Goal: Transaction & Acquisition: Subscribe to service/newsletter

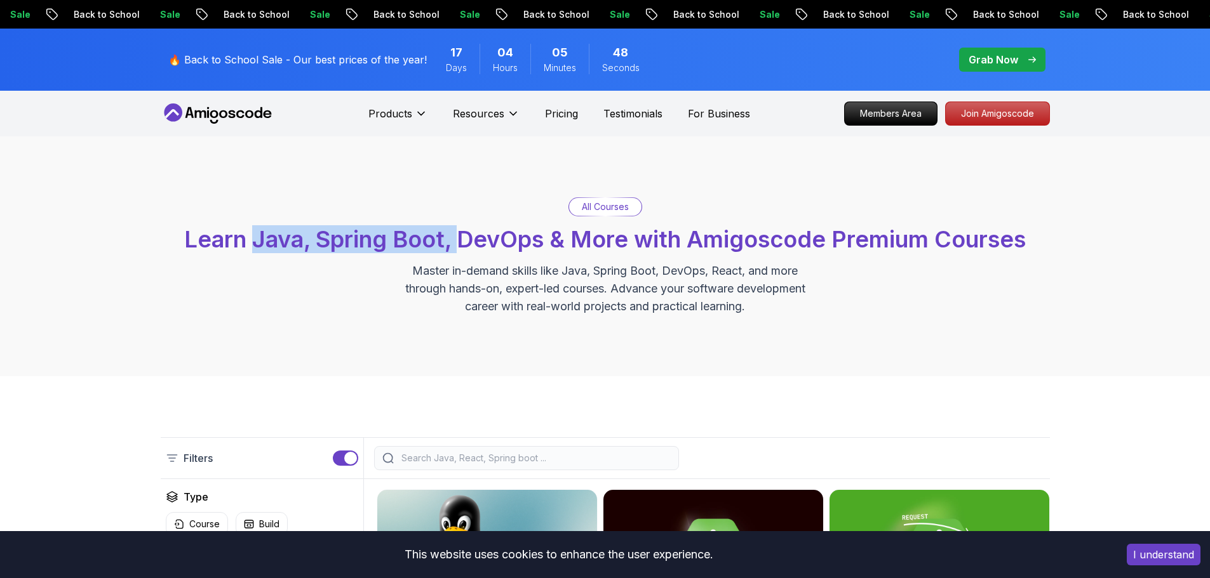
drag, startPoint x: 251, startPoint y: 245, endPoint x: 461, endPoint y: 246, distance: 210.2
click at [461, 246] on span "Learn Java, Spring Boot, DevOps & More with Amigoscode Premium Courses" at bounding box center [604, 239] width 841 height 28
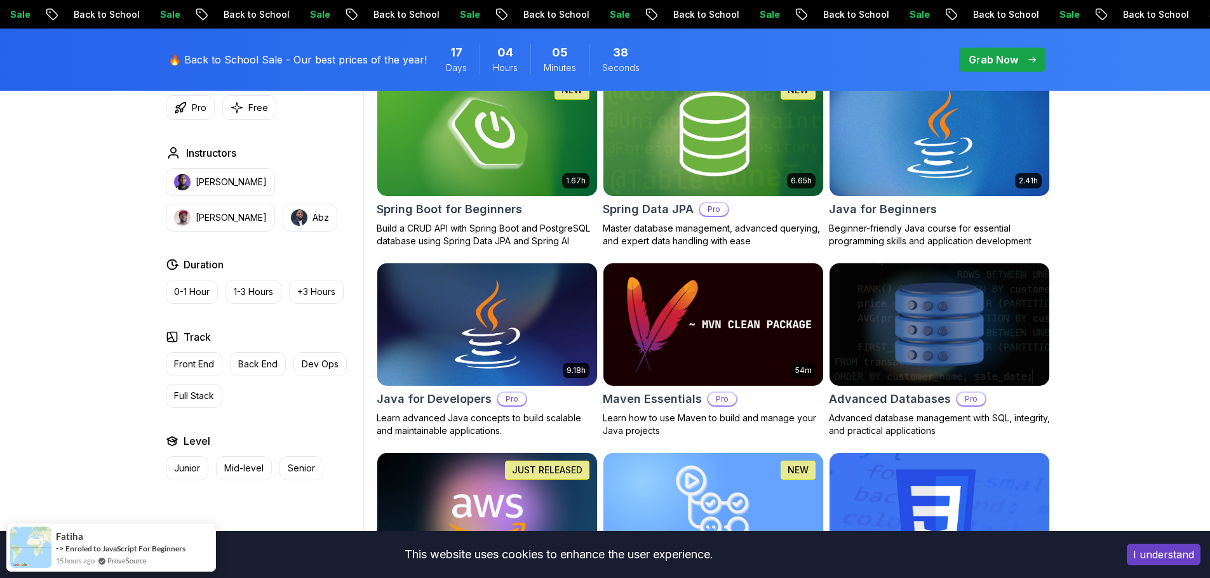
scroll to position [540, 0]
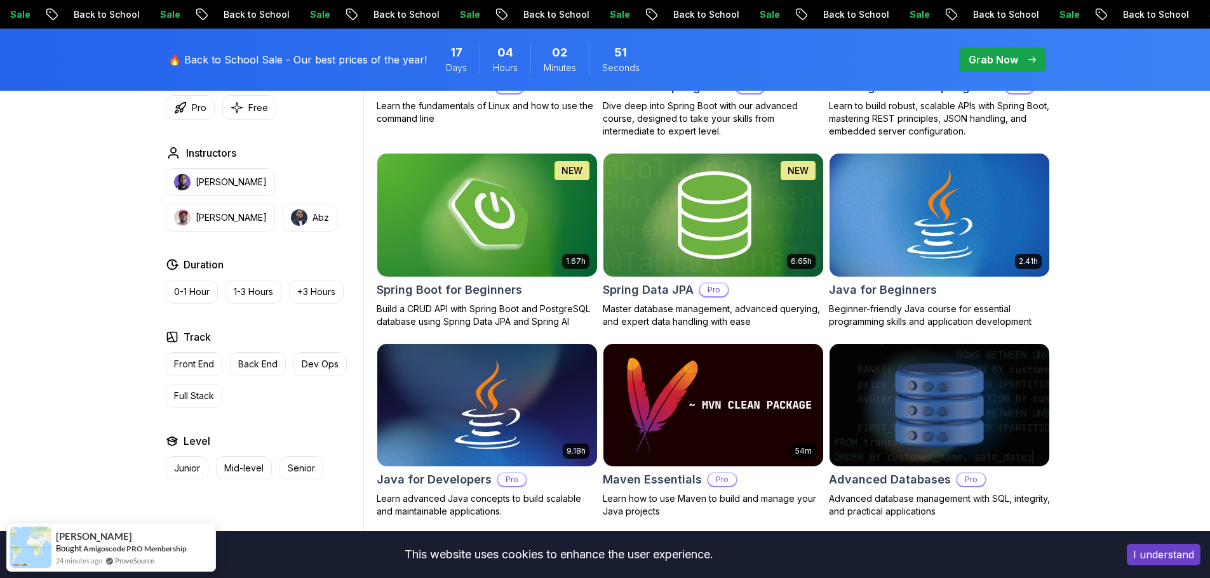
click at [669, 288] on h2 "Spring Data JPA" at bounding box center [648, 290] width 91 height 18
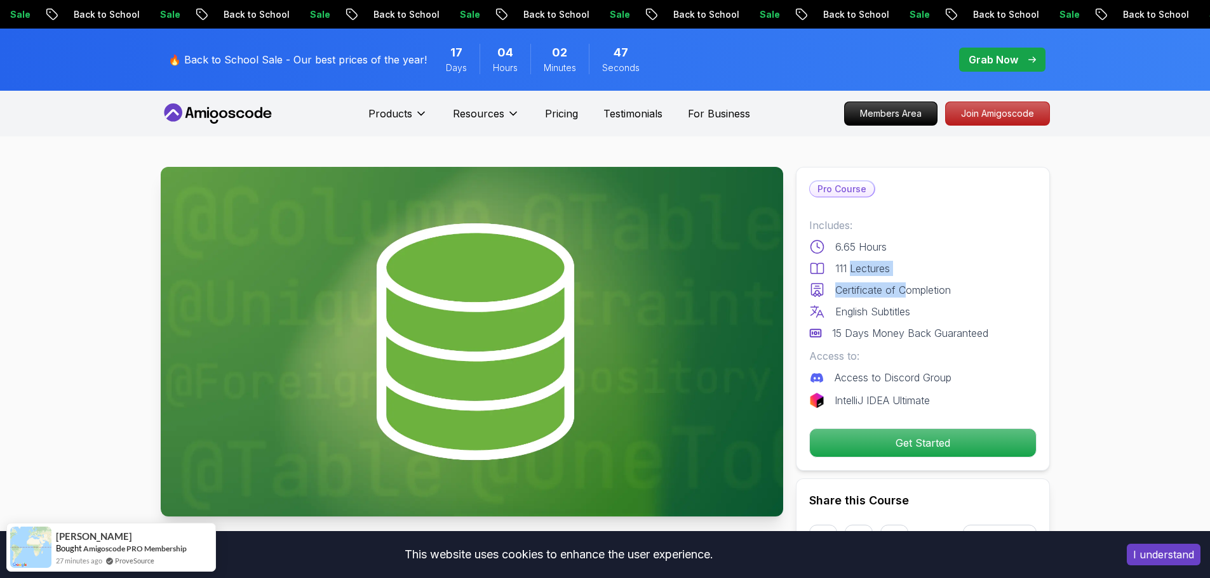
drag, startPoint x: 852, startPoint y: 272, endPoint x: 906, endPoint y: 290, distance: 56.8
click at [906, 290] on div "Includes: 6.65 Hours 111 Lectures Certificate of Completion English Subtitles 1…" at bounding box center [922, 279] width 227 height 123
drag, startPoint x: 846, startPoint y: 311, endPoint x: 865, endPoint y: 331, distance: 27.4
click at [865, 331] on div "Includes: 6.65 Hours 111 Lectures Certificate of Completion English Subtitles 1…" at bounding box center [922, 279] width 227 height 123
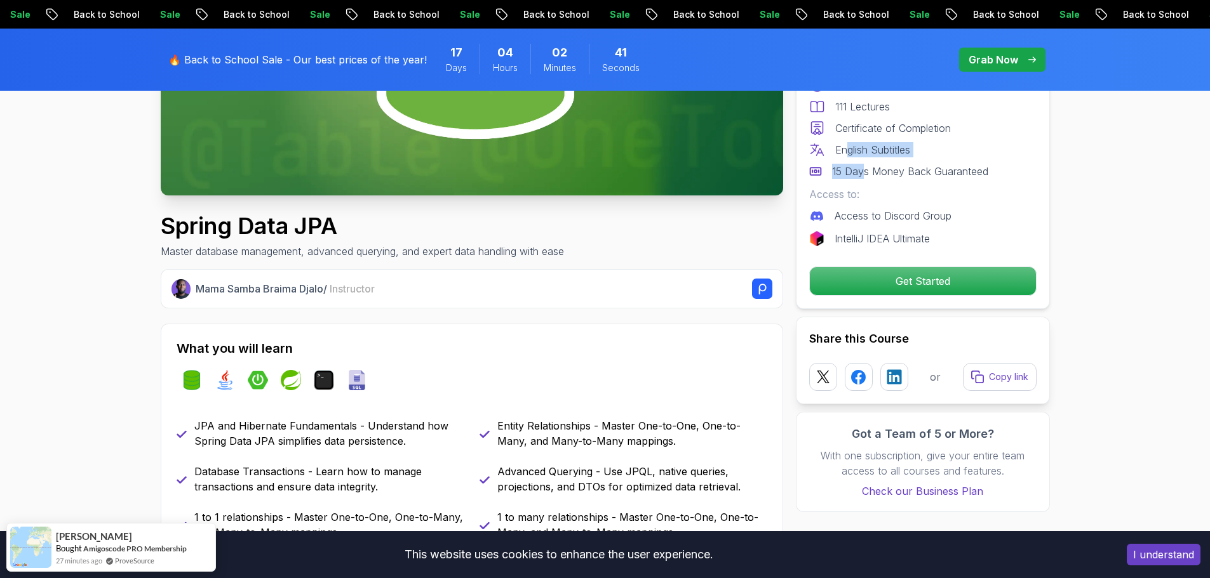
scroll to position [508, 0]
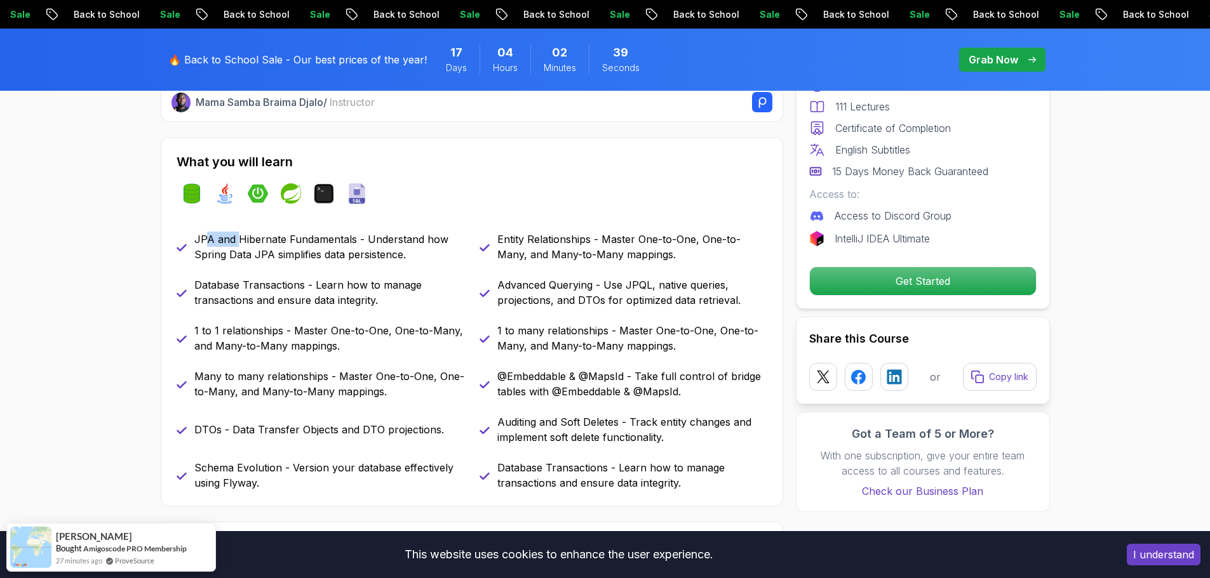
drag, startPoint x: 208, startPoint y: 245, endPoint x: 239, endPoint y: 244, distance: 31.8
click at [239, 244] on p "JPA and Hibernate Fundamentals - Understand how Spring Data JPA simplifies data…" at bounding box center [329, 247] width 270 height 30
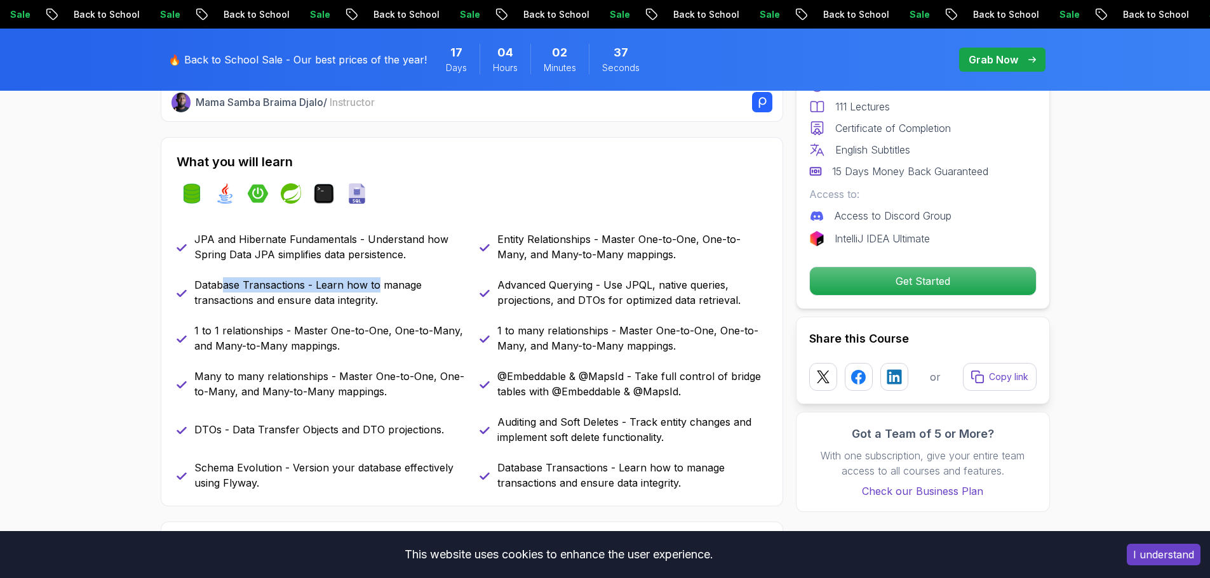
drag, startPoint x: 226, startPoint y: 285, endPoint x: 375, endPoint y: 290, distance: 148.7
click at [375, 290] on p "Database Transactions - Learn how to manage transactions and ensure data integr…" at bounding box center [329, 292] width 270 height 30
click at [349, 290] on p "Database Transactions - Learn how to manage transactions and ensure data integr…" at bounding box center [329, 292] width 270 height 30
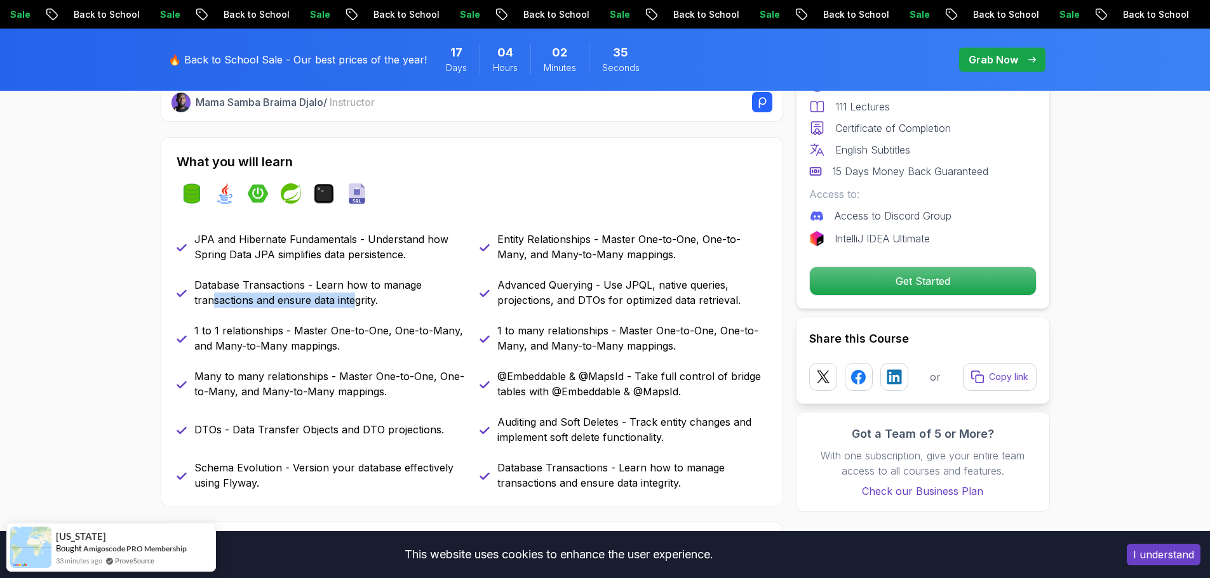
drag, startPoint x: 215, startPoint y: 301, endPoint x: 357, endPoint y: 302, distance: 141.6
click at [357, 302] on p "Database Transactions - Learn how to manage transactions and ensure data integr…" at bounding box center [329, 292] width 270 height 30
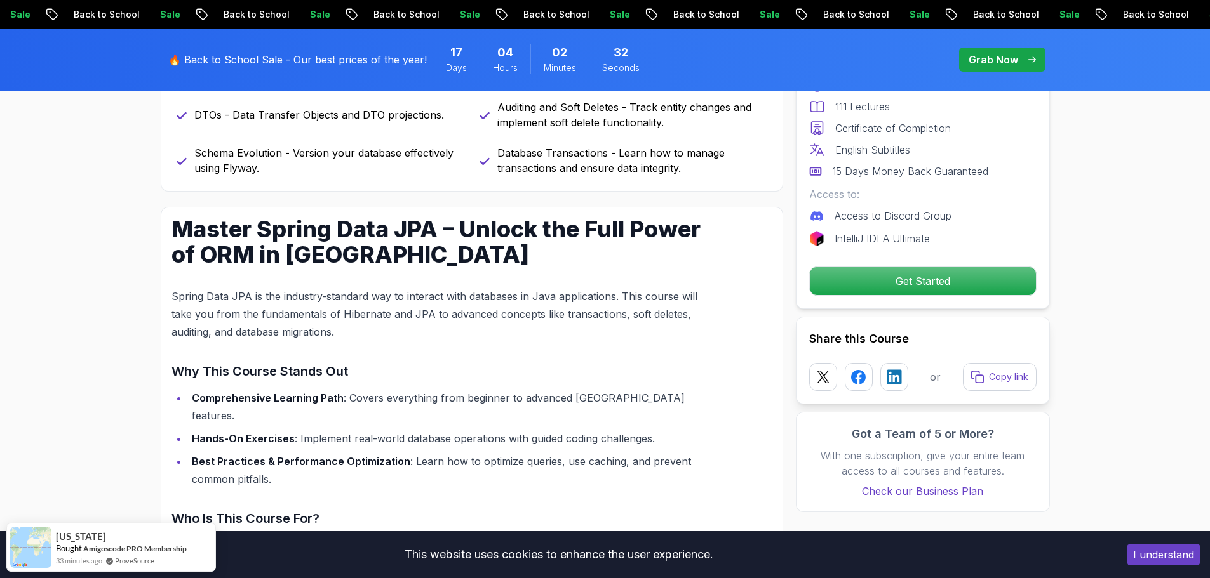
scroll to position [825, 0]
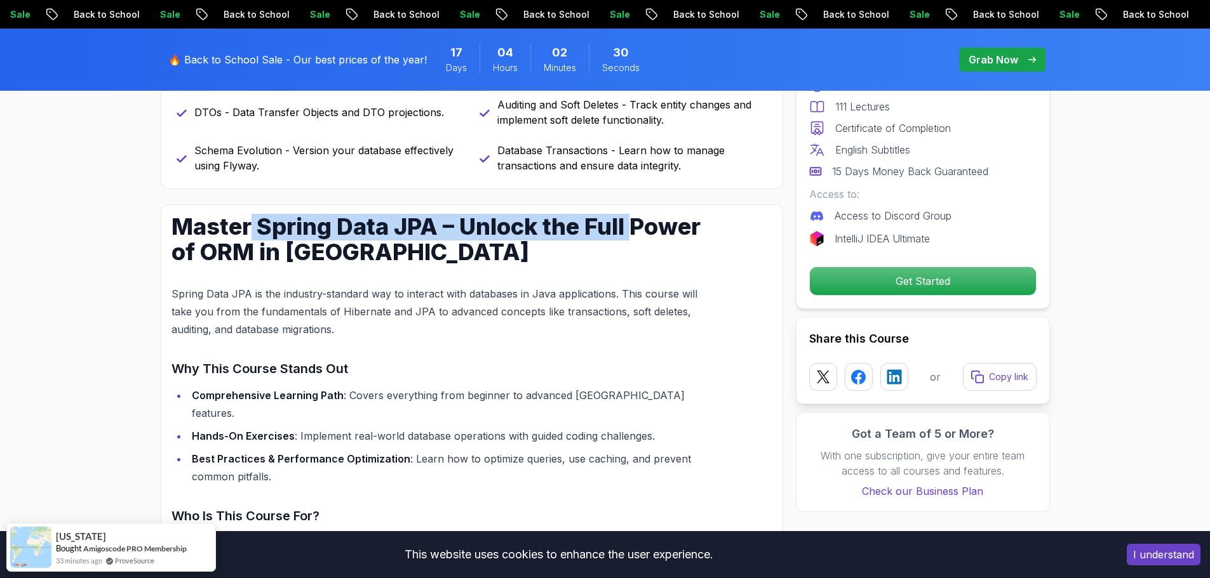
drag, startPoint x: 249, startPoint y: 233, endPoint x: 629, endPoint y: 234, distance: 379.7
click at [629, 234] on h1 "Master Spring Data JPA – Unlock the Full Power of ORM in [GEOGRAPHIC_DATA]" at bounding box center [441, 239] width 540 height 51
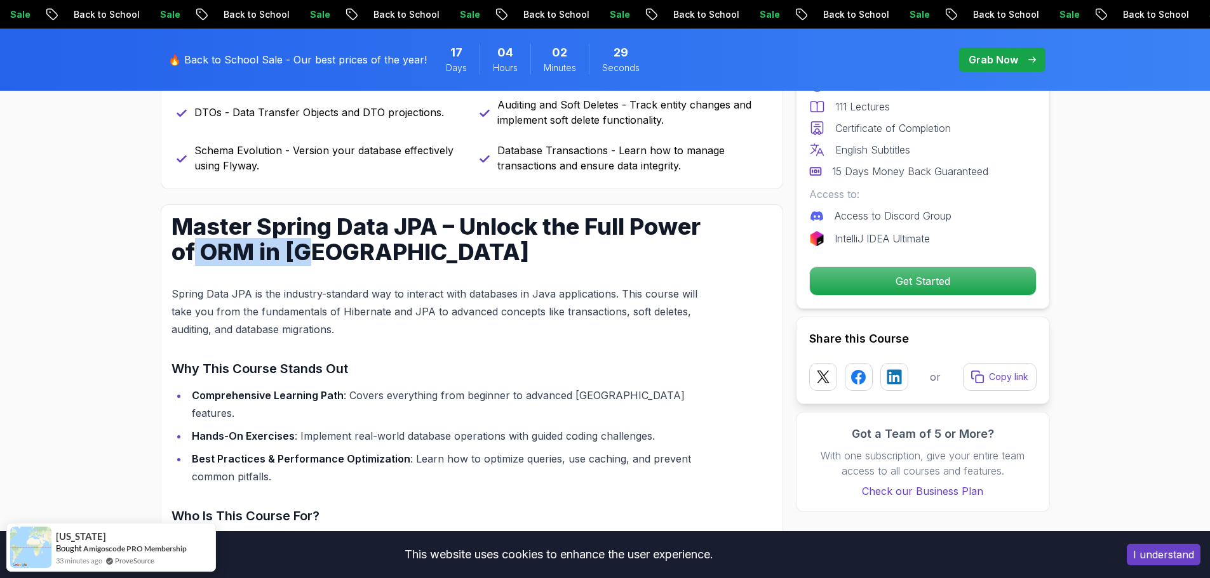
drag, startPoint x: 192, startPoint y: 255, endPoint x: 307, endPoint y: 256, distance: 115.6
click at [307, 256] on h1 "Master Spring Data JPA – Unlock the Full Power of ORM in [GEOGRAPHIC_DATA]" at bounding box center [441, 239] width 540 height 51
drag, startPoint x: 208, startPoint y: 291, endPoint x: 273, endPoint y: 296, distance: 65.0
click at [273, 296] on p "Spring Data JPA is the industry-standard way to interact with databases in Java…" at bounding box center [441, 311] width 540 height 53
click at [446, 295] on p "Spring Data JPA is the industry-standard way to interact with databases in Java…" at bounding box center [441, 311] width 540 height 53
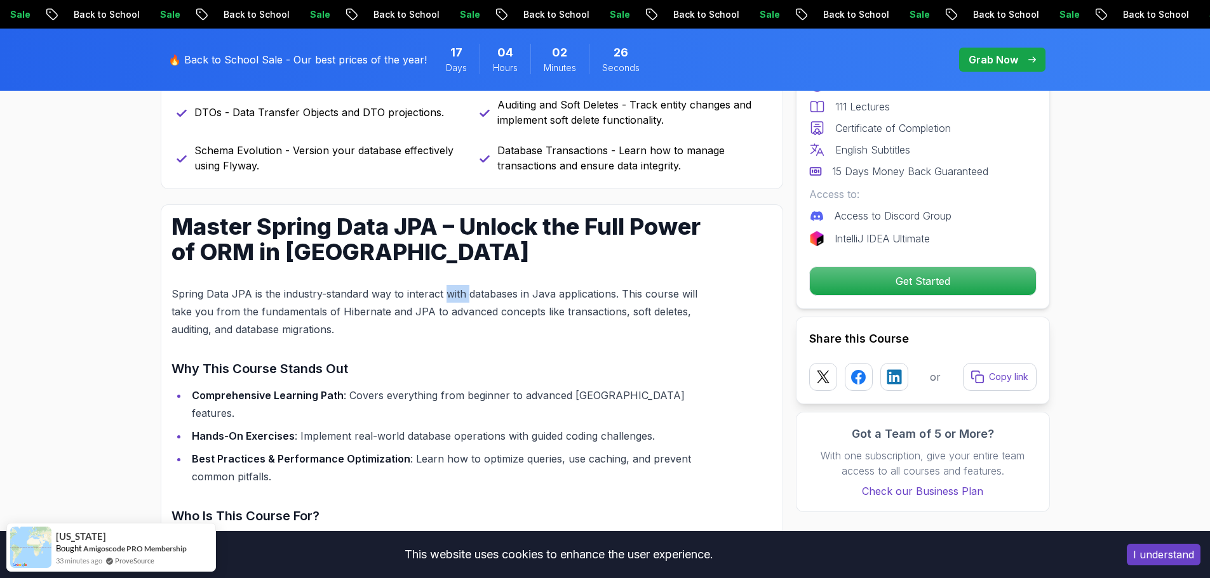
click at [446, 295] on p "Spring Data JPA is the industry-standard way to interact with databases in Java…" at bounding box center [441, 311] width 540 height 53
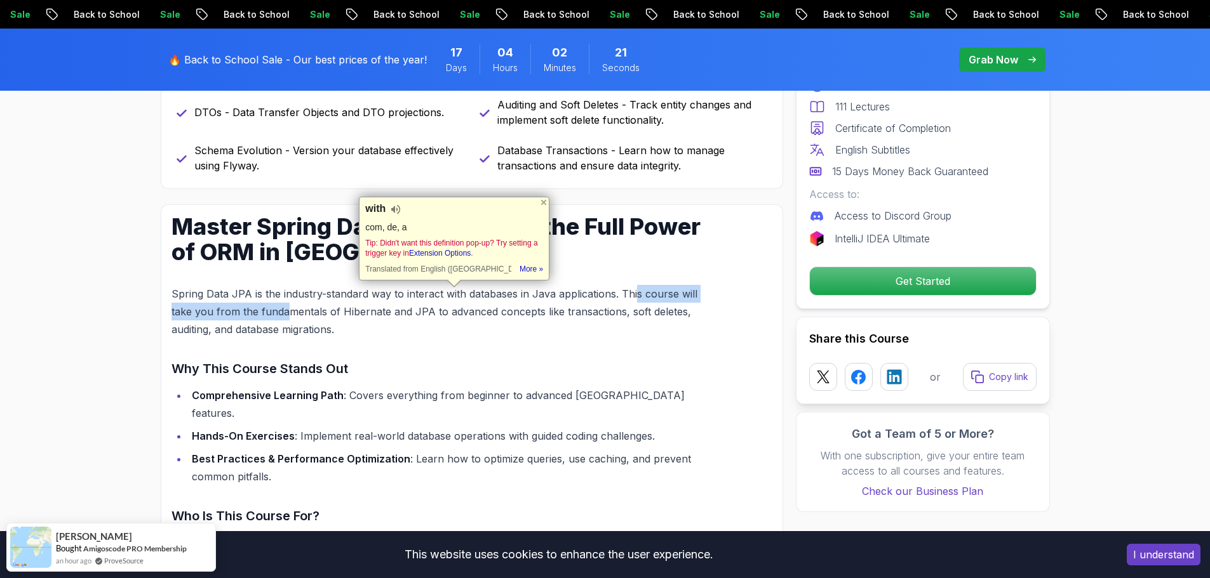
drag, startPoint x: 635, startPoint y: 293, endPoint x: 286, endPoint y: 317, distance: 349.4
click at [286, 317] on p "Spring Data JPA is the industry-standard way to interact with databases in Java…" at bounding box center [441, 311] width 540 height 53
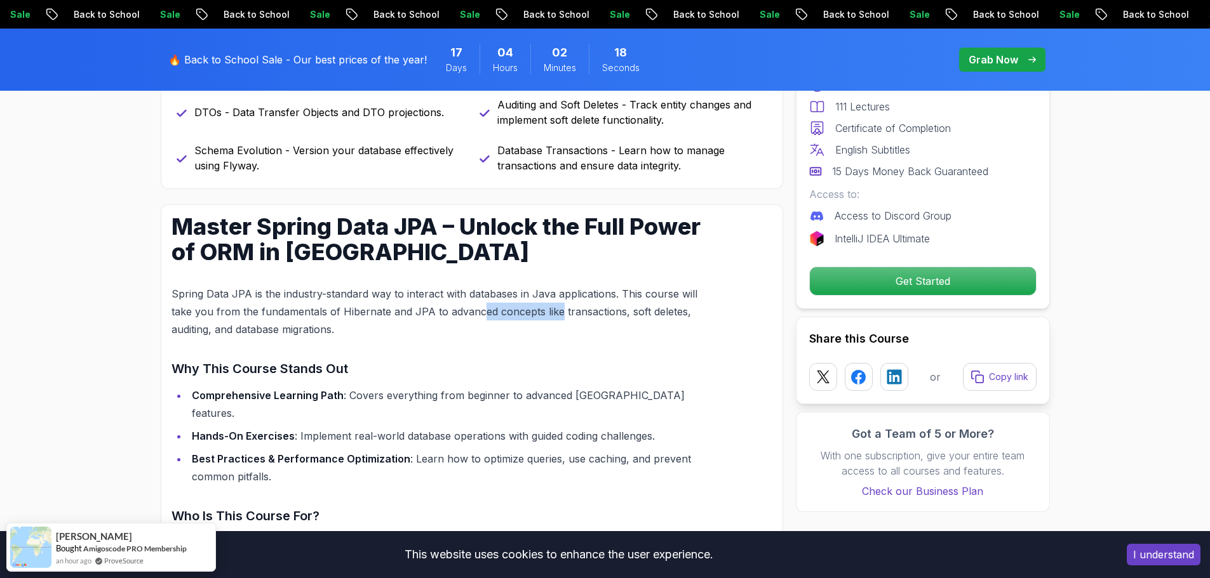
drag, startPoint x: 489, startPoint y: 315, endPoint x: 558, endPoint y: 314, distance: 69.2
click at [558, 314] on p "Spring Data JPA is the industry-standard way to interact with databases in Java…" at bounding box center [441, 311] width 540 height 53
drag, startPoint x: 195, startPoint y: 326, endPoint x: 234, endPoint y: 328, distance: 39.4
click at [234, 328] on p "Spring Data JPA is the industry-standard way to interact with databases in Java…" at bounding box center [441, 311] width 540 height 53
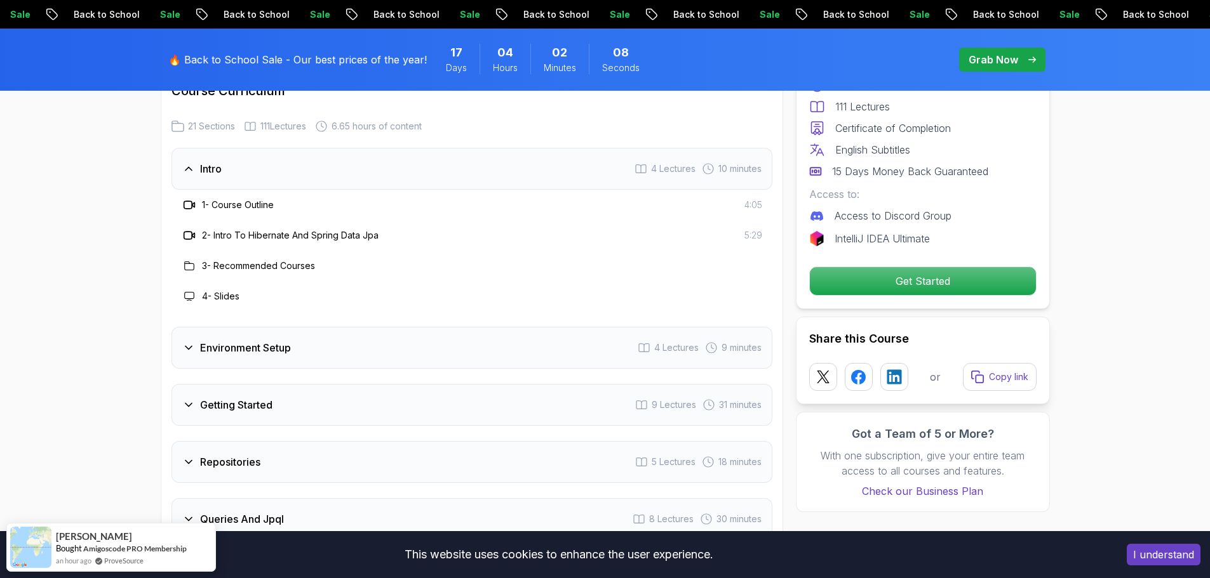
scroll to position [1651, 0]
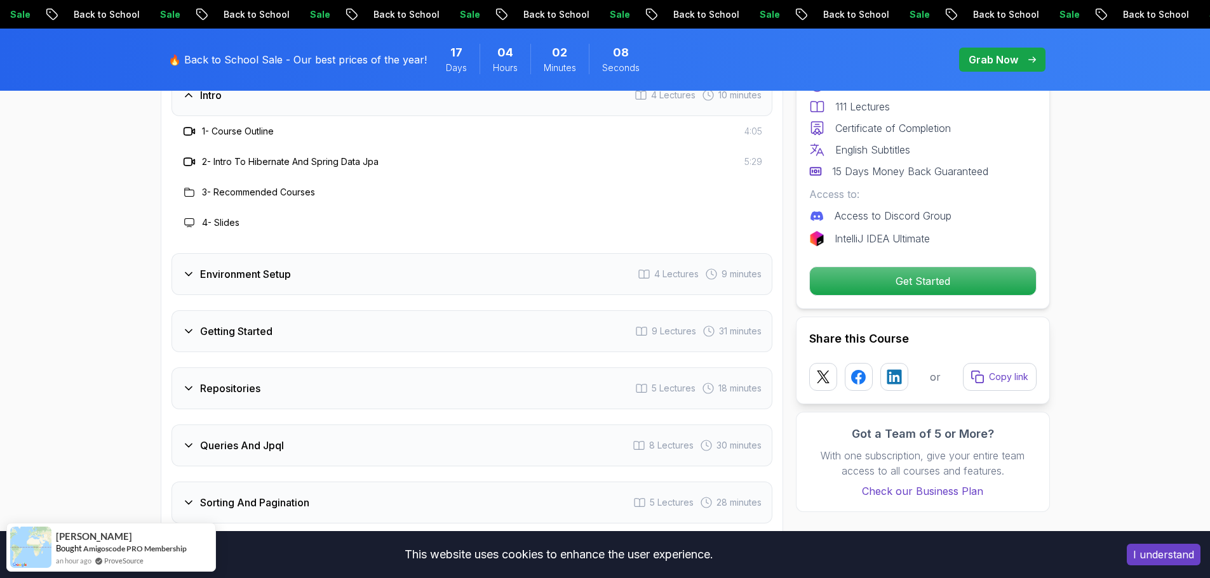
click at [225, 267] on h3 "Environment Setup" at bounding box center [245, 274] width 91 height 15
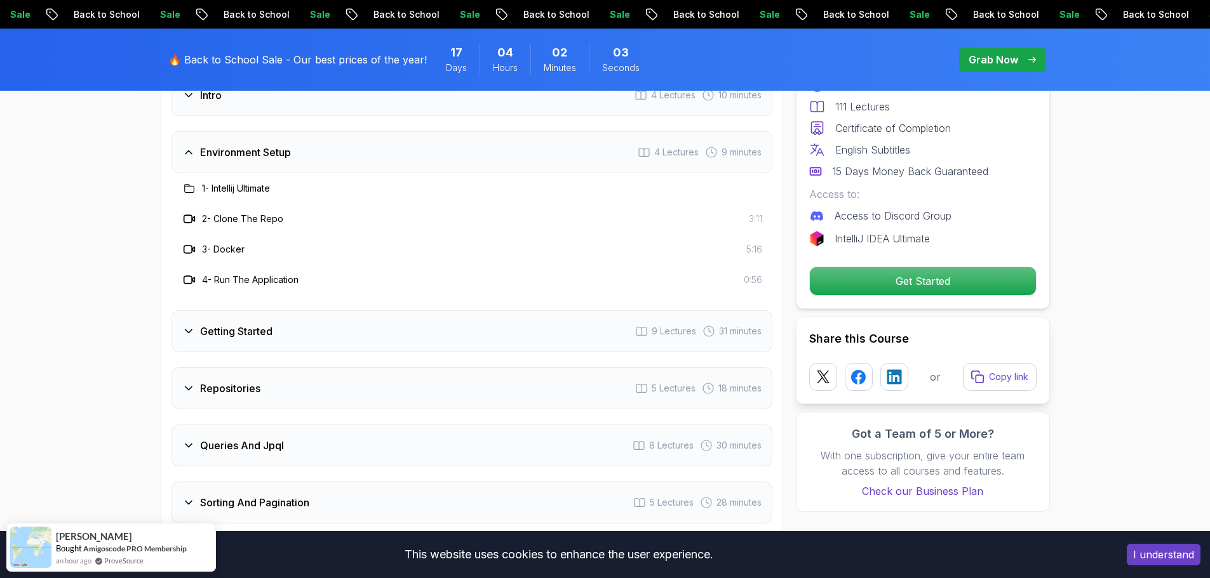
click at [240, 381] on h3 "Repositories" at bounding box center [230, 388] width 60 height 15
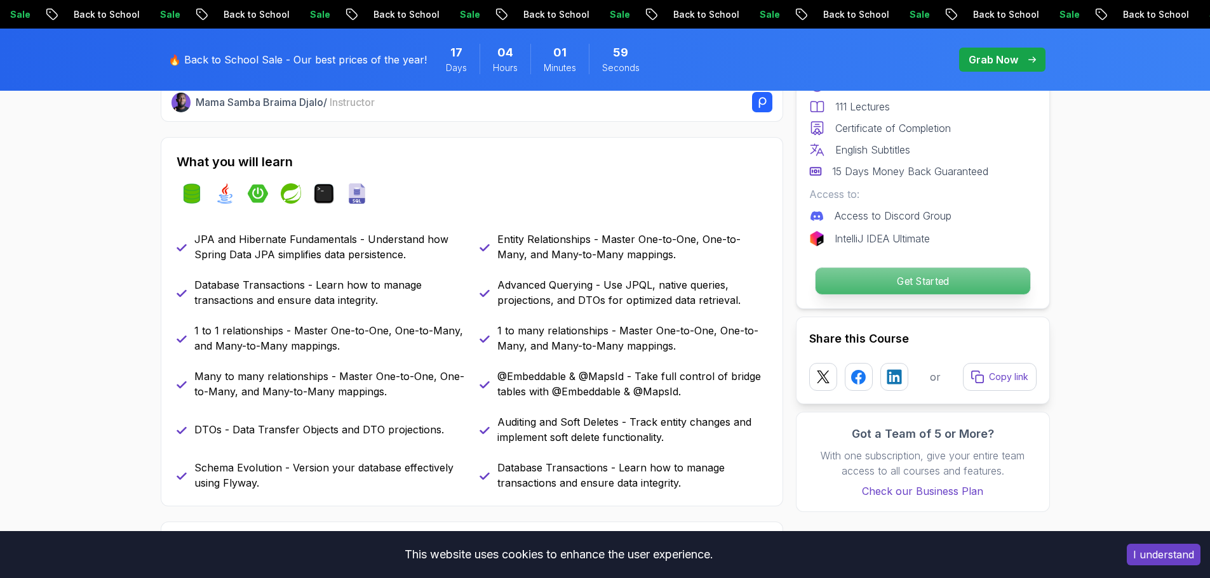
click at [895, 281] on p "Get Started" at bounding box center [922, 281] width 215 height 27
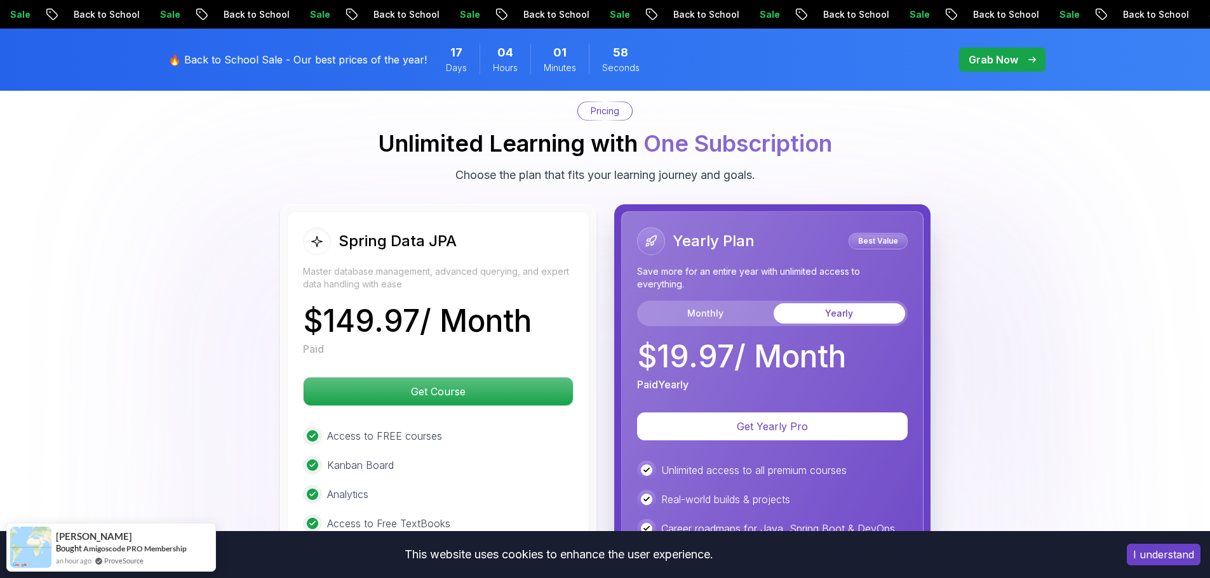
scroll to position [3147, 0]
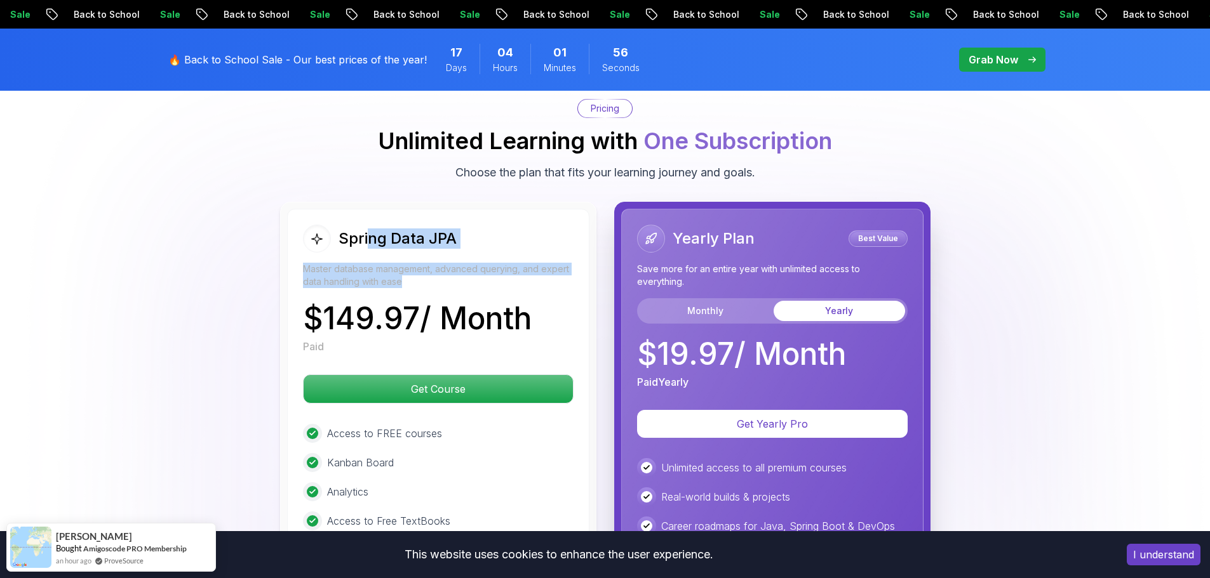
drag, startPoint x: 387, startPoint y: 227, endPoint x: 410, endPoint y: 258, distance: 39.5
click at [410, 258] on div "Spring Data JPA Master database management, advanced querying, and expert data …" at bounding box center [438, 256] width 271 height 63
drag, startPoint x: 451, startPoint y: 304, endPoint x: 532, endPoint y: 309, distance: 81.4
click at [531, 309] on p "$ 149.97 / Month" at bounding box center [417, 319] width 229 height 30
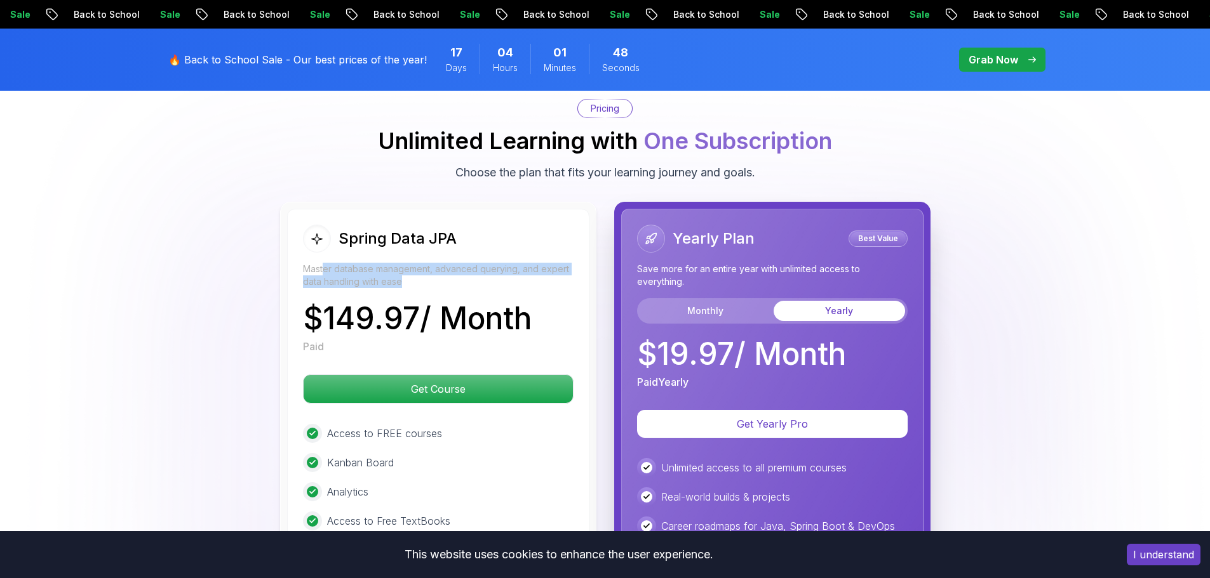
drag, startPoint x: 322, startPoint y: 254, endPoint x: 489, endPoint y: 262, distance: 167.2
click at [489, 263] on p "Master database management, advanced querying, and expert data handling with ea…" at bounding box center [438, 275] width 271 height 25
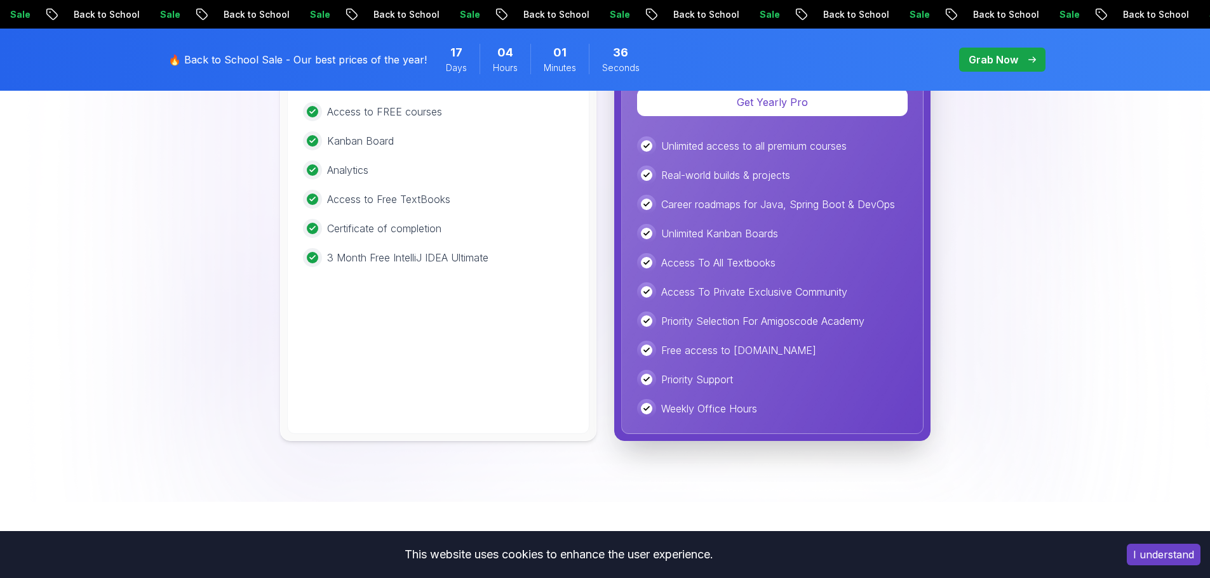
scroll to position [3332, 0]
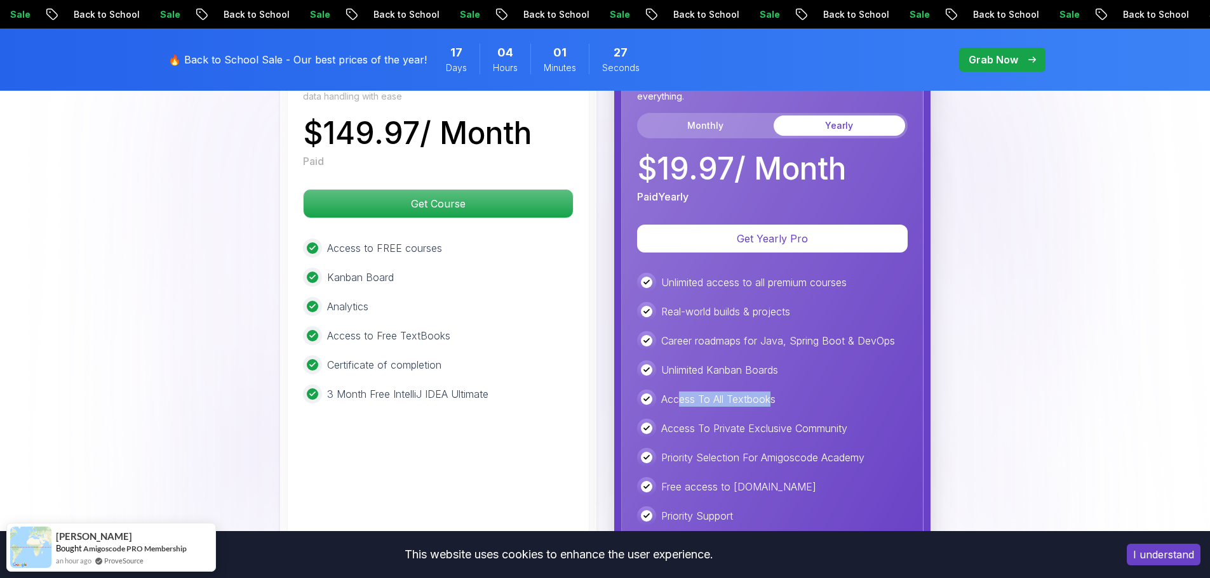
drag, startPoint x: 681, startPoint y: 382, endPoint x: 770, endPoint y: 382, distance: 88.3
click at [770, 392] on p "Access To All Textbooks" at bounding box center [718, 399] width 114 height 15
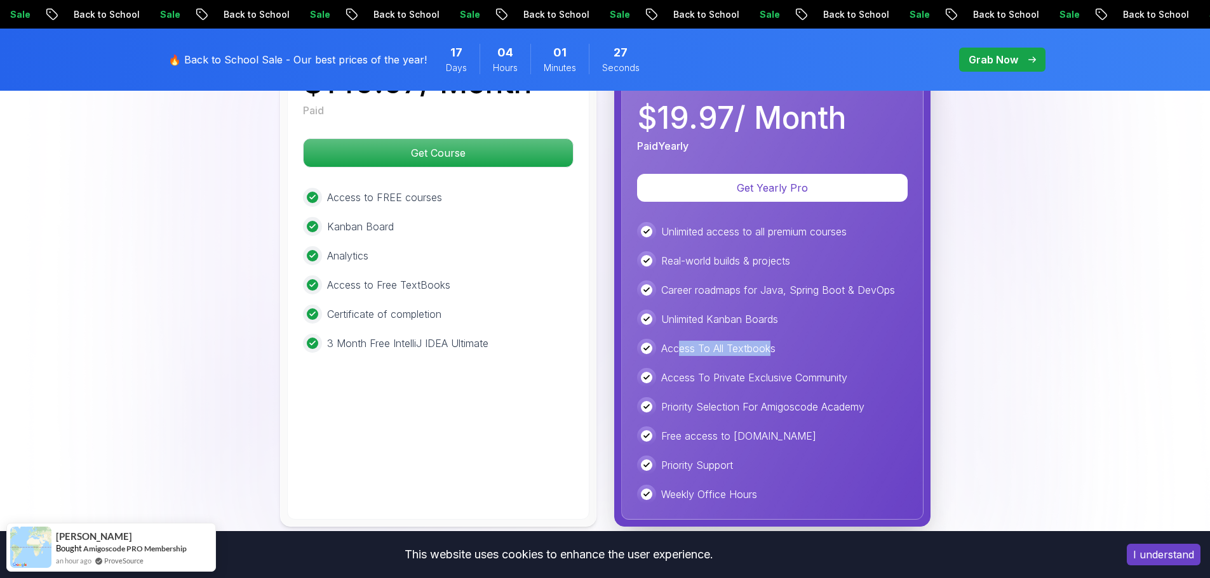
scroll to position [3459, 0]
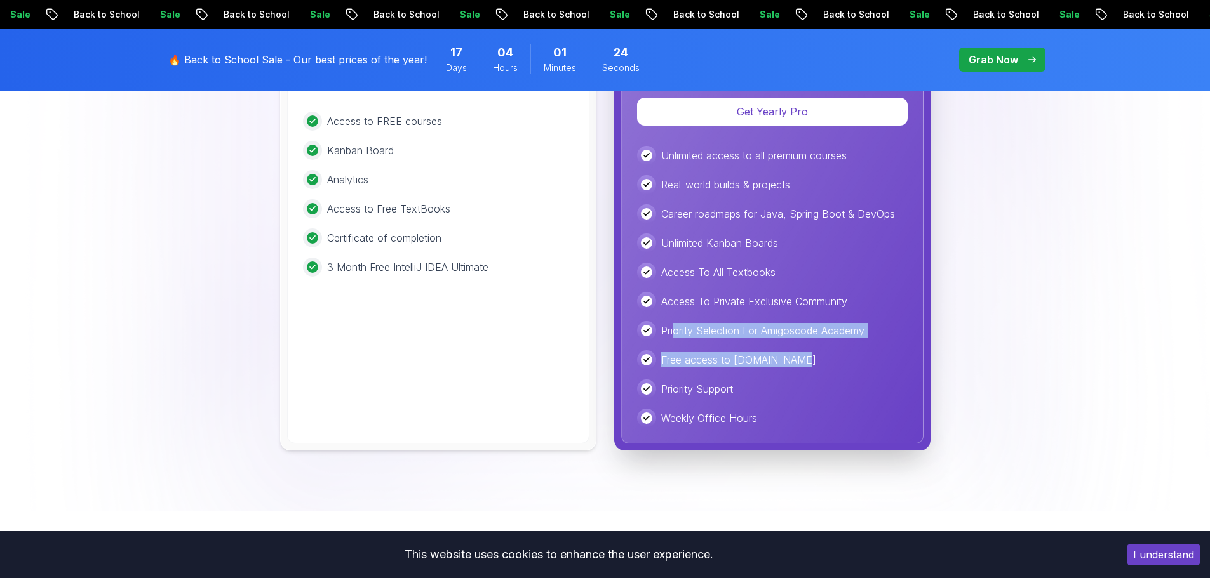
drag, startPoint x: 673, startPoint y: 314, endPoint x: 784, endPoint y: 351, distance: 116.5
click at [784, 351] on div "Unlimited access to all premium courses Real-world builds & projects Career roa…" at bounding box center [772, 287] width 271 height 282
click at [704, 352] on p "Free access to [DOMAIN_NAME]" at bounding box center [738, 359] width 155 height 15
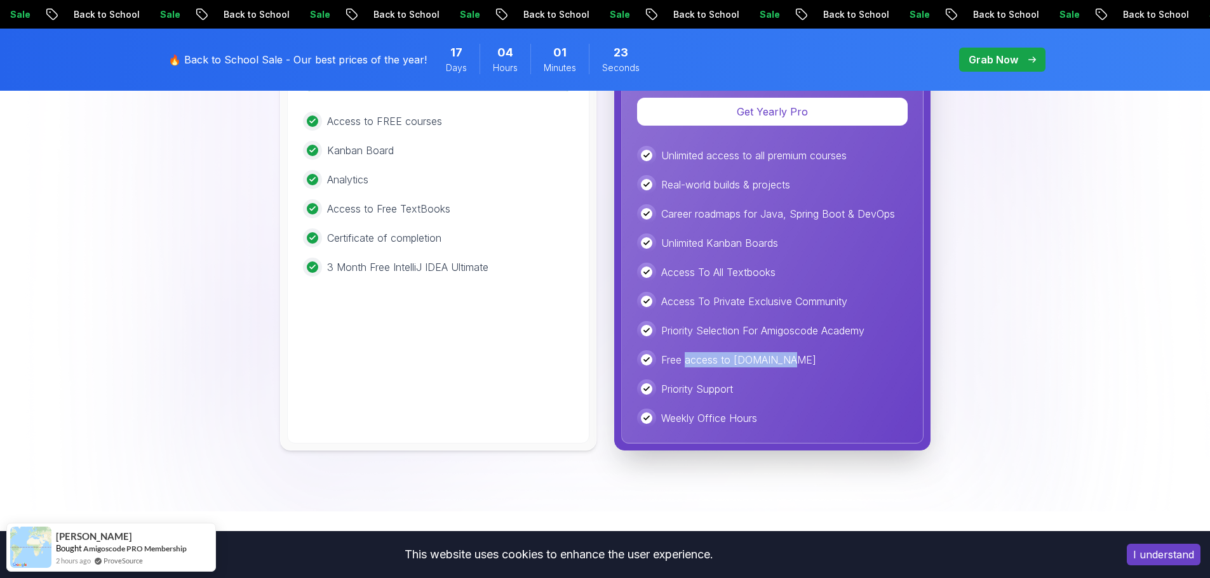
drag, startPoint x: 684, startPoint y: 344, endPoint x: 775, endPoint y: 345, distance: 91.4
click at [775, 352] on p "Free access to [DOMAIN_NAME]" at bounding box center [738, 359] width 155 height 15
drag, startPoint x: 694, startPoint y: 371, endPoint x: 719, endPoint y: 396, distance: 35.5
click at [719, 396] on div "Unlimited access to all premium courses Real-world builds & projects Career roa…" at bounding box center [772, 287] width 271 height 282
click at [748, 411] on p "Weekly Office Hours" at bounding box center [709, 418] width 96 height 15
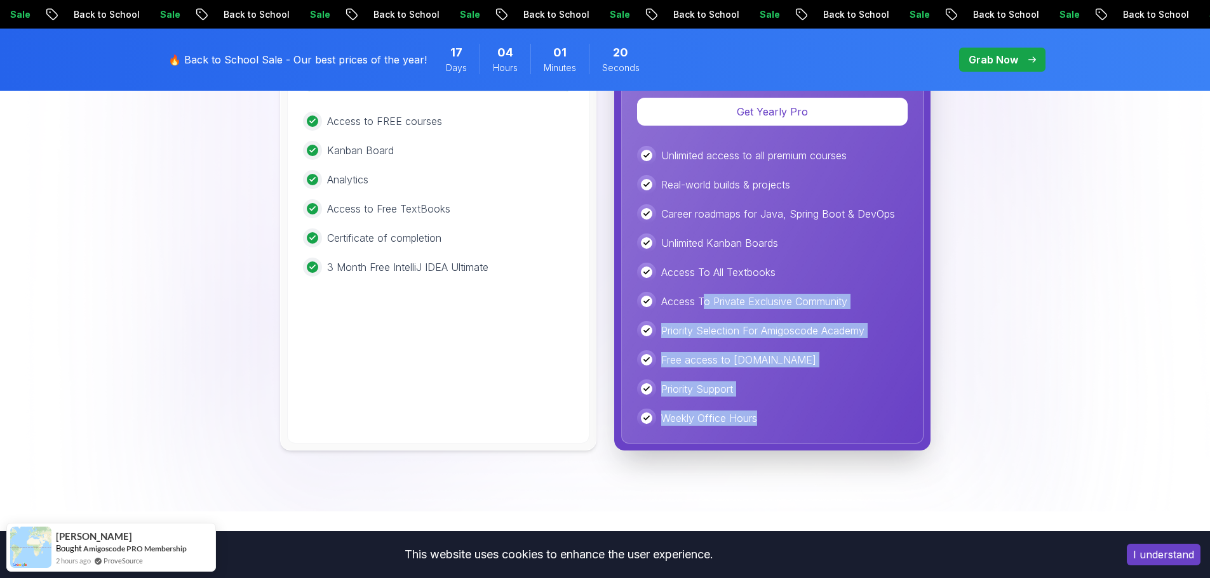
drag, startPoint x: 758, startPoint y: 400, endPoint x: 704, endPoint y: 269, distance: 142.1
click at [704, 269] on div "Unlimited access to all premium courses Real-world builds & projects Career roa…" at bounding box center [772, 287] width 271 height 282
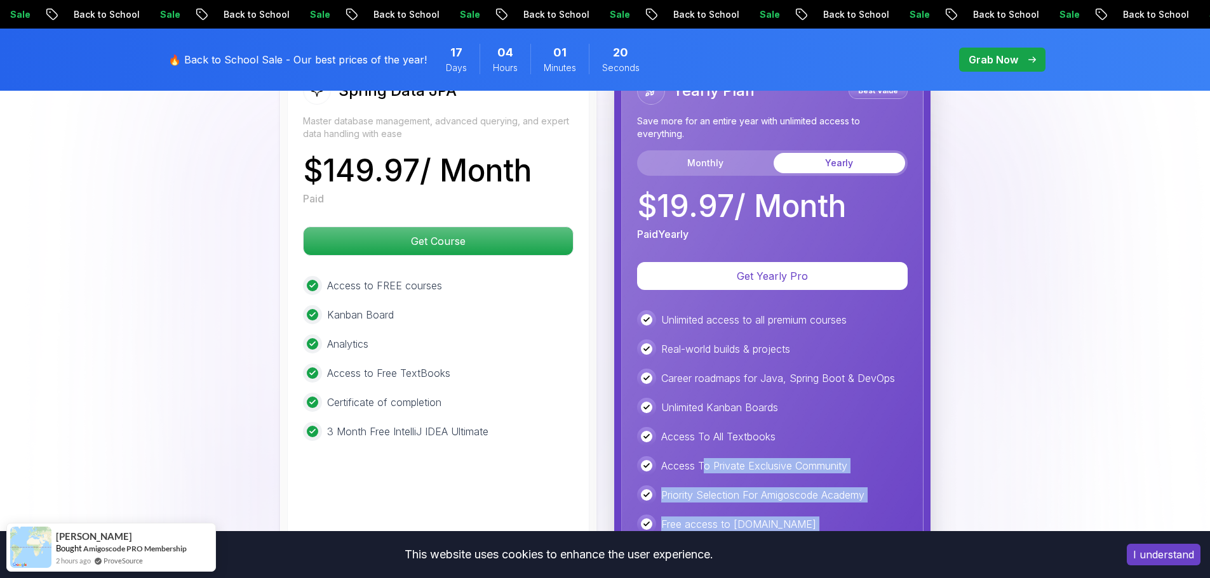
scroll to position [3269, 0]
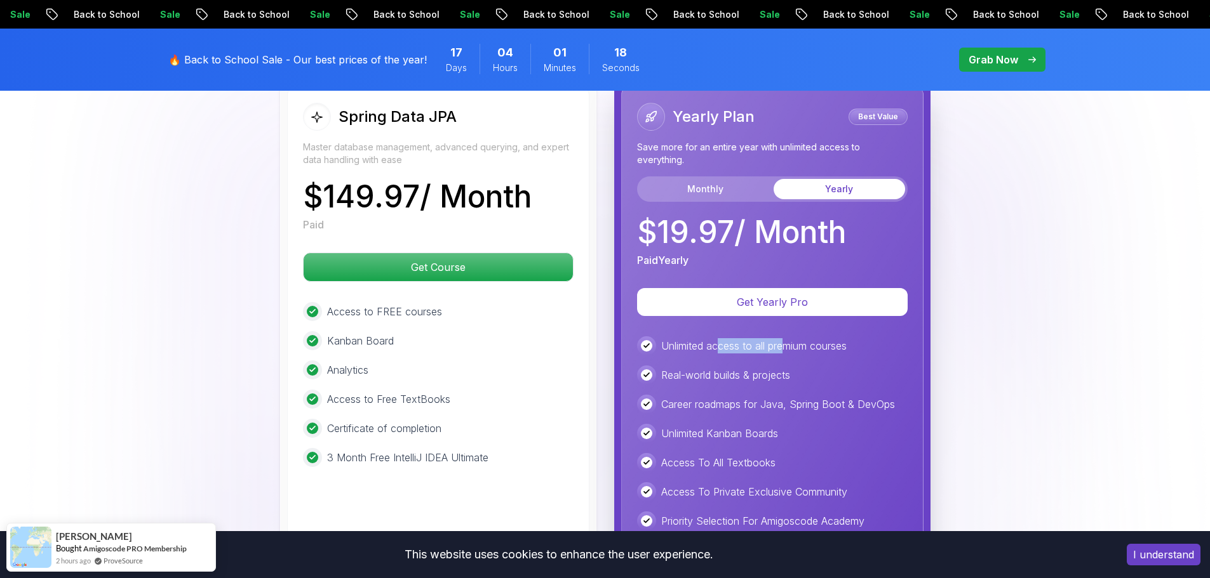
drag, startPoint x: 722, startPoint y: 328, endPoint x: 786, endPoint y: 330, distance: 64.2
click at [786, 338] on p "Unlimited access to all premium courses" at bounding box center [753, 345] width 185 height 15
drag, startPoint x: 819, startPoint y: 331, endPoint x: 853, endPoint y: 331, distance: 34.3
click at [853, 337] on div "Unlimited access to all premium courses" at bounding box center [772, 346] width 271 height 19
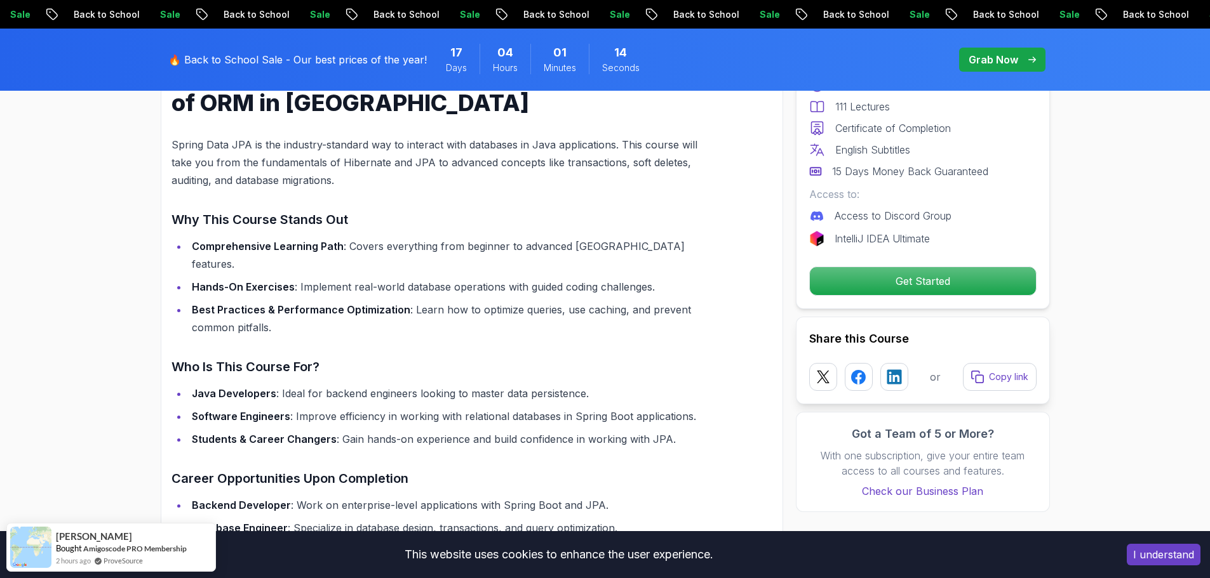
scroll to position [951, 0]
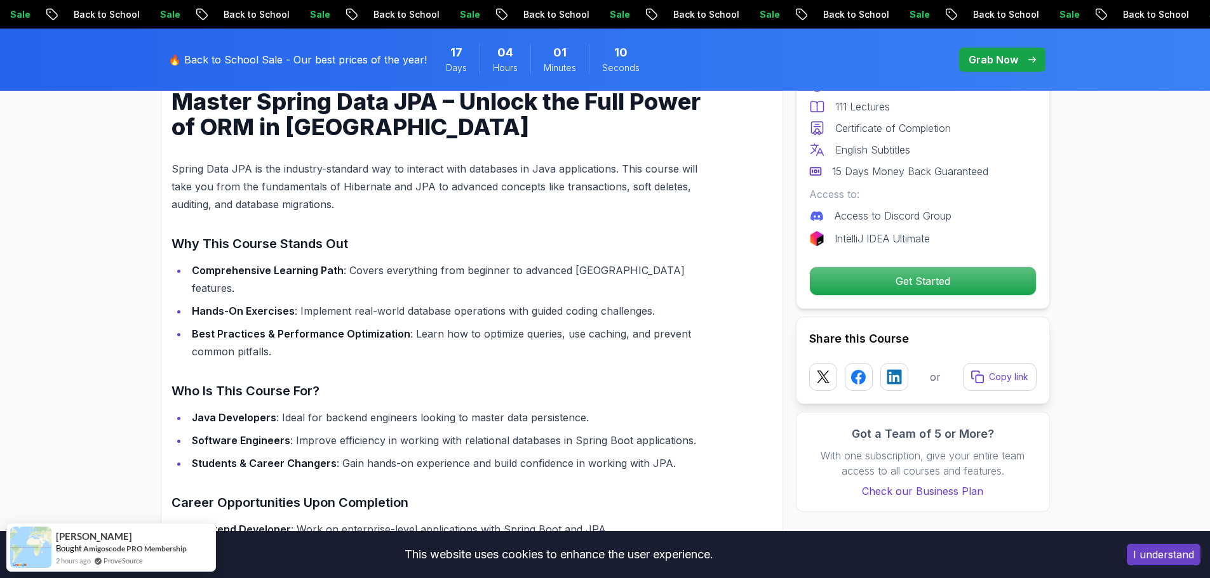
click at [178, 381] on h3 "Who Is This Course For?" at bounding box center [441, 391] width 540 height 20
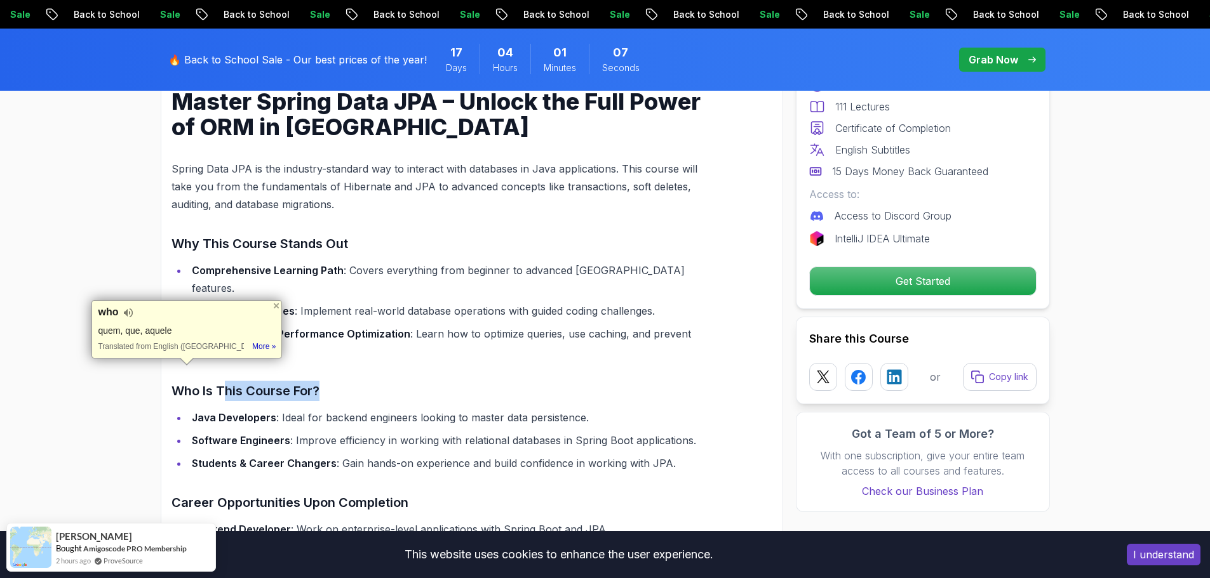
drag, startPoint x: 225, startPoint y: 375, endPoint x: 330, endPoint y: 377, distance: 105.4
click at [330, 381] on h3 "Who Is This Course For?" at bounding box center [441, 391] width 540 height 20
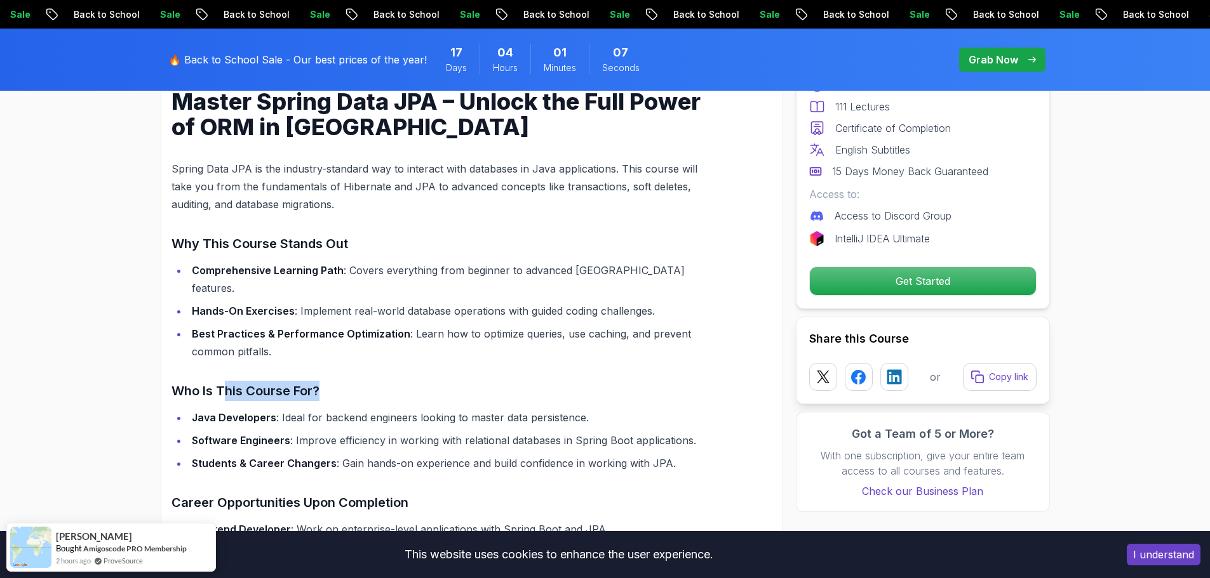
click at [330, 381] on h3 "Who Is This Course For?" at bounding box center [441, 391] width 540 height 20
drag, startPoint x: 314, startPoint y: 377, endPoint x: 299, endPoint y: 377, distance: 15.2
click at [299, 381] on h3 "Who Is This Course For?" at bounding box center [441, 391] width 540 height 20
drag, startPoint x: 178, startPoint y: 377, endPoint x: 296, endPoint y: 377, distance: 118.1
click at [296, 381] on h3 "Who Is This Course For?" at bounding box center [441, 391] width 540 height 20
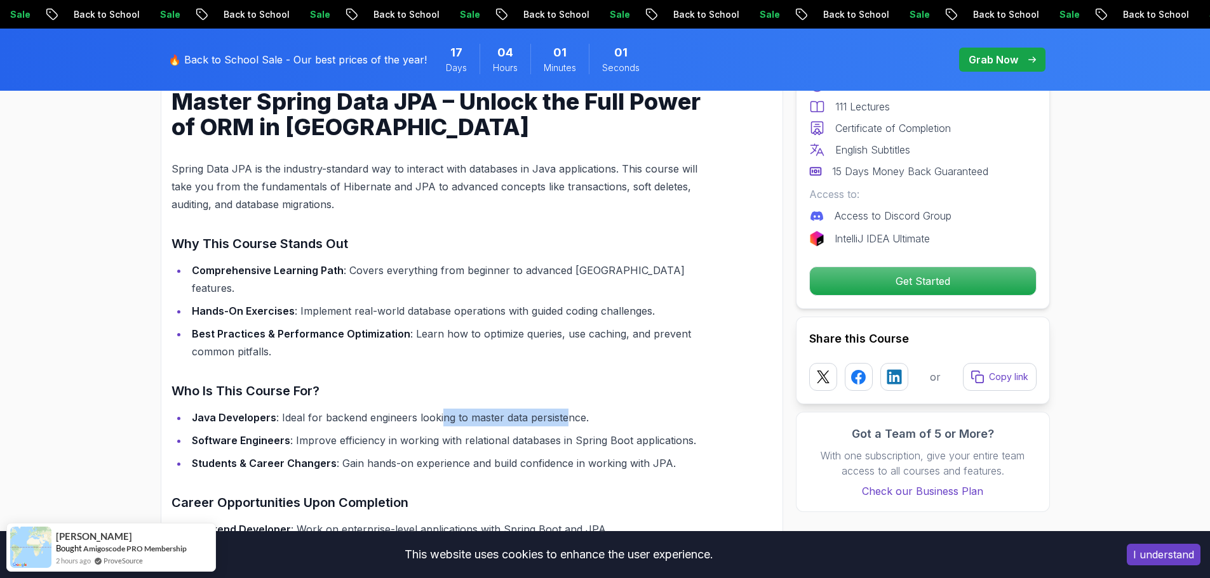
drag, startPoint x: 438, startPoint y: 402, endPoint x: 564, endPoint y: 407, distance: 126.5
click at [564, 409] on li "Java Developers : Ideal for backend engineers looking to master data persistenc…" at bounding box center [450, 418] width 524 height 18
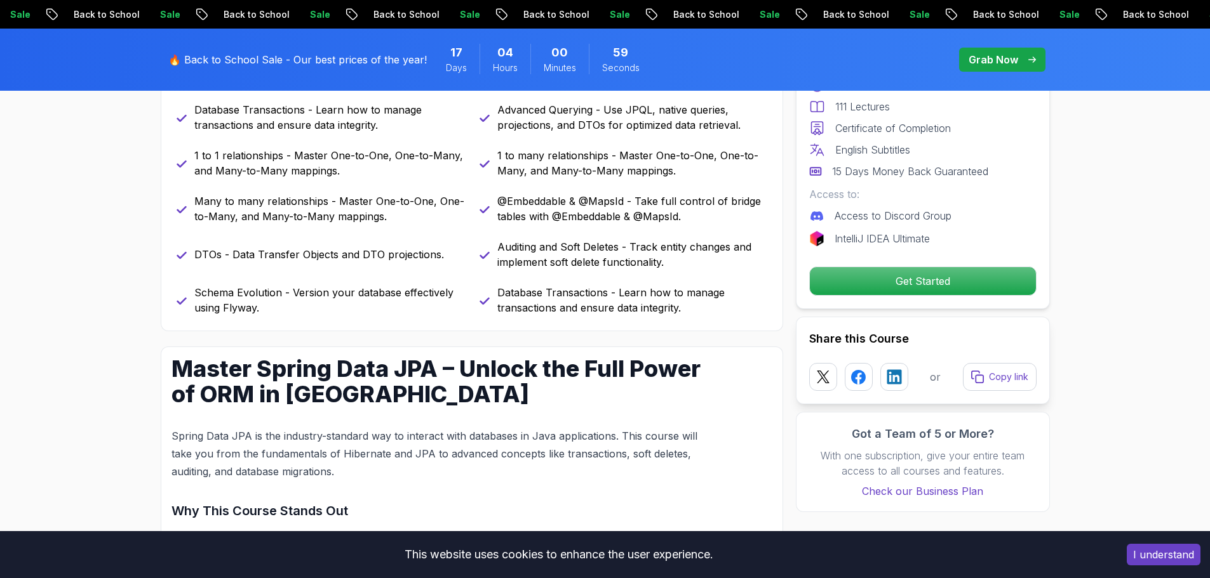
scroll to position [506, 0]
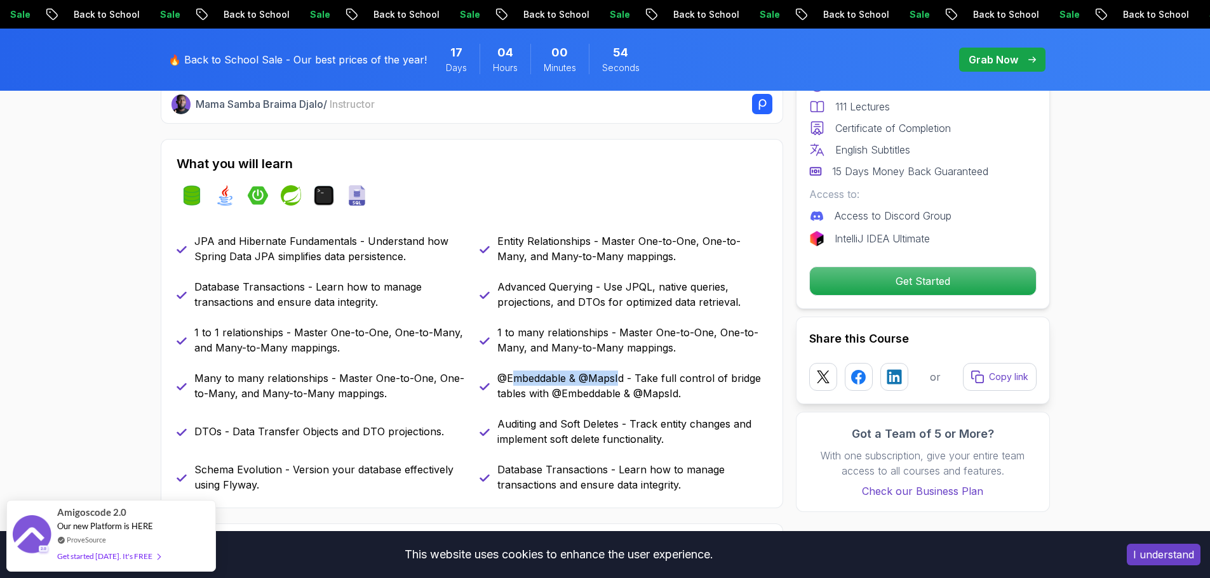
drag, startPoint x: 516, startPoint y: 381, endPoint x: 620, endPoint y: 382, distance: 103.5
click at [620, 382] on p "@Embeddable & @MapsId - Take full control of bridge tables with @Embeddable & @…" at bounding box center [632, 386] width 270 height 30
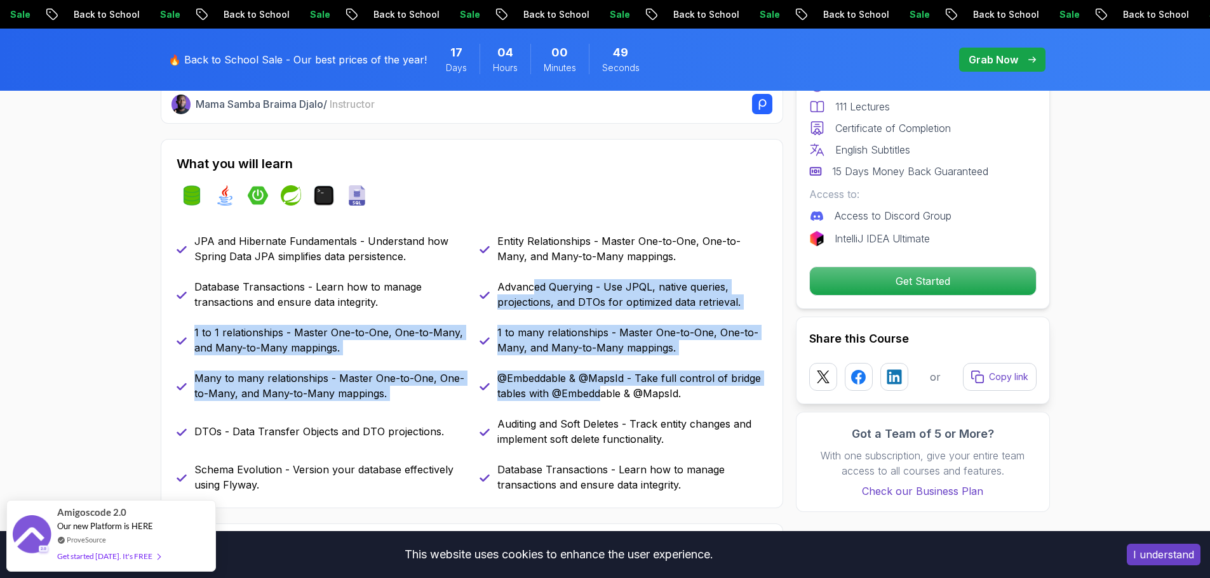
drag, startPoint x: 542, startPoint y: 294, endPoint x: 602, endPoint y: 394, distance: 116.5
click at [602, 394] on div "JPA and Hibernate Fundamentals - Understand how Spring Data JPA simplifies data…" at bounding box center [472, 363] width 591 height 259
click at [602, 394] on p "@Embeddable & @MapsId - Take full control of bridge tables with @Embeddable & @…" at bounding box center [632, 386] width 270 height 30
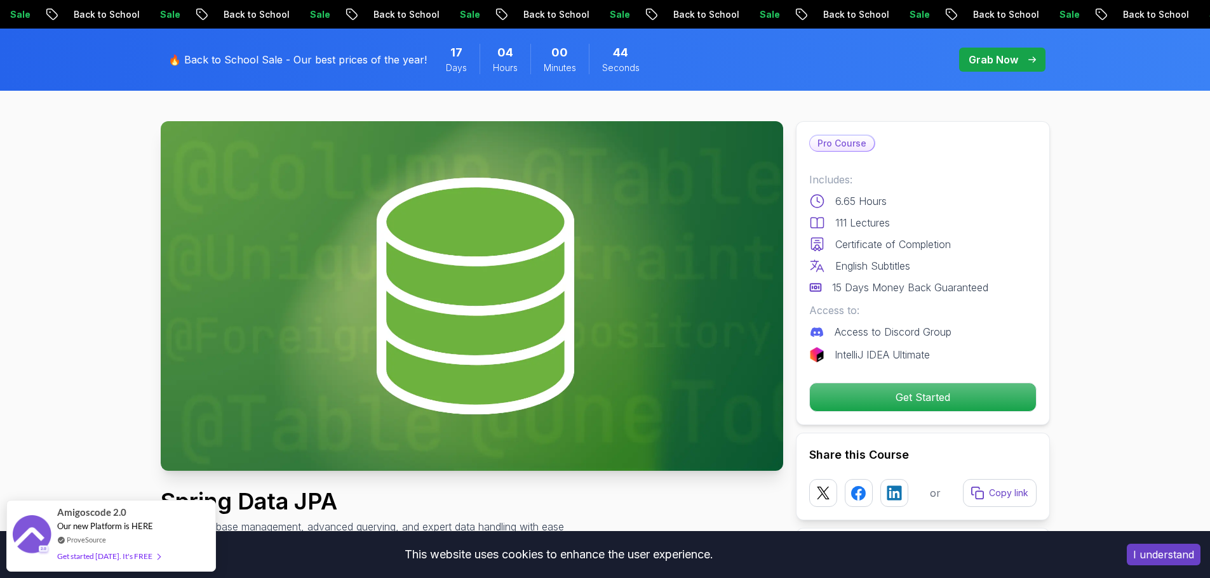
scroll to position [0, 0]
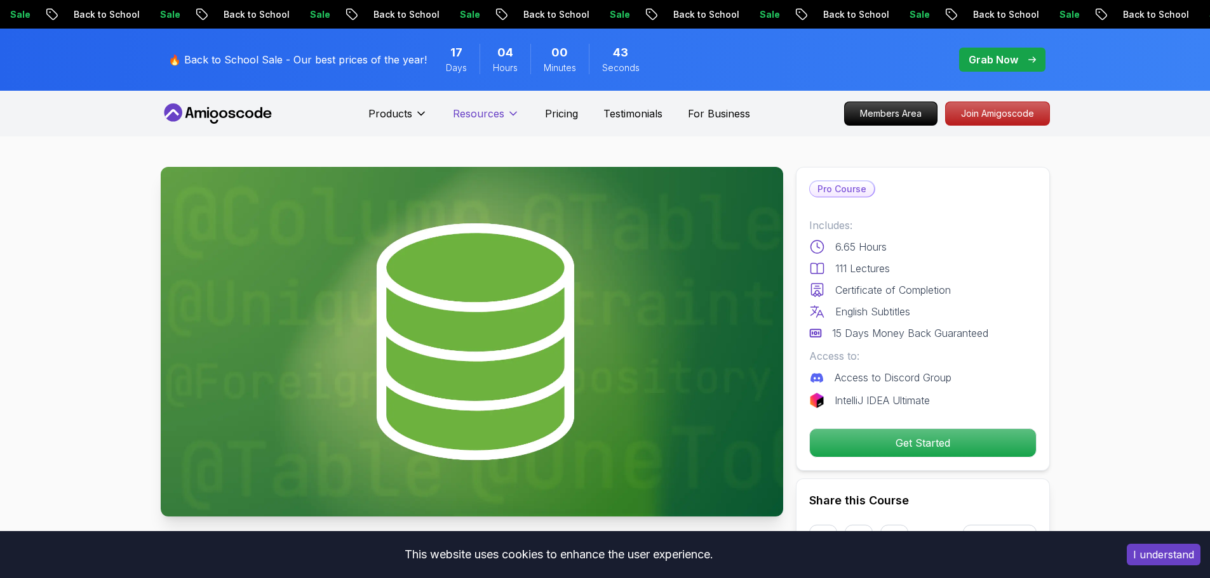
drag, startPoint x: 552, startPoint y: 113, endPoint x: 561, endPoint y: 125, distance: 15.4
click at [552, 113] on p "Pricing" at bounding box center [561, 113] width 33 height 15
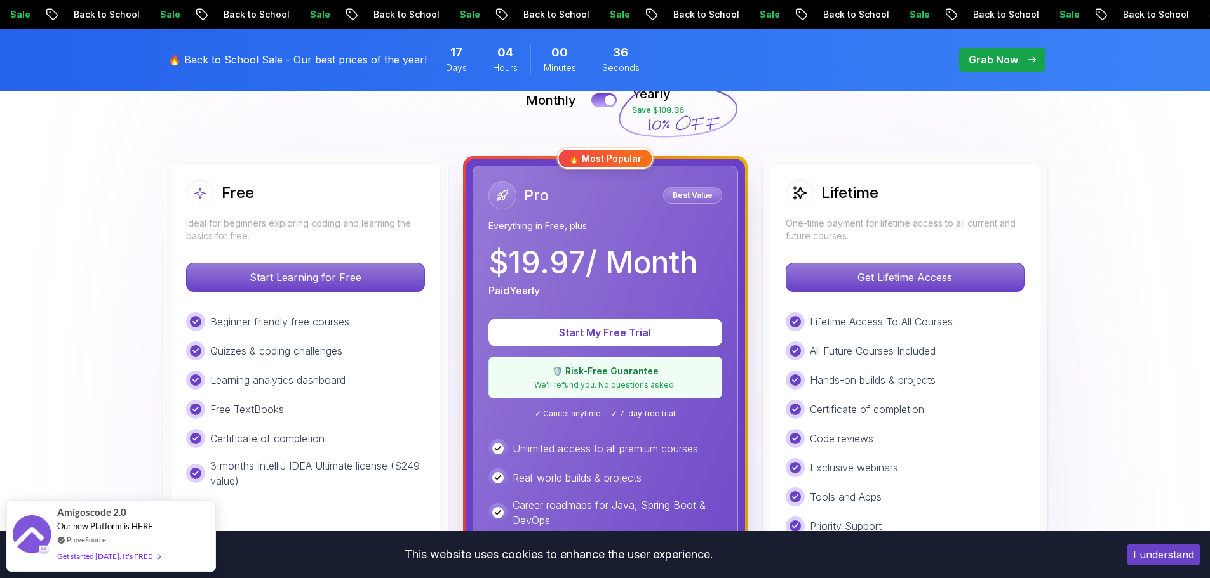
scroll to position [381, 0]
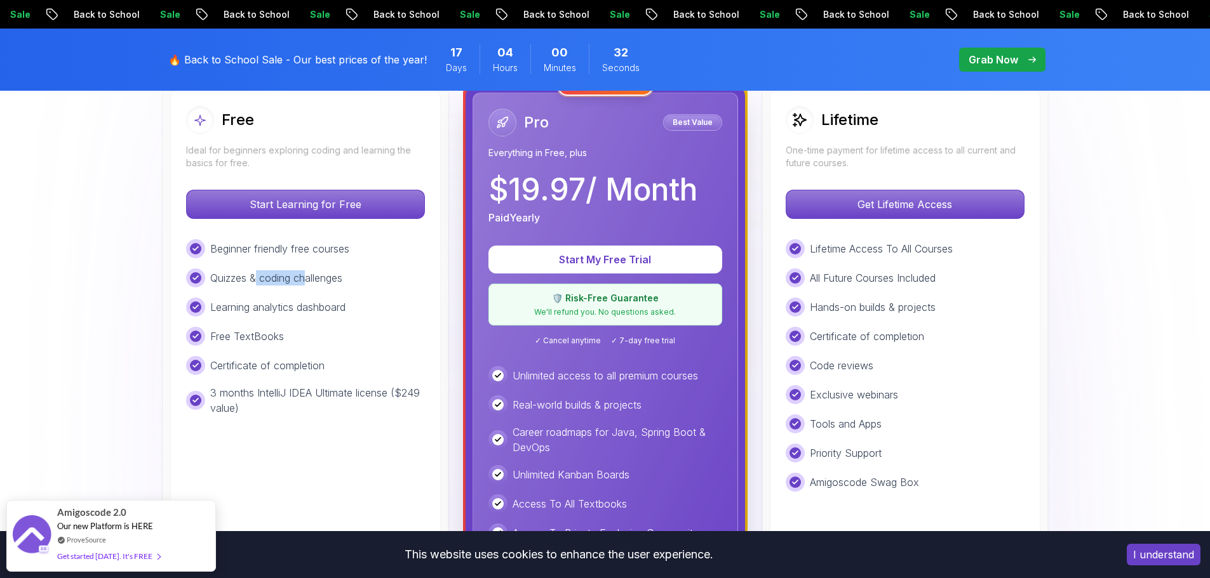
drag, startPoint x: 255, startPoint y: 275, endPoint x: 305, endPoint y: 276, distance: 50.2
click at [305, 276] on p "Quizzes & coding challenges" at bounding box center [276, 278] width 132 height 15
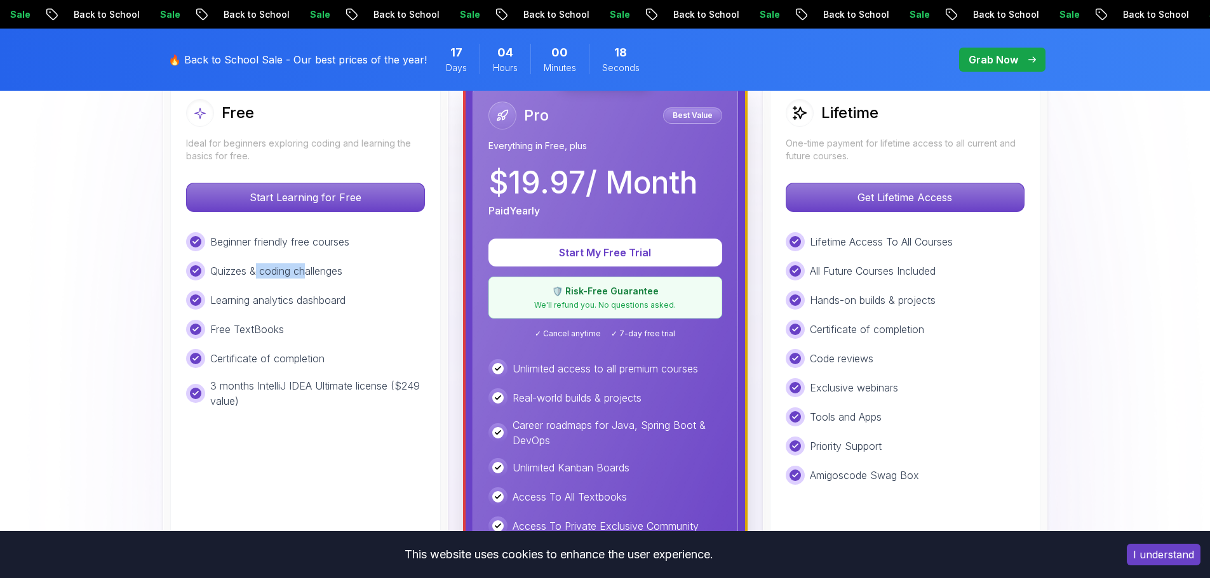
scroll to position [0, 0]
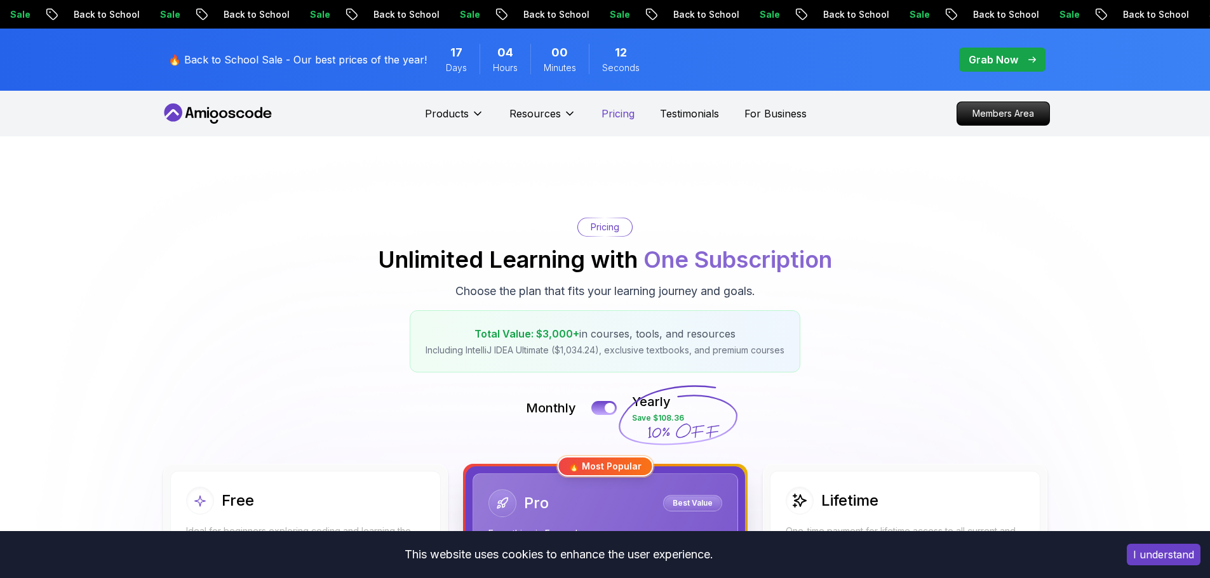
click at [627, 119] on p "Pricing" at bounding box center [617, 113] width 33 height 15
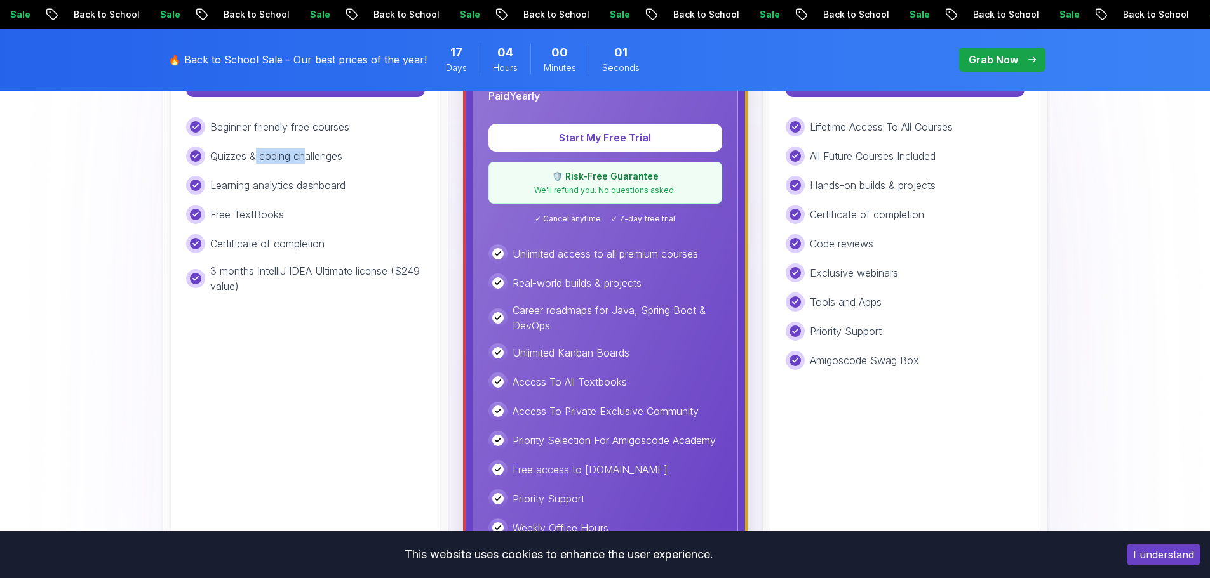
scroll to position [508, 0]
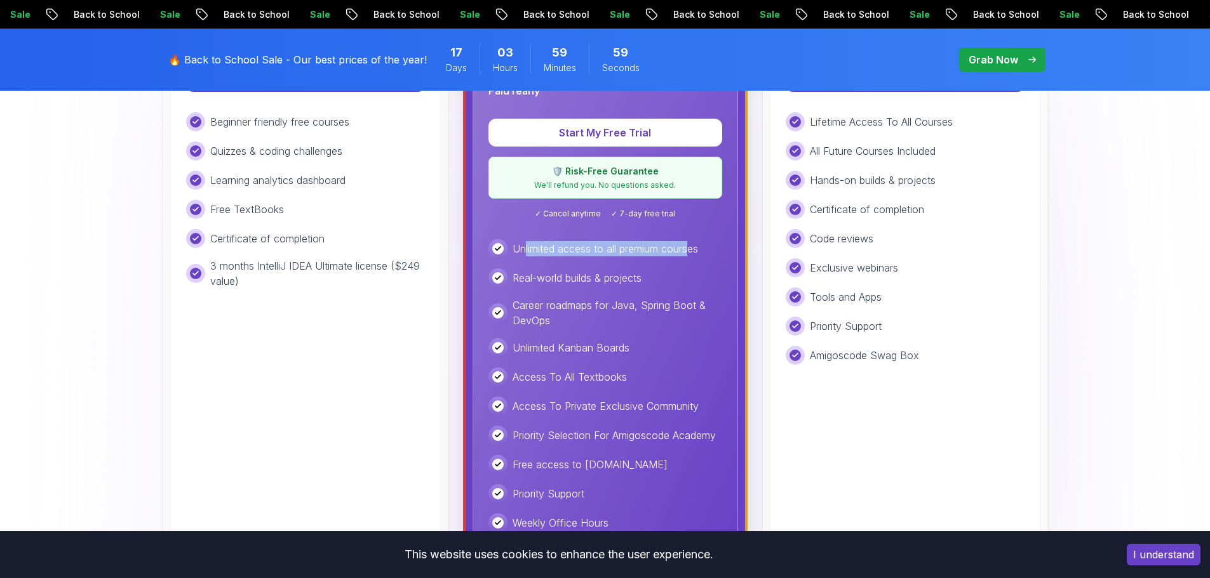
drag, startPoint x: 524, startPoint y: 250, endPoint x: 690, endPoint y: 251, distance: 166.4
click at [690, 251] on p "Unlimited access to all premium courses" at bounding box center [604, 248] width 185 height 15
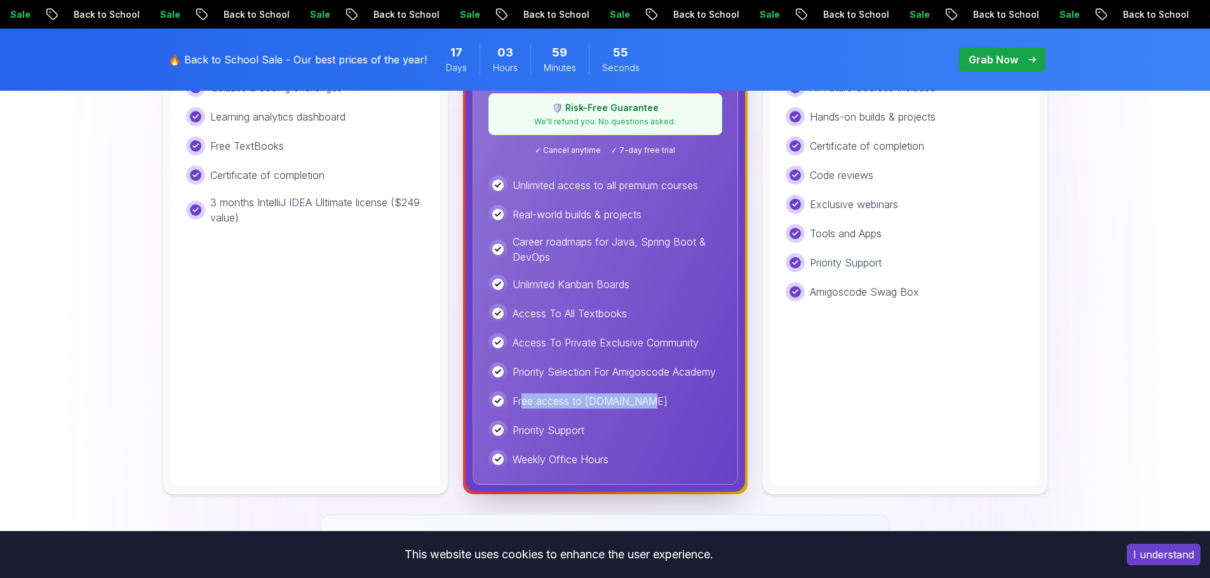
drag, startPoint x: 521, startPoint y: 397, endPoint x: 629, endPoint y: 396, distance: 107.3
click at [629, 396] on p "Free access to [DOMAIN_NAME]" at bounding box center [589, 401] width 155 height 15
drag, startPoint x: 550, startPoint y: 431, endPoint x: 563, endPoint y: 429, distance: 12.8
click at [563, 429] on p "Priority Support" at bounding box center [548, 430] width 72 height 15
click at [532, 463] on p "Weekly Office Hours" at bounding box center [560, 459] width 96 height 15
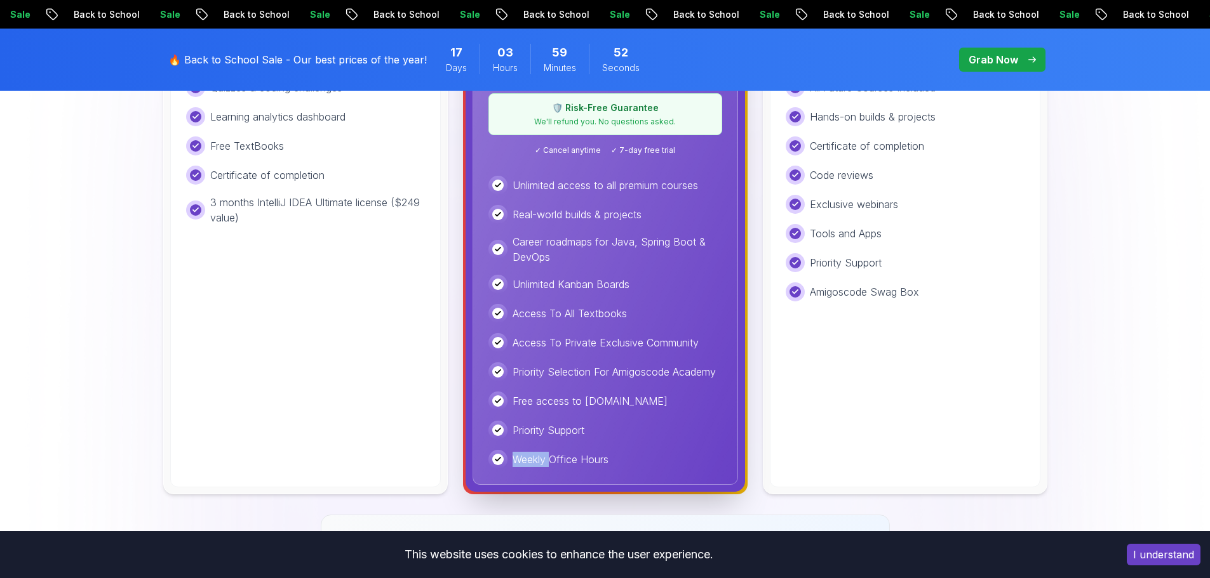
click at [532, 463] on p "Weekly Office Hours" at bounding box center [560, 459] width 96 height 15
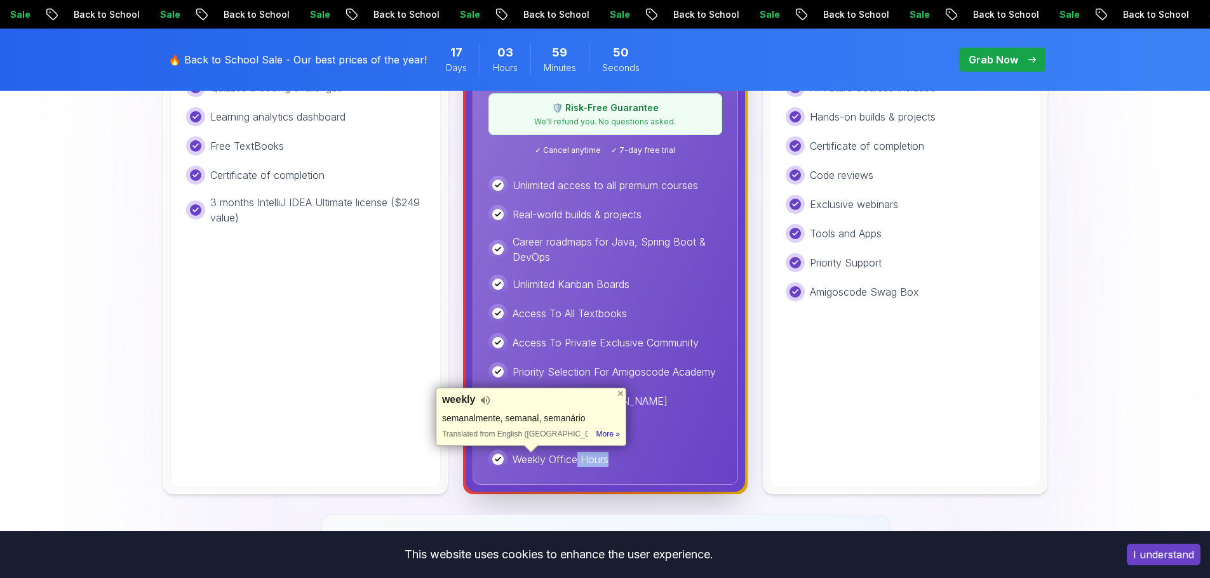
drag, startPoint x: 608, startPoint y: 458, endPoint x: 575, endPoint y: 457, distance: 32.4
click at [576, 457] on p "Weekly Office Hours" at bounding box center [560, 459] width 96 height 15
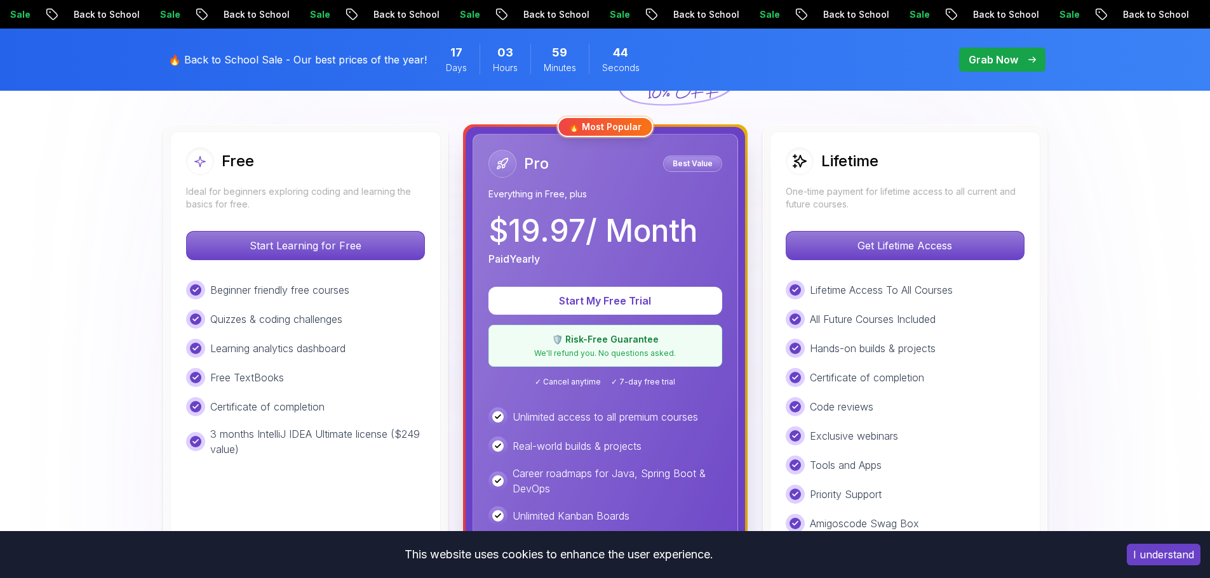
scroll to position [317, 0]
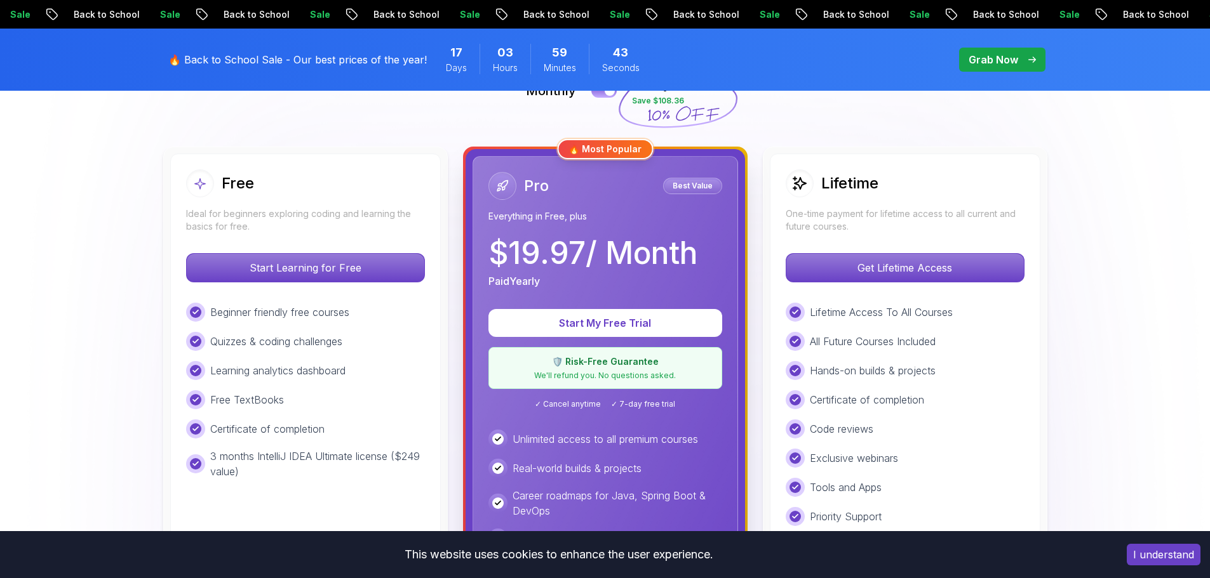
click at [496, 218] on p "Everything in Free, plus" at bounding box center [605, 216] width 234 height 13
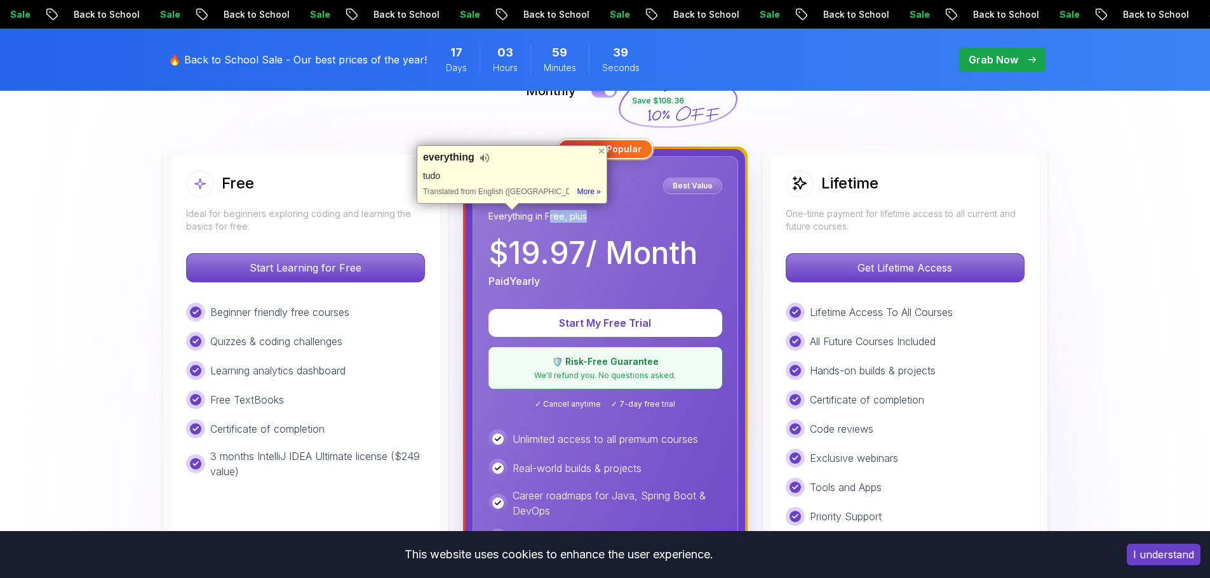
drag, startPoint x: 593, startPoint y: 218, endPoint x: 545, endPoint y: 220, distance: 47.7
click at [547, 218] on p "Everything in Free, plus" at bounding box center [605, 216] width 234 height 13
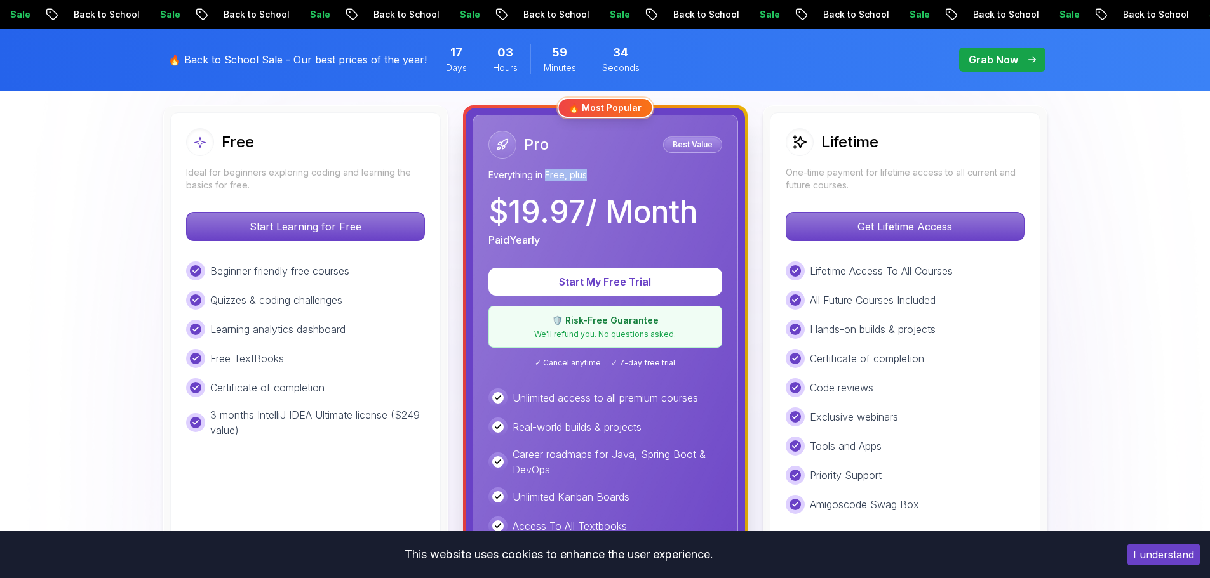
scroll to position [381, 0]
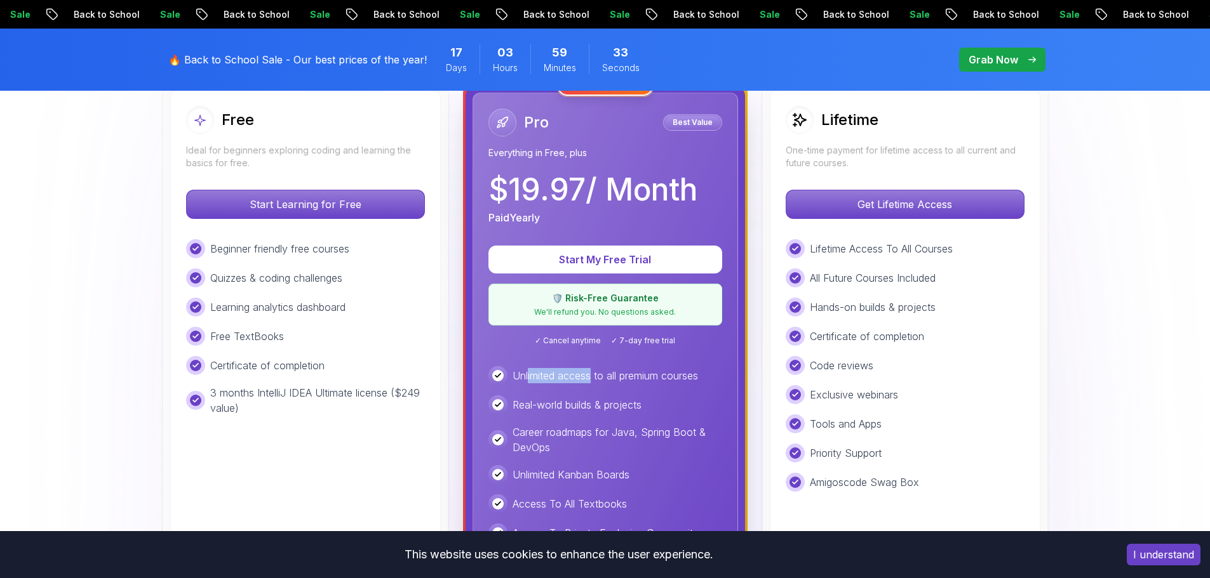
drag, startPoint x: 528, startPoint y: 379, endPoint x: 594, endPoint y: 379, distance: 66.0
click at [594, 379] on p "Unlimited access to all premium courses" at bounding box center [604, 375] width 185 height 15
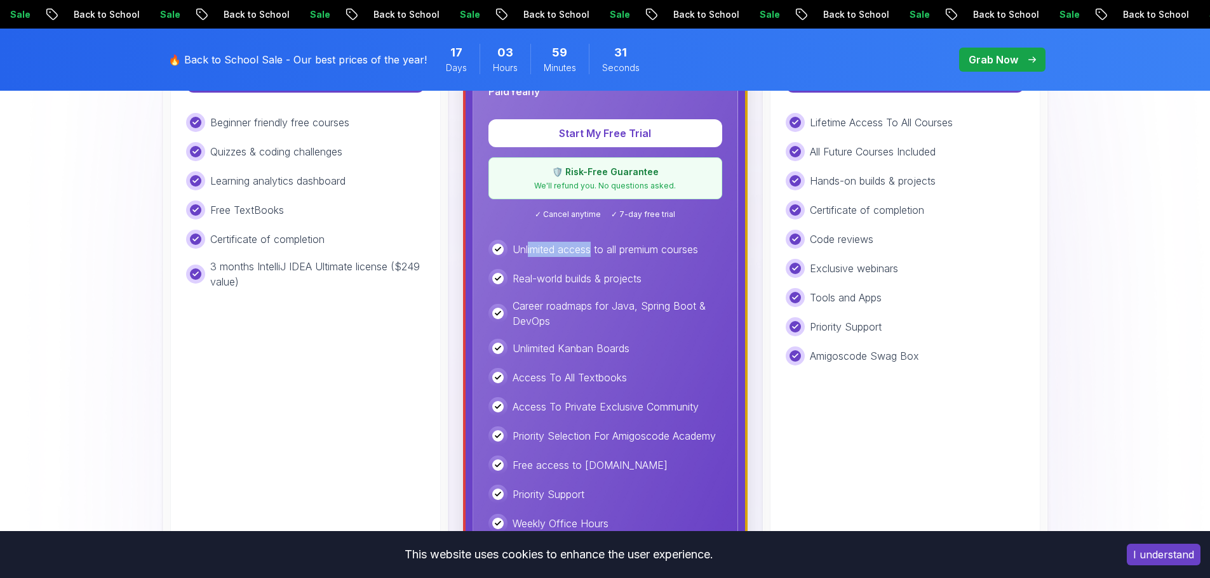
scroll to position [508, 0]
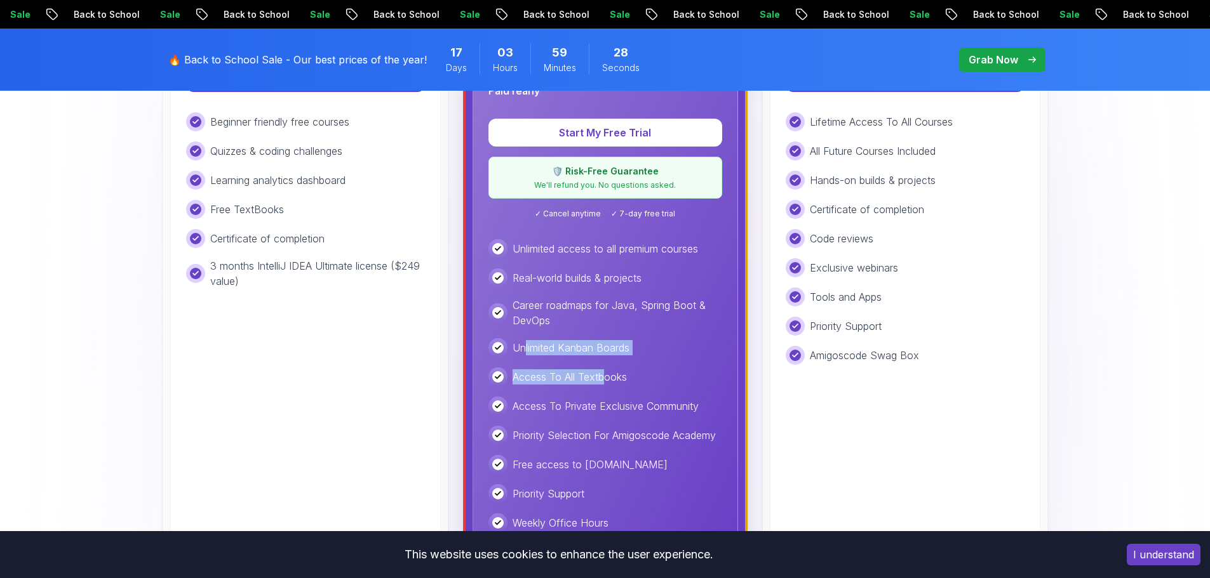
drag, startPoint x: 539, startPoint y: 350, endPoint x: 607, endPoint y: 382, distance: 75.3
click at [607, 382] on div "Unlimited access to all premium courses Real-world builds & projects Career roa…" at bounding box center [605, 385] width 234 height 293
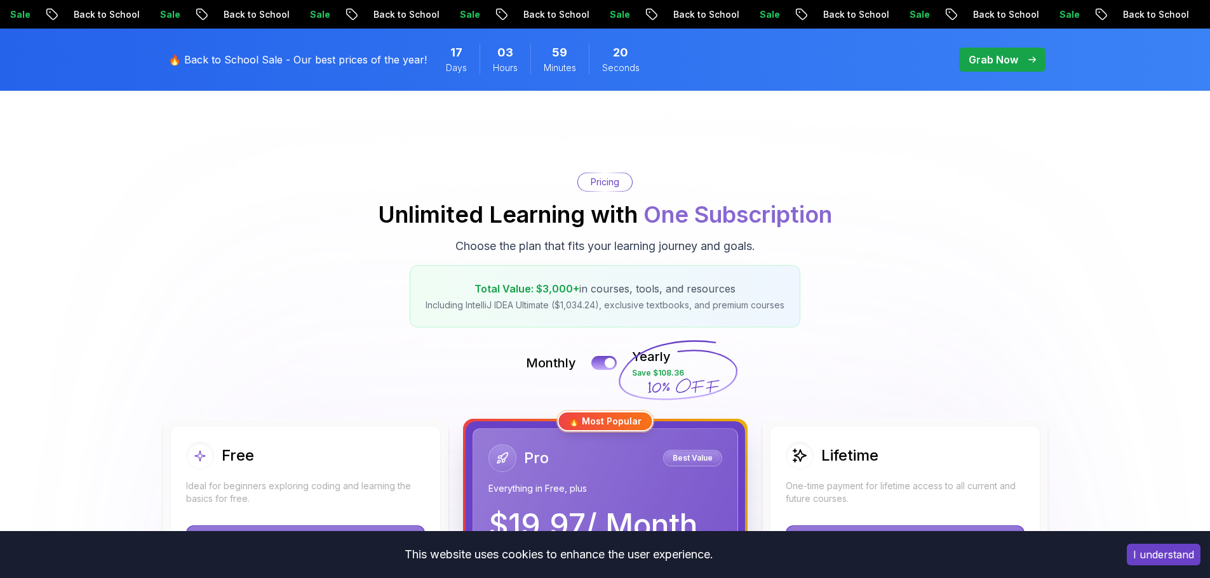
scroll to position [0, 0]
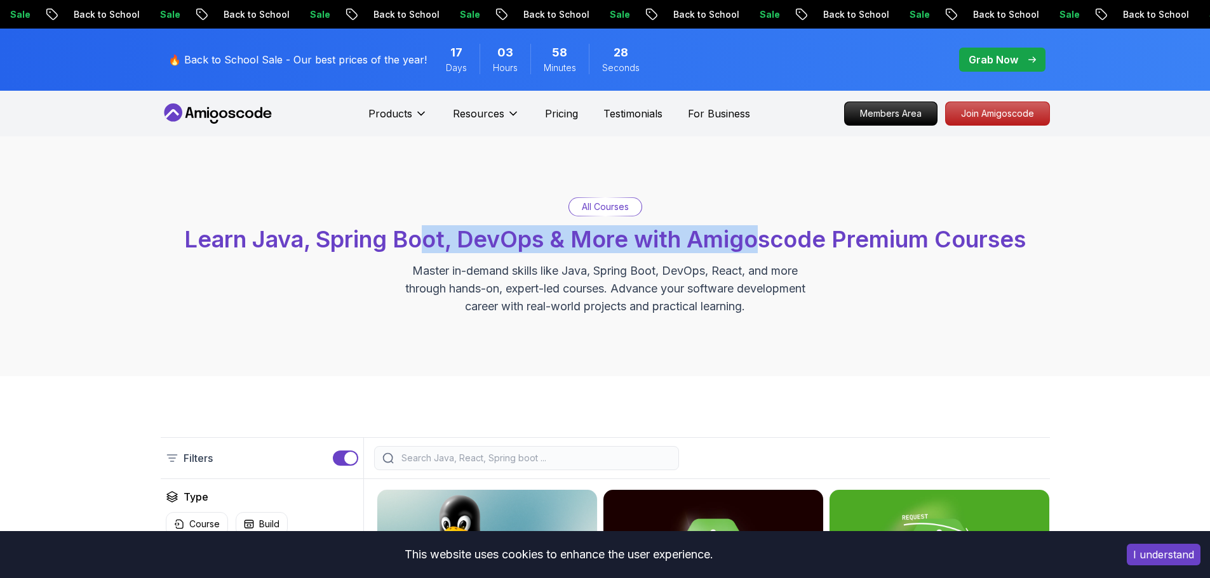
drag, startPoint x: 426, startPoint y: 245, endPoint x: 766, endPoint y: 254, distance: 340.5
click at [766, 254] on div "All Courses Learn Java, Spring Boot, DevOps & More with Amigoscode Premium Cour…" at bounding box center [605, 256] width 889 height 118
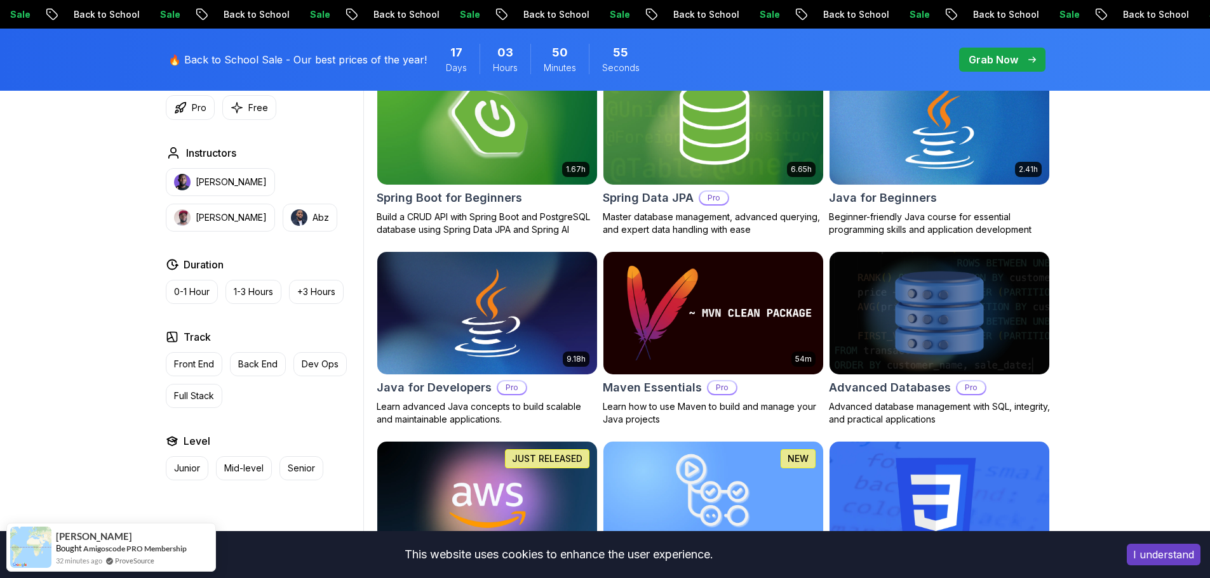
scroll to position [535, 0]
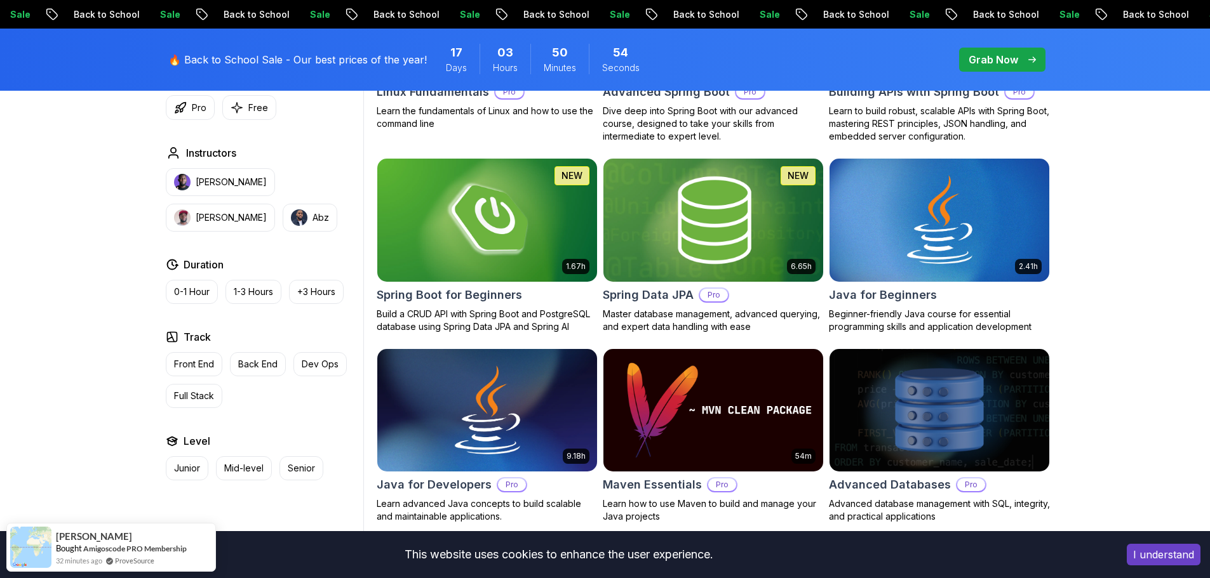
click at [671, 288] on h2 "Spring Data JPA" at bounding box center [648, 295] width 91 height 18
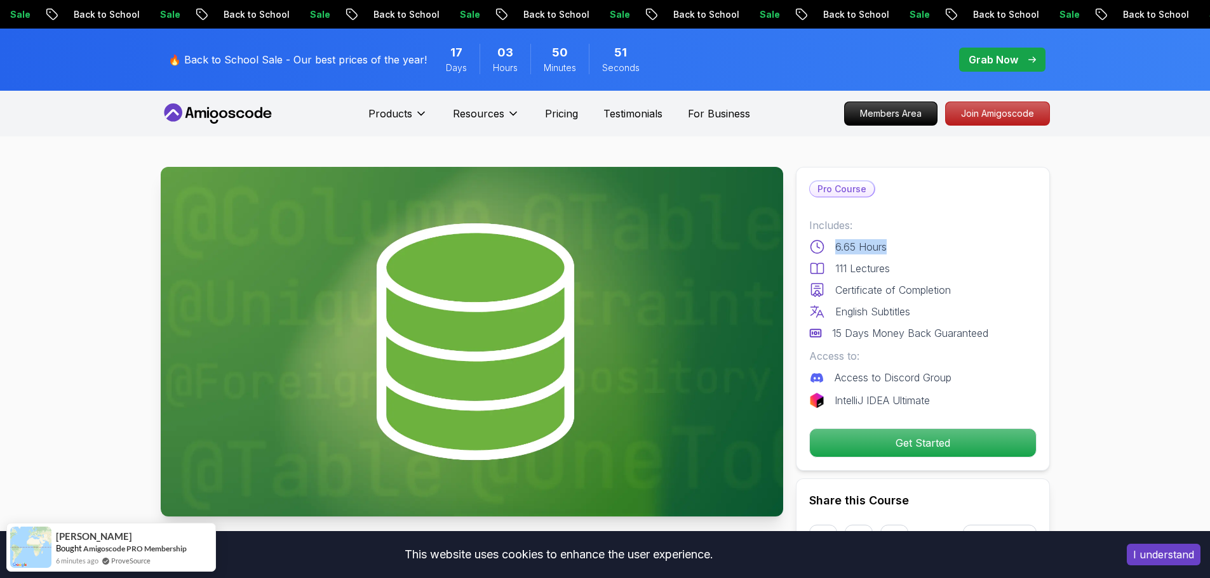
drag, startPoint x: 836, startPoint y: 250, endPoint x: 884, endPoint y: 250, distance: 47.6
click at [884, 250] on p "6.65 Hours" at bounding box center [860, 246] width 51 height 15
drag, startPoint x: 836, startPoint y: 269, endPoint x: 863, endPoint y: 269, distance: 26.7
click at [863, 269] on p "111 Lectures" at bounding box center [862, 268] width 55 height 15
drag, startPoint x: 841, startPoint y: 297, endPoint x: 865, endPoint y: 297, distance: 24.1
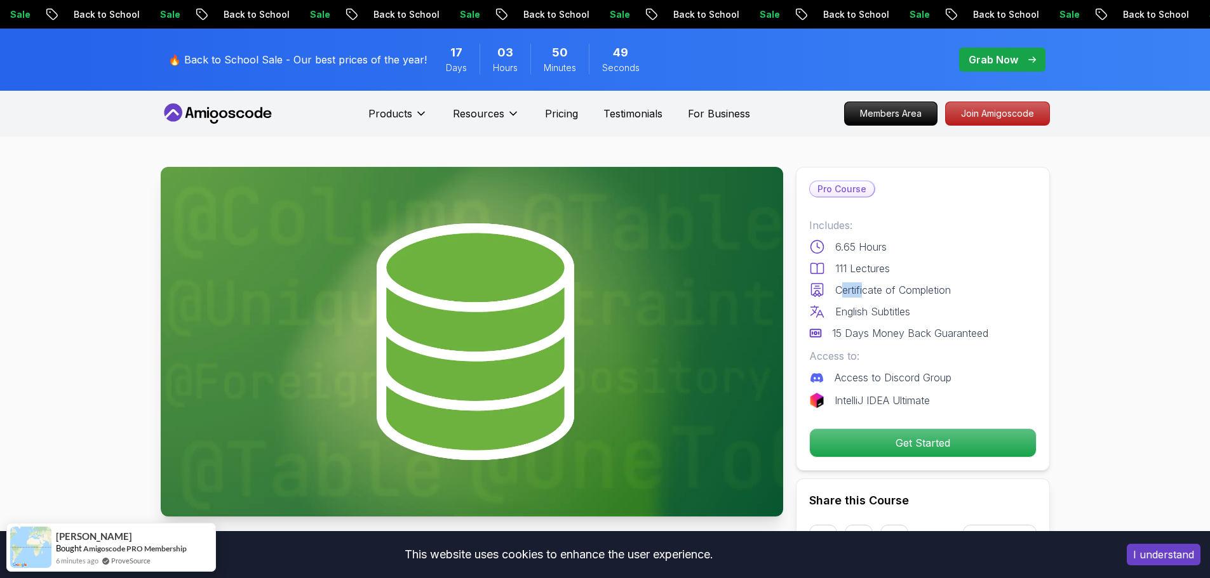
click at [865, 297] on p "Certificate of Completion" at bounding box center [893, 290] width 116 height 15
drag, startPoint x: 838, startPoint y: 315, endPoint x: 920, endPoint y: 312, distance: 82.6
click at [920, 312] on div "English Subtitles" at bounding box center [922, 311] width 227 height 15
drag, startPoint x: 836, startPoint y: 330, endPoint x: 935, endPoint y: 333, distance: 99.1
click at [935, 333] on p "15 Days Money Back Guaranteed" at bounding box center [910, 333] width 156 height 15
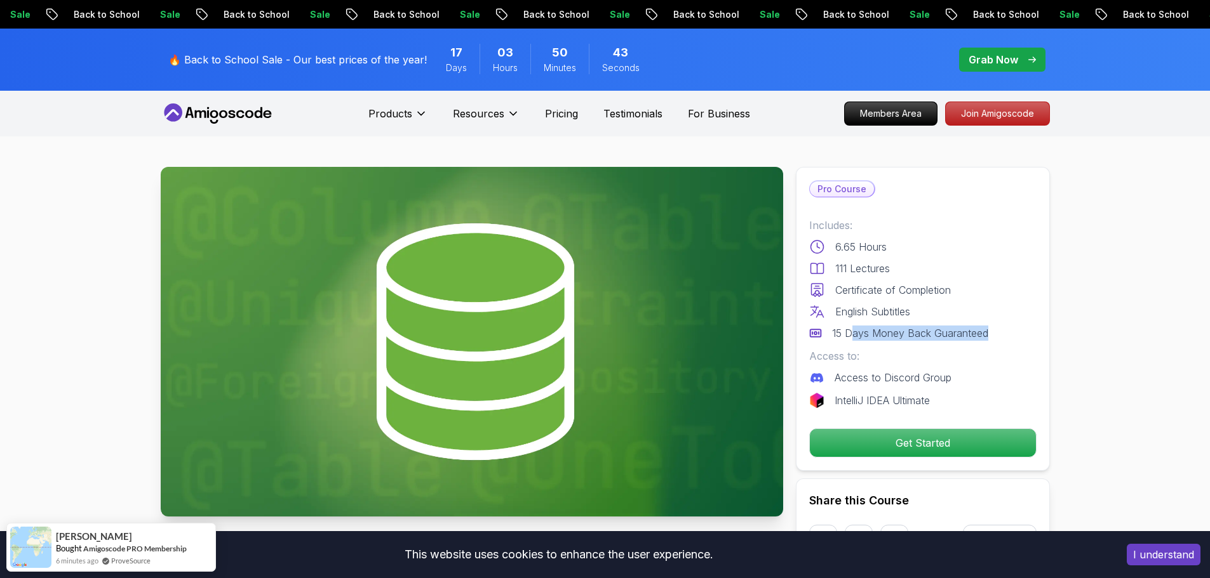
drag, startPoint x: 999, startPoint y: 331, endPoint x: 853, endPoint y: 331, distance: 146.0
click at [853, 331] on div "15 Days Money Back Guaranteed" at bounding box center [922, 333] width 227 height 15
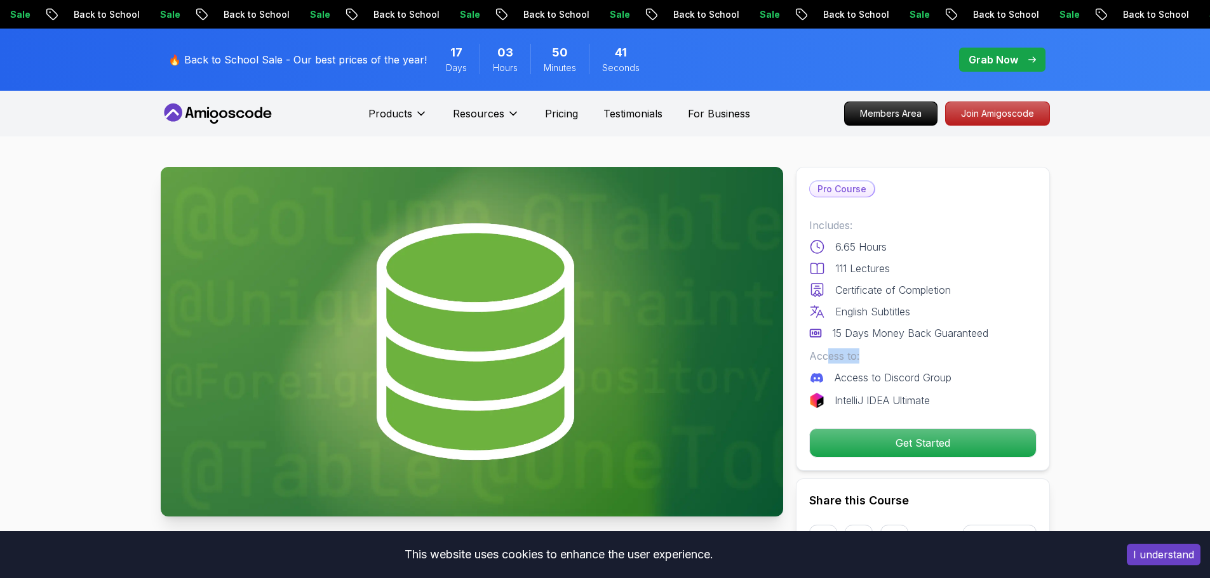
drag, startPoint x: 828, startPoint y: 360, endPoint x: 867, endPoint y: 360, distance: 38.7
click at [867, 360] on p "Access to:" at bounding box center [922, 356] width 227 height 15
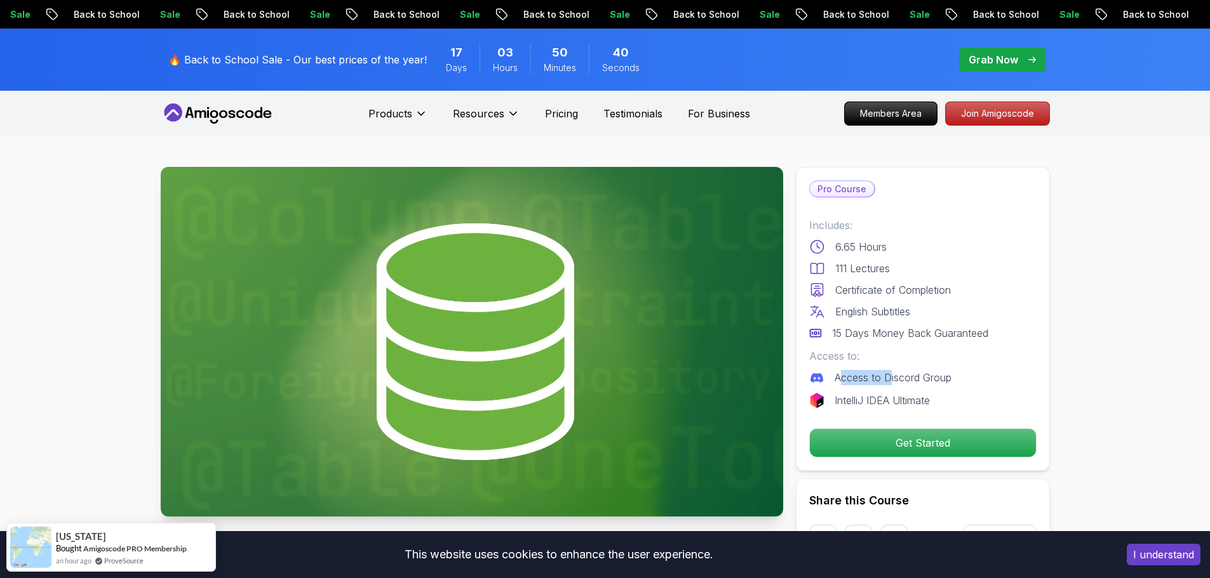
drag, startPoint x: 839, startPoint y: 380, endPoint x: 893, endPoint y: 380, distance: 54.0
click at [893, 380] on p "Access to Discord Group" at bounding box center [892, 377] width 117 height 15
drag, startPoint x: 948, startPoint y: 402, endPoint x: 829, endPoint y: 378, distance: 121.2
click at [829, 378] on div "Includes: 6.65 Hours 111 Lectures Certificate of Completion English Subtitles 1…" at bounding box center [922, 313] width 227 height 190
click at [851, 378] on p "Access to Discord Group" at bounding box center [892, 377] width 117 height 15
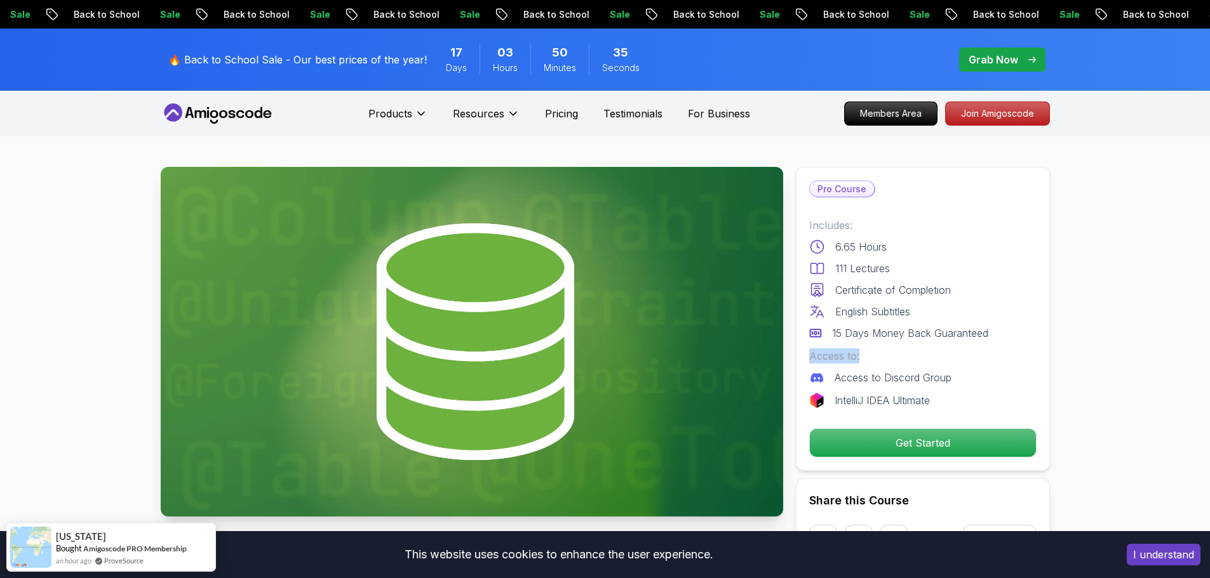
drag, startPoint x: 812, startPoint y: 359, endPoint x: 861, endPoint y: 359, distance: 49.5
click at [861, 359] on p "Access to:" at bounding box center [922, 356] width 227 height 15
click at [853, 363] on div at bounding box center [853, 363] width 0 height 0
click at [947, 354] on p "Access to:" at bounding box center [922, 356] width 227 height 15
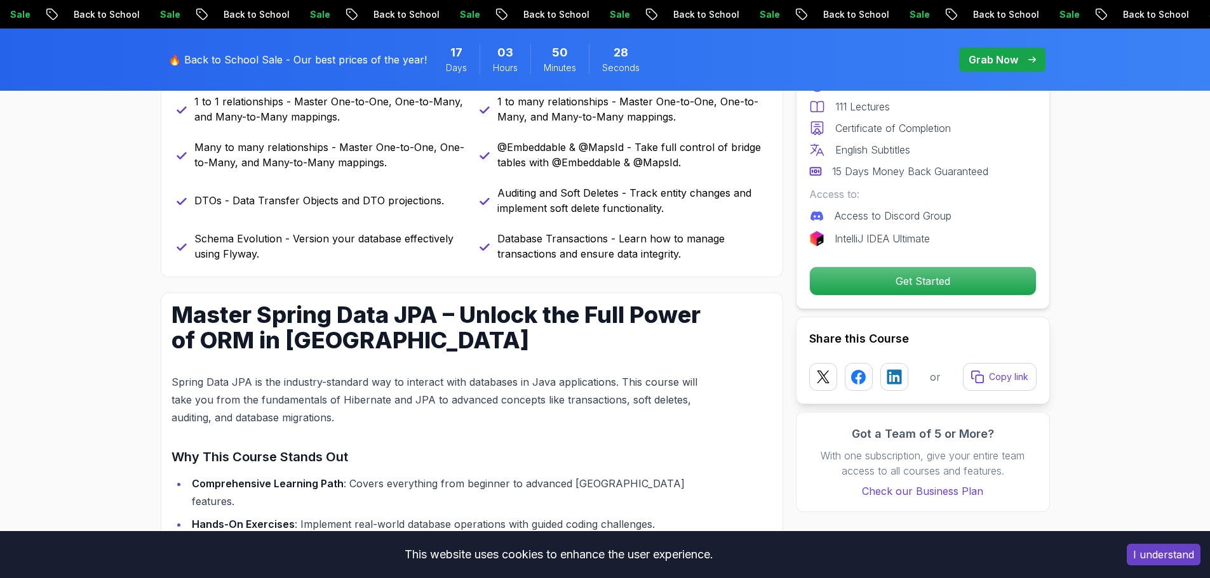
scroll to position [753, 0]
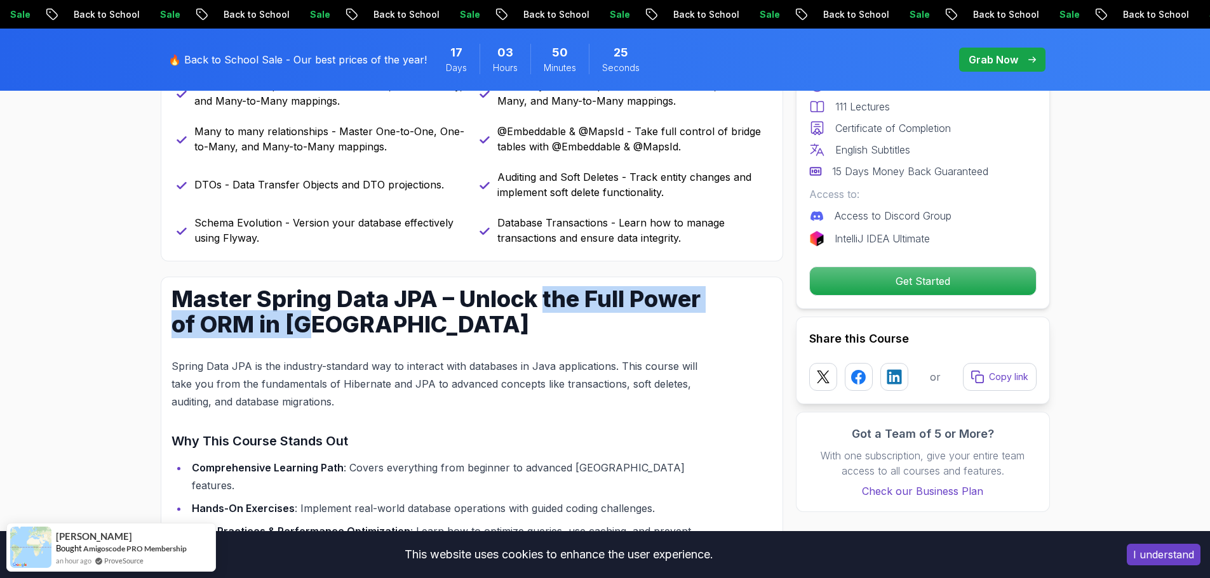
drag, startPoint x: 540, startPoint y: 307, endPoint x: 305, endPoint y: 315, distance: 235.1
click at [305, 315] on h1 "Master Spring Data JPA – Unlock the Full Power of ORM in [GEOGRAPHIC_DATA]" at bounding box center [441, 311] width 540 height 51
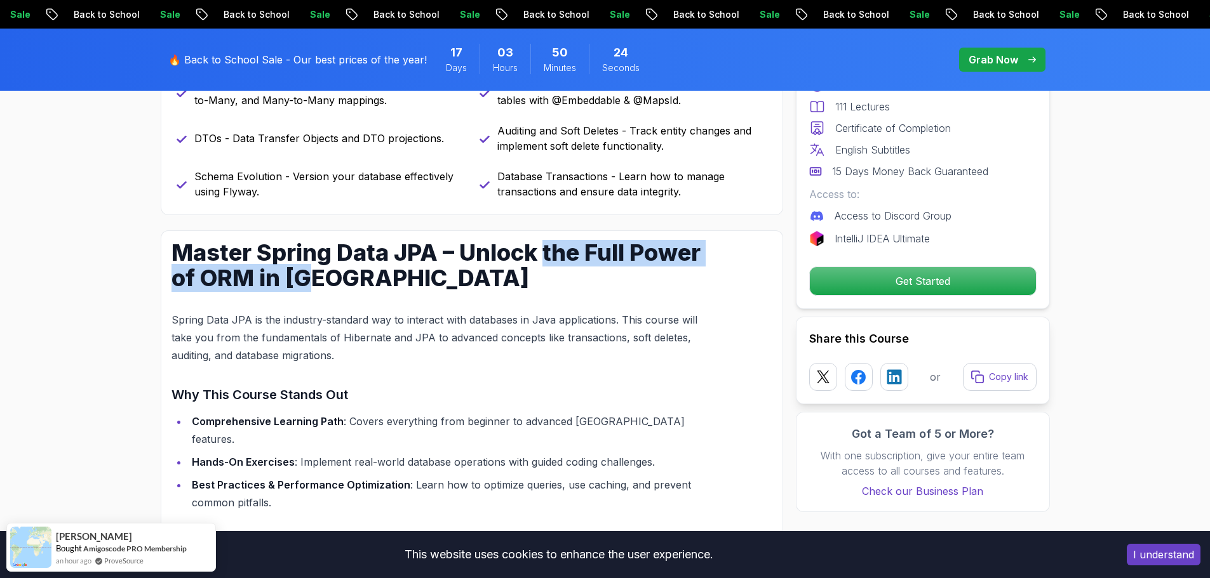
scroll to position [880, 0]
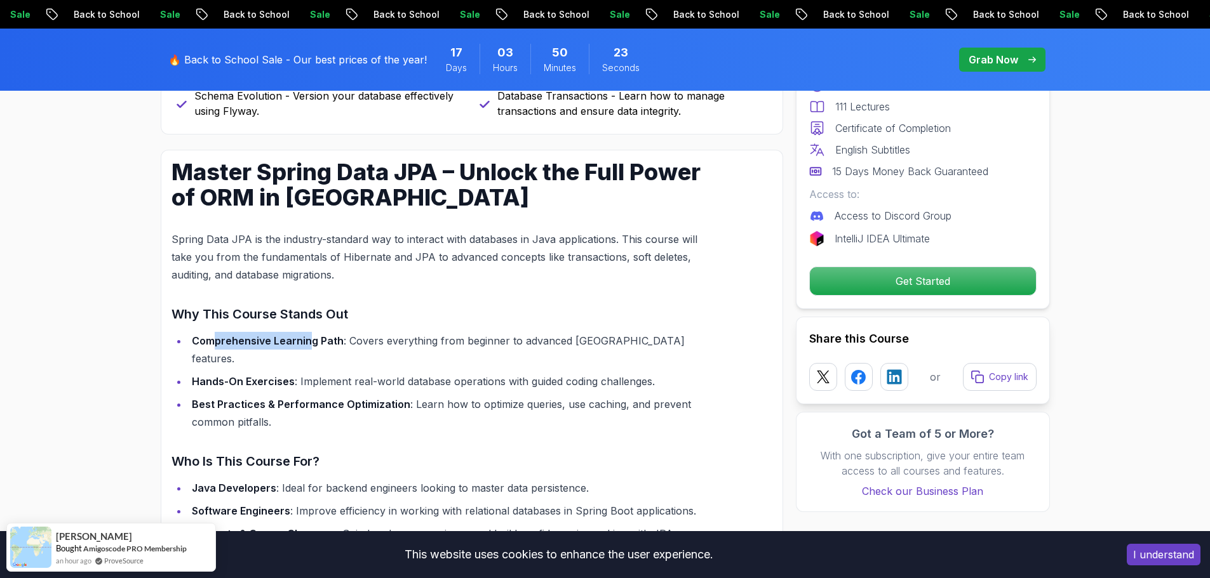
drag, startPoint x: 217, startPoint y: 342, endPoint x: 307, endPoint y: 341, distance: 90.2
click at [307, 341] on strong "Comprehensive Learning Path" at bounding box center [268, 341] width 152 height 13
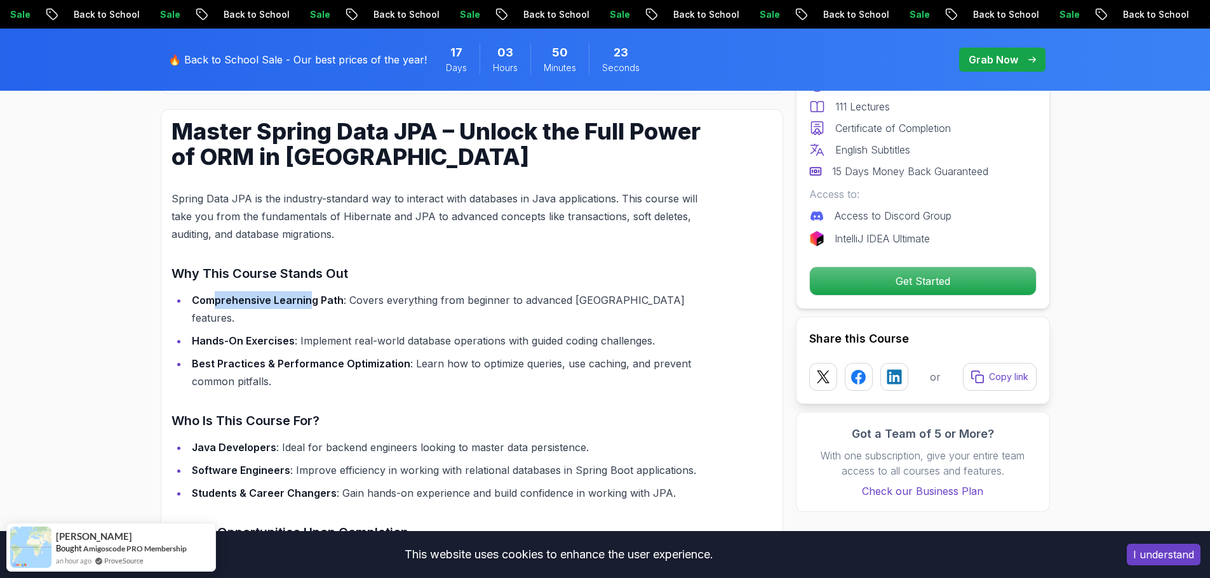
scroll to position [944, 0]
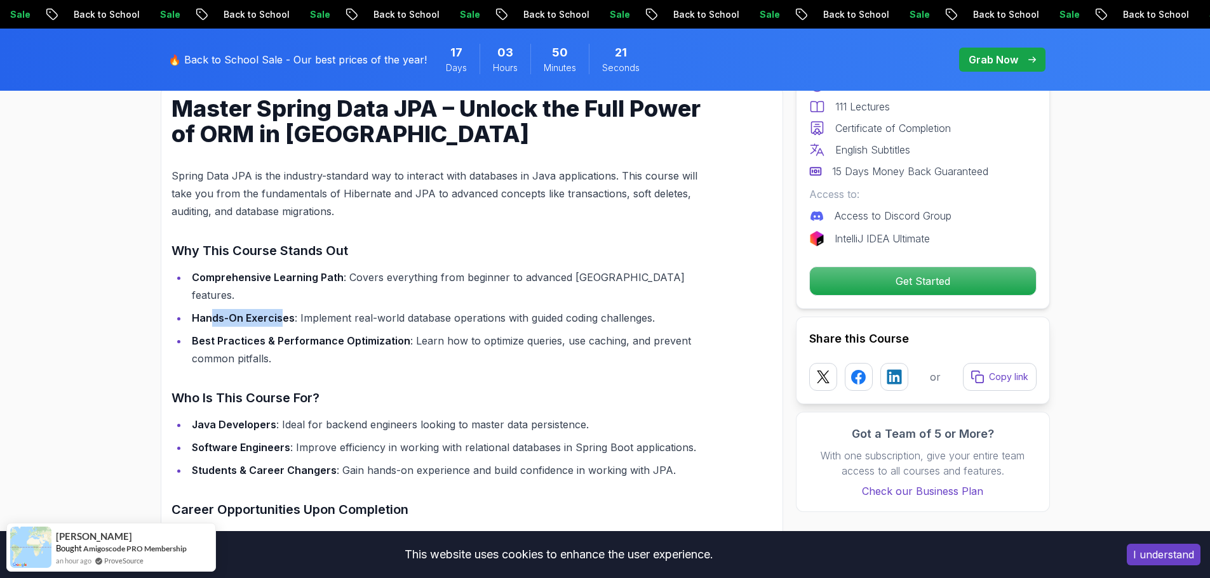
drag, startPoint x: 210, startPoint y: 304, endPoint x: 279, endPoint y: 304, distance: 69.2
click at [279, 312] on strong "Hands-On Exercises" at bounding box center [243, 318] width 103 height 13
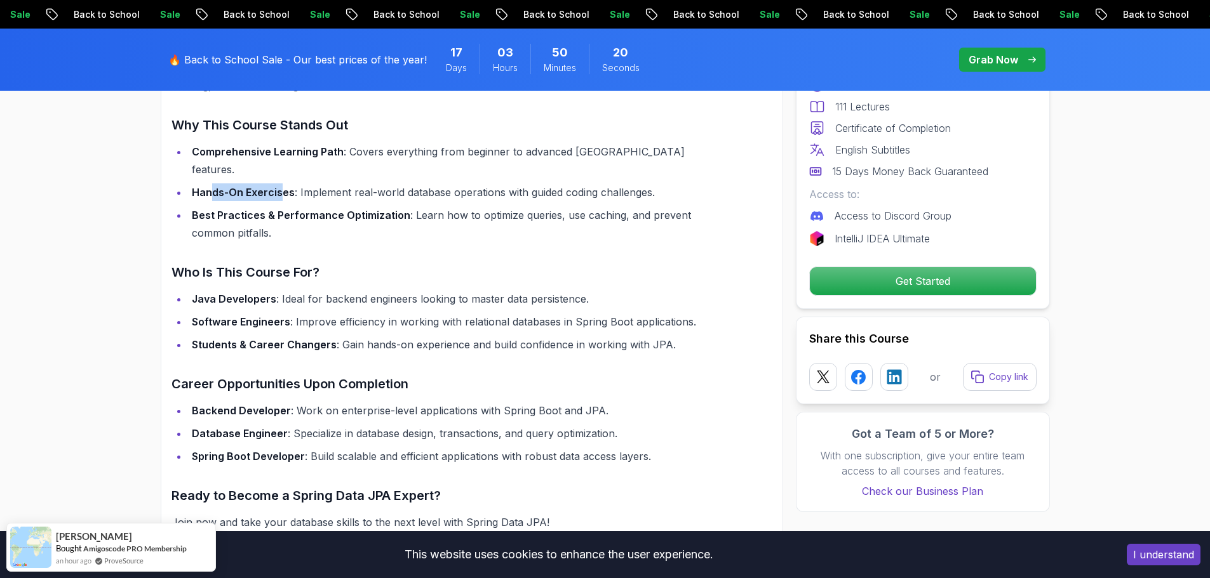
scroll to position [1071, 0]
drag, startPoint x: 228, startPoint y: 370, endPoint x: 283, endPoint y: 364, distance: 54.9
click at [283, 373] on h3 "Career Opportunities Upon Completion" at bounding box center [441, 383] width 540 height 20
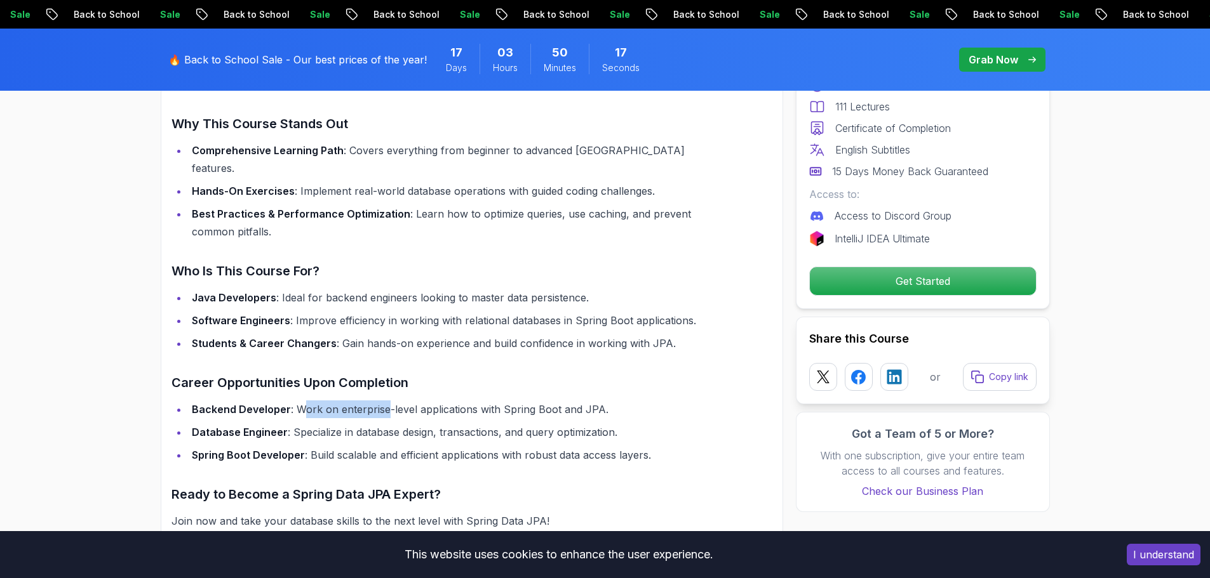
drag, startPoint x: 305, startPoint y: 398, endPoint x: 385, endPoint y: 394, distance: 79.5
click at [385, 401] on li "Backend Developer : Work on enterprise-level applications with Spring Boot and …" at bounding box center [450, 410] width 524 height 18
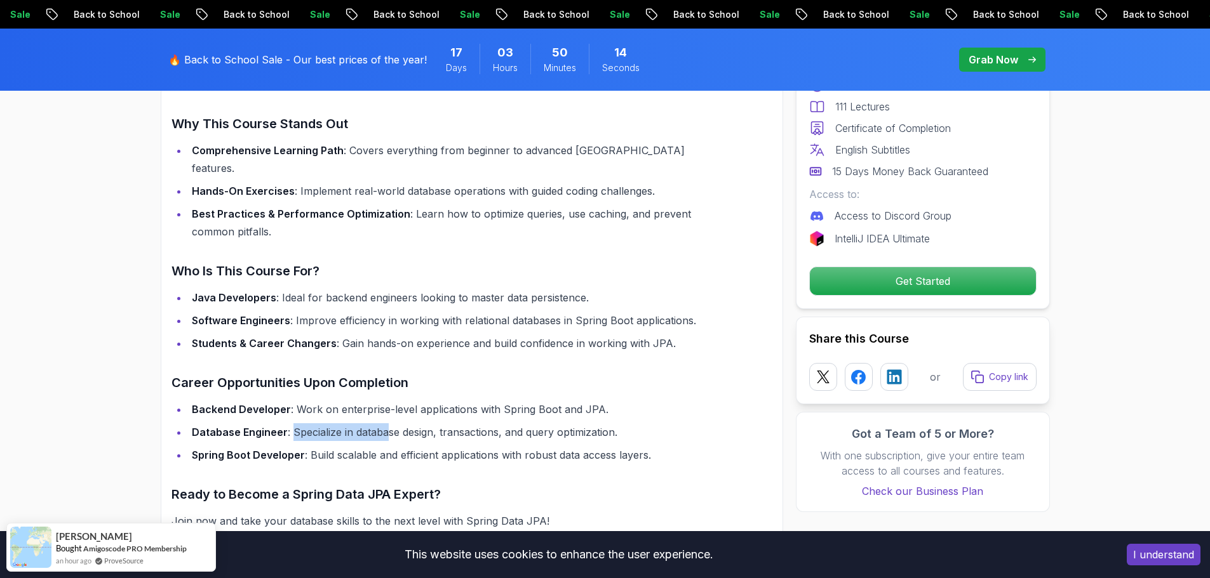
drag, startPoint x: 307, startPoint y: 418, endPoint x: 385, endPoint y: 416, distance: 78.8
click at [385, 424] on li "Database Engineer : Specialize in database design, transactions, and query opti…" at bounding box center [450, 433] width 524 height 18
drag, startPoint x: 489, startPoint y: 412, endPoint x: 550, endPoint y: 412, distance: 61.0
click at [550, 424] on li "Database Engineer : Specialize in database design, transactions, and query opti…" at bounding box center [450, 433] width 524 height 18
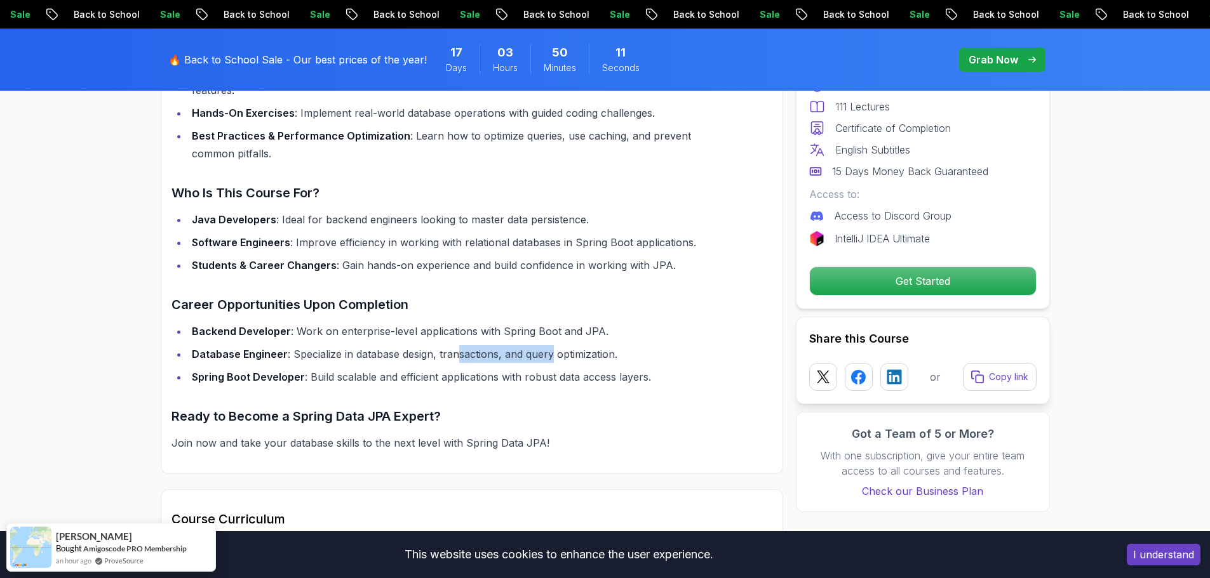
scroll to position [1198, 0]
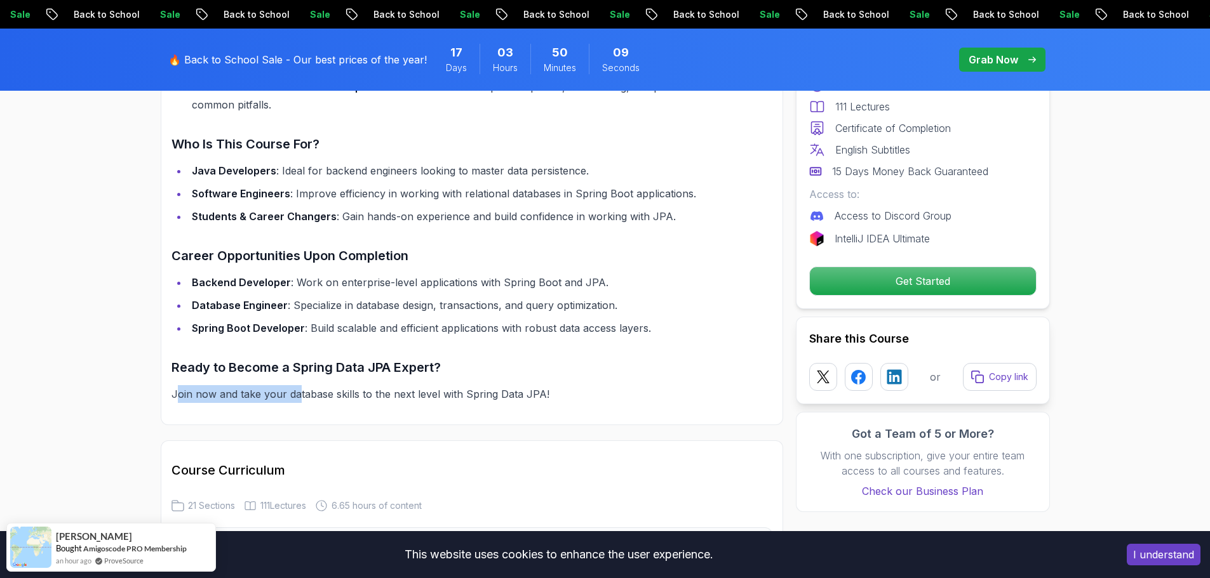
drag, startPoint x: 175, startPoint y: 378, endPoint x: 300, endPoint y: 377, distance: 124.5
click at [300, 385] on p "Join now and take your database skills to the next level with Spring Data JPA!" at bounding box center [441, 394] width 540 height 18
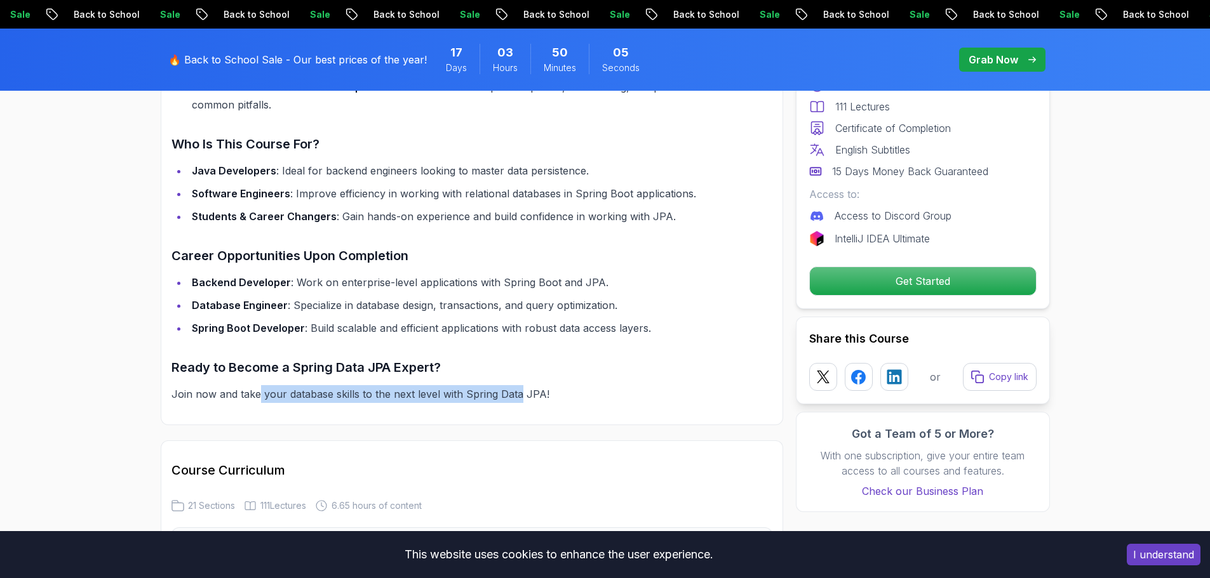
drag, startPoint x: 518, startPoint y: 375, endPoint x: 262, endPoint y: 373, distance: 255.9
click at [262, 385] on p "Join now and take your database skills to the next level with Spring Data JPA!" at bounding box center [441, 394] width 540 height 18
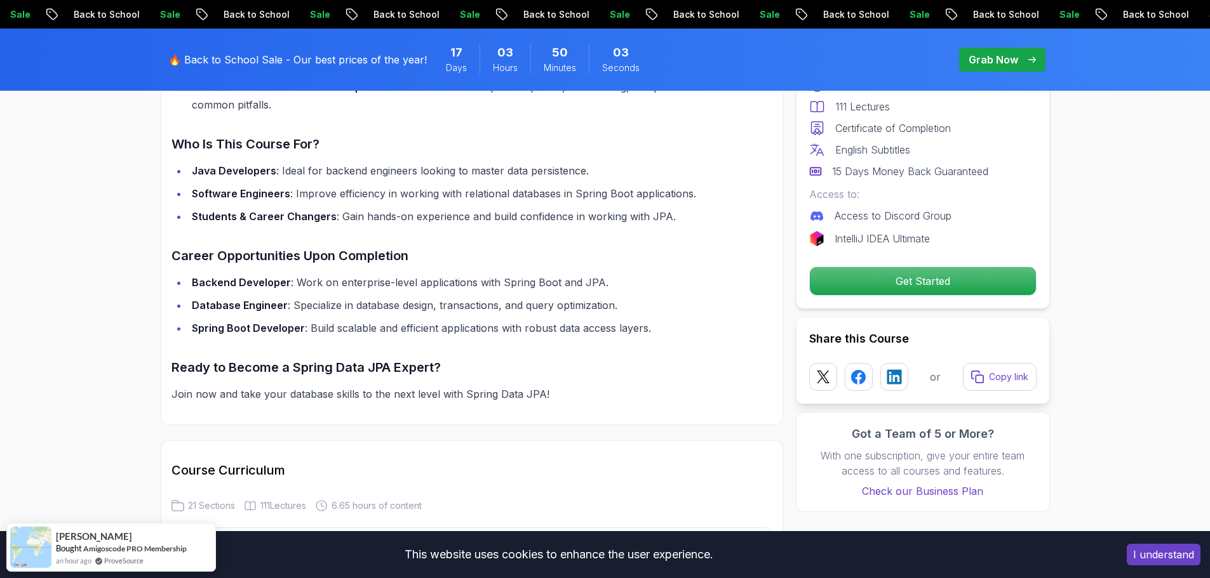
click at [245, 385] on p "Join now and take your database skills to the next level with Spring Data JPA!" at bounding box center [441, 394] width 540 height 18
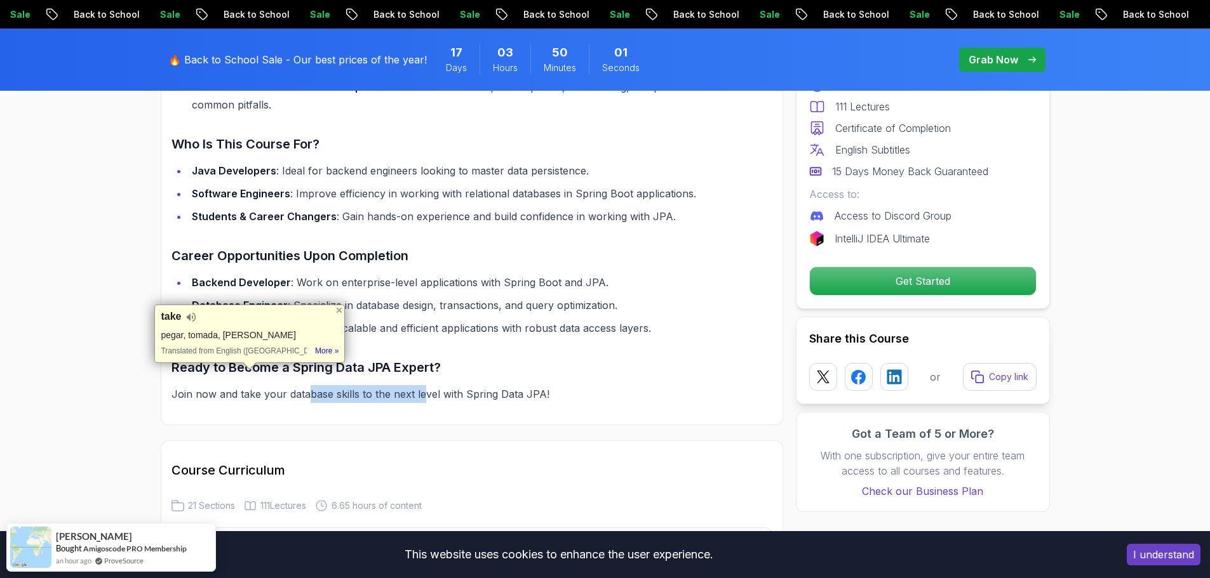
drag, startPoint x: 307, startPoint y: 380, endPoint x: 421, endPoint y: 384, distance: 113.8
click at [421, 385] on p "Join now and take your database skills to the next level with Spring Data JPA!" at bounding box center [441, 394] width 540 height 18
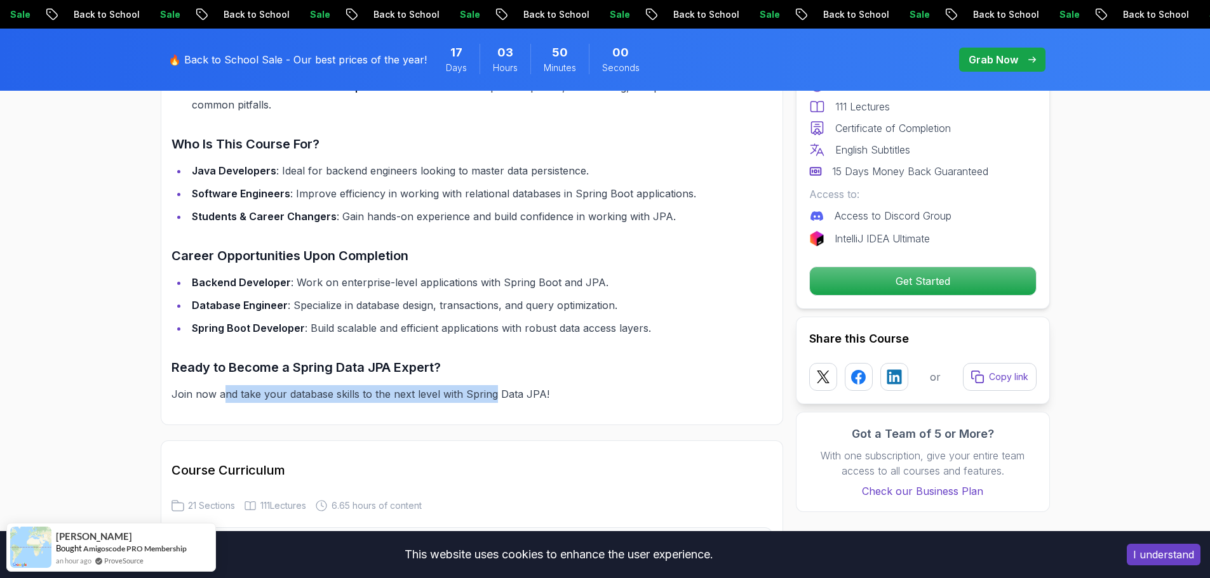
drag, startPoint x: 491, startPoint y: 381, endPoint x: 225, endPoint y: 381, distance: 265.4
click at [225, 385] on p "Join now and take your database skills to the next level with Spring Data JPA!" at bounding box center [441, 394] width 540 height 18
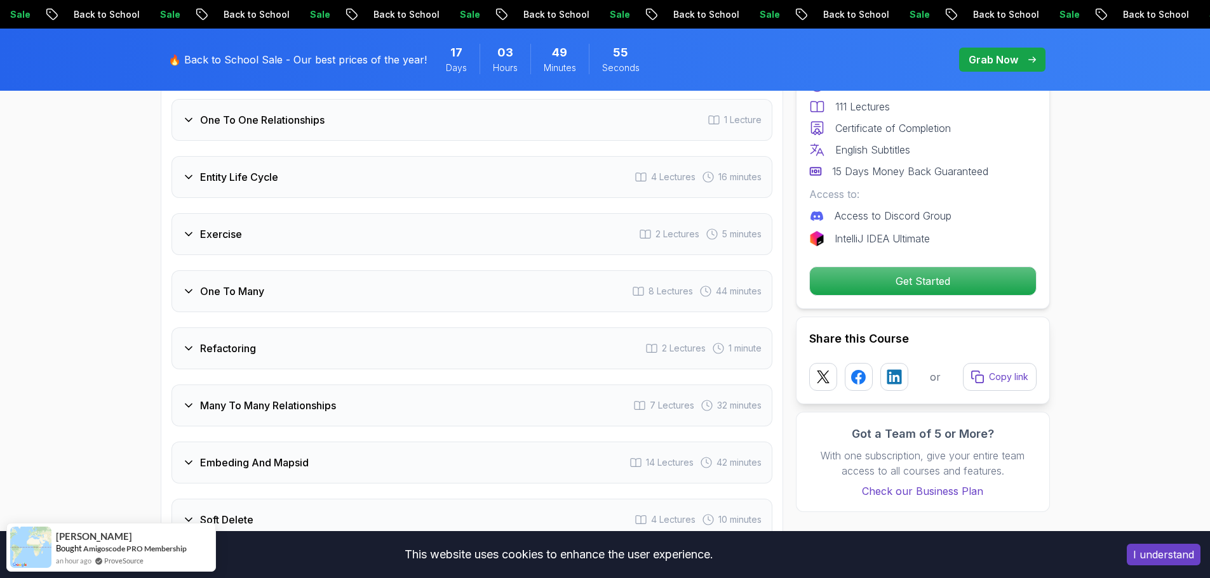
scroll to position [2150, 0]
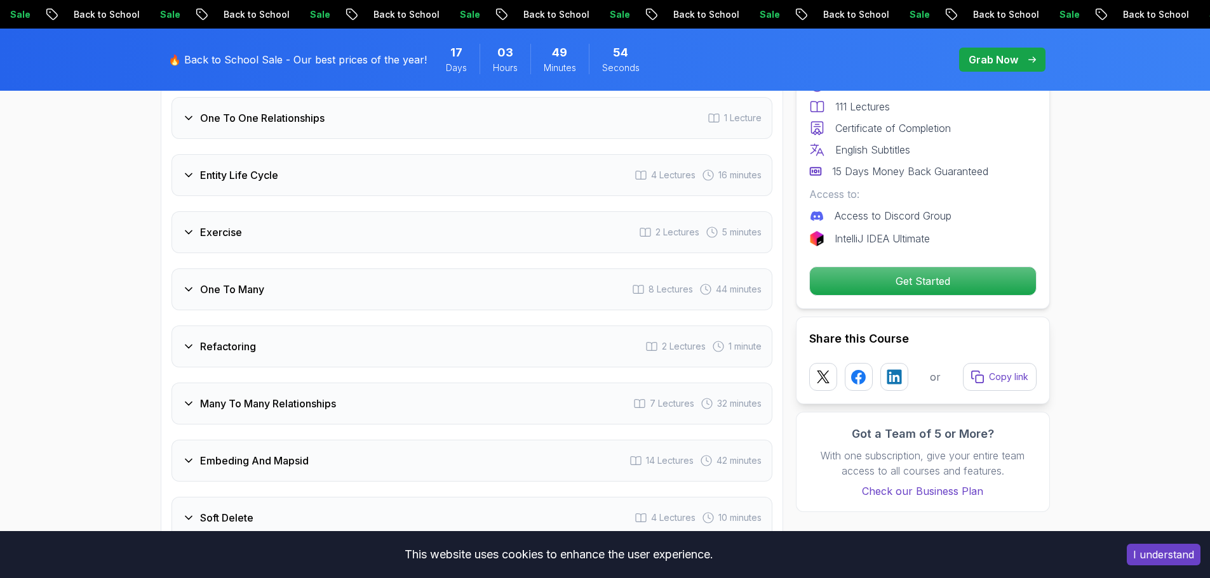
click at [231, 346] on div "Refactoring 2 Lectures 1 minute" at bounding box center [471, 347] width 601 height 42
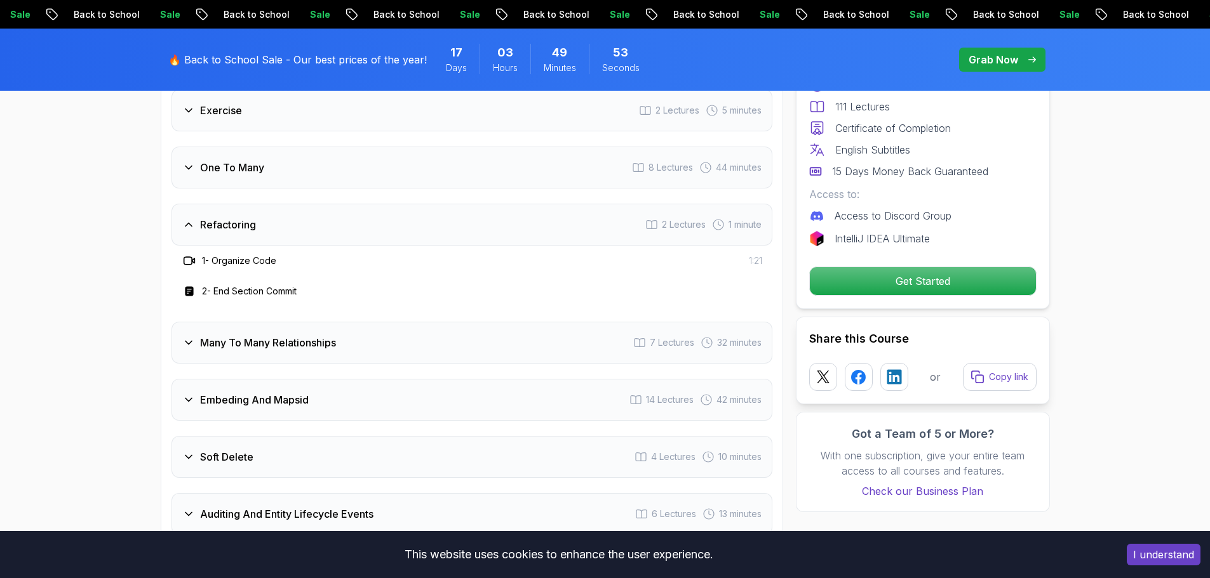
scroll to position [2028, 0]
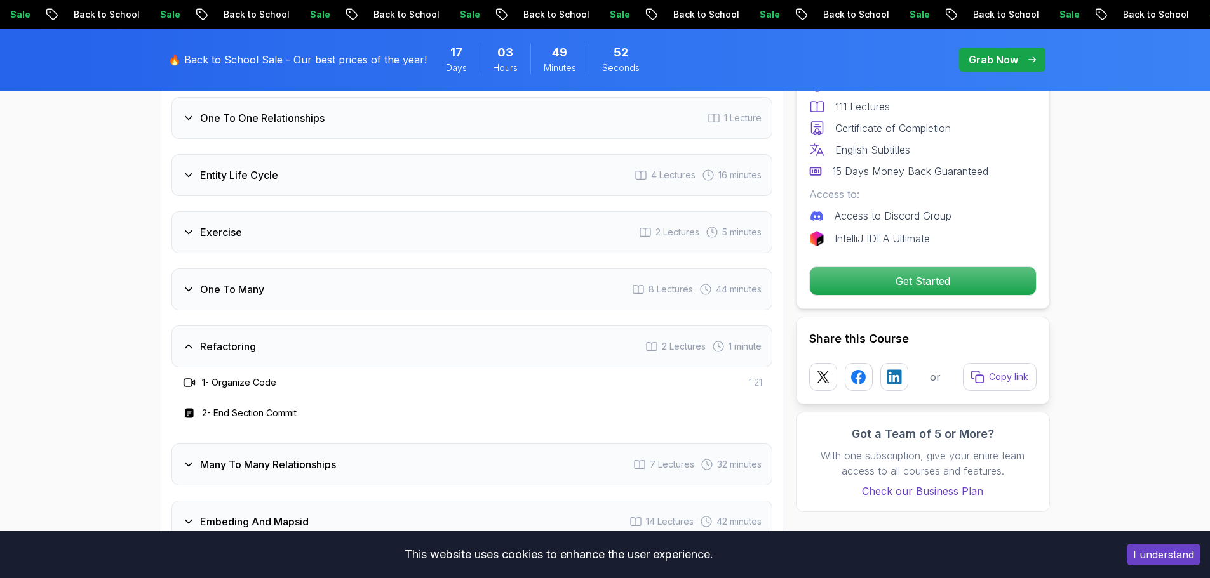
click at [260, 326] on div "Refactoring 2 Lectures 1 minute" at bounding box center [471, 347] width 601 height 42
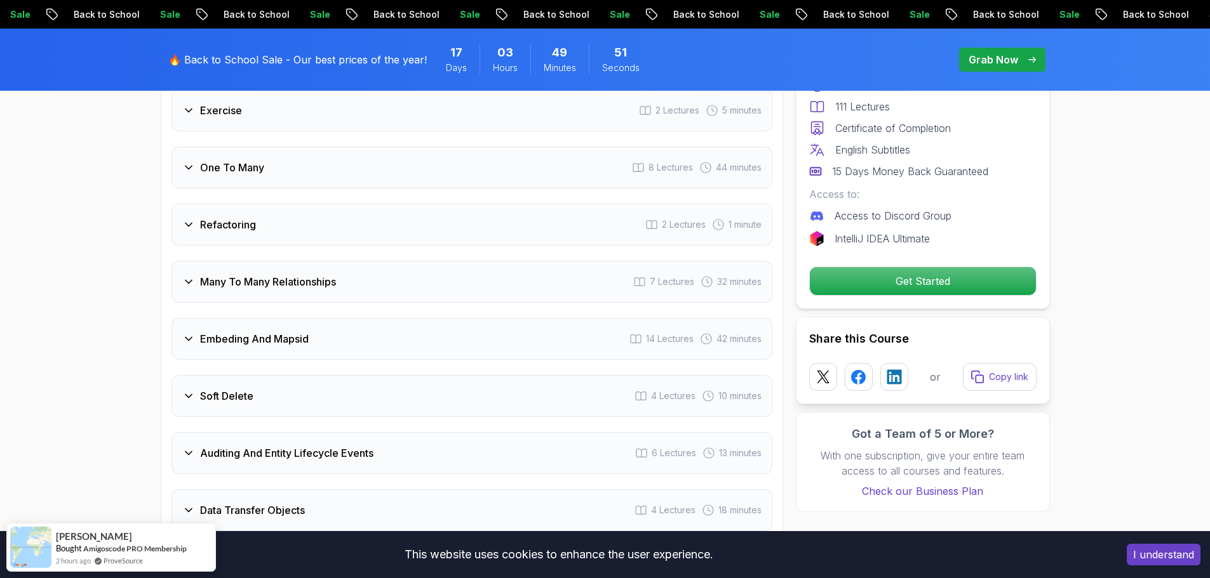
scroll to position [2155, 0]
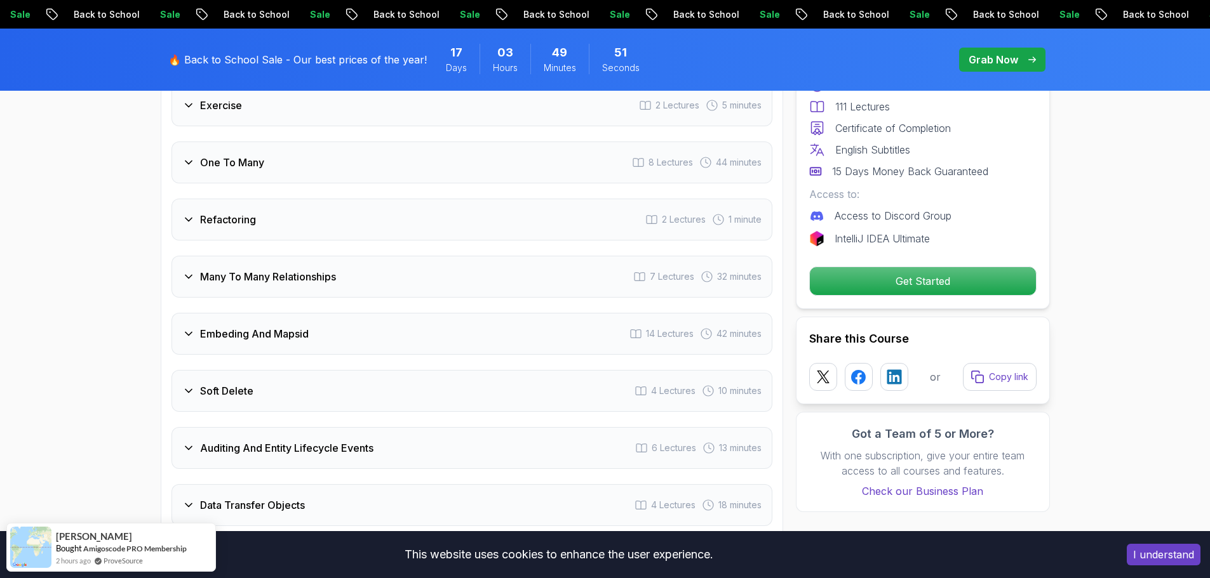
click at [241, 384] on h3 "Soft Delete" at bounding box center [226, 391] width 53 height 15
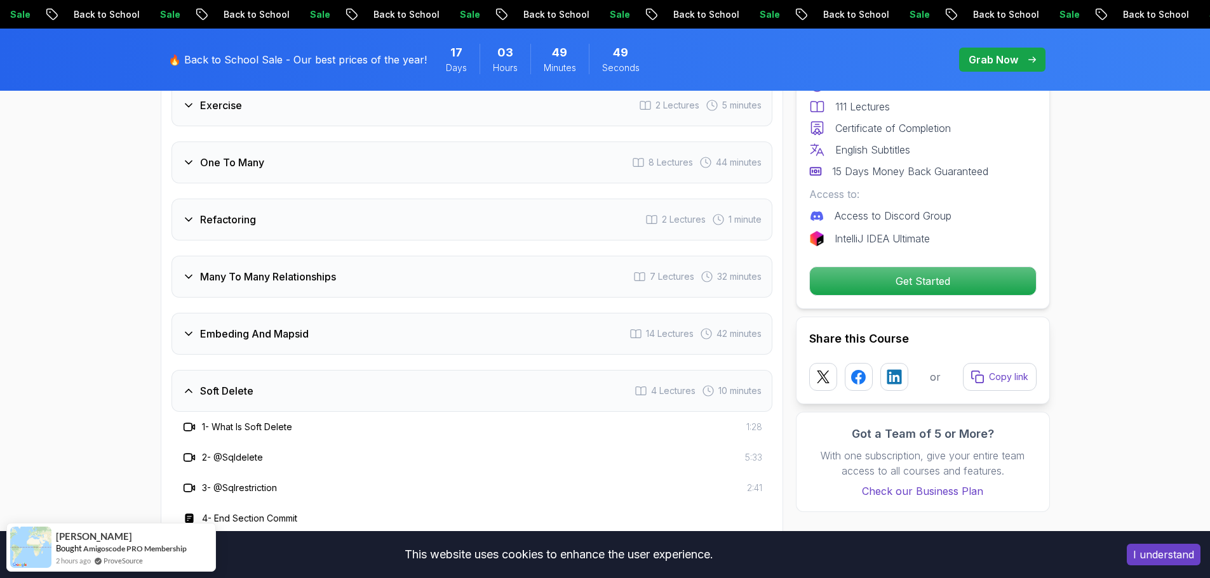
click at [249, 384] on h3 "Soft Delete" at bounding box center [226, 391] width 53 height 15
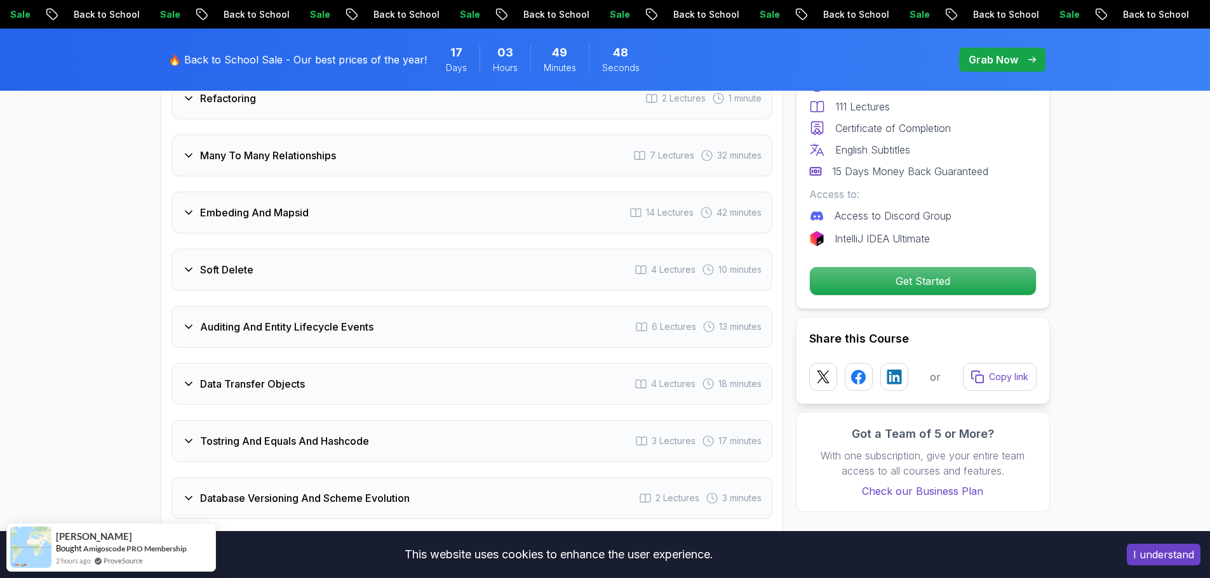
scroll to position [2282, 0]
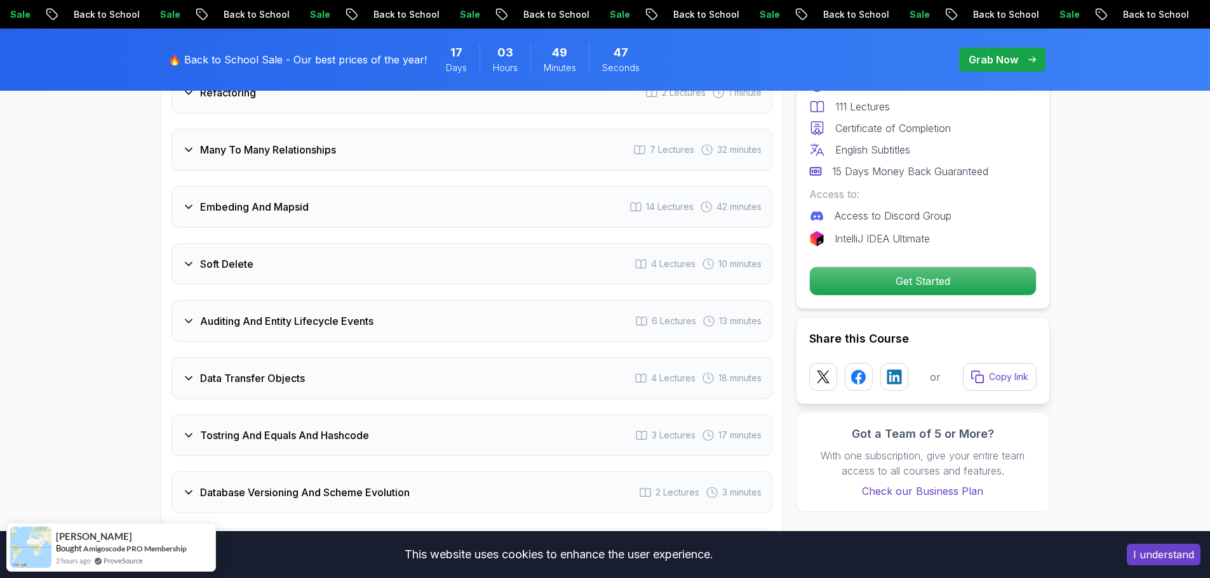
click at [237, 370] on div "Data Transfer Objects 4 Lectures 18 minutes" at bounding box center [471, 378] width 601 height 42
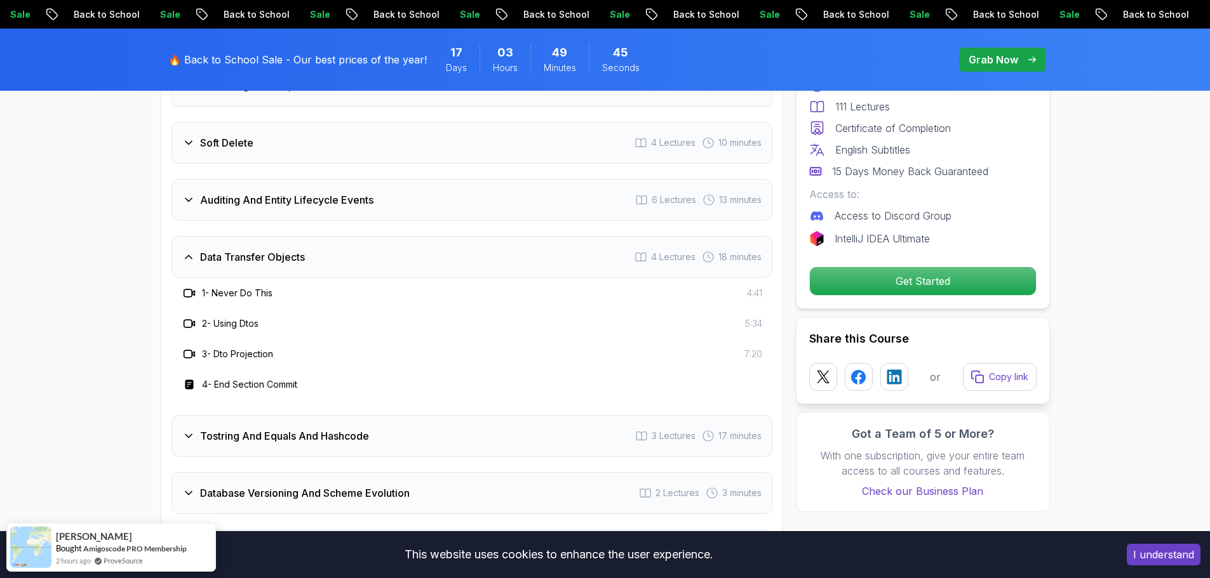
scroll to position [2409, 0]
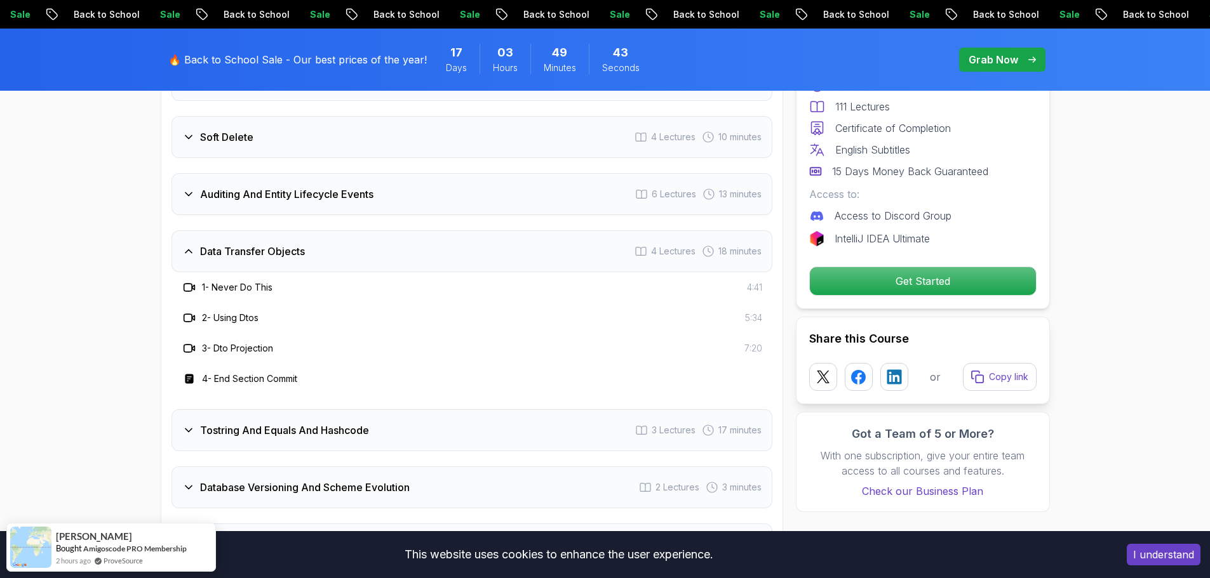
click at [249, 244] on h3 "Data Transfer Objects" at bounding box center [252, 251] width 105 height 15
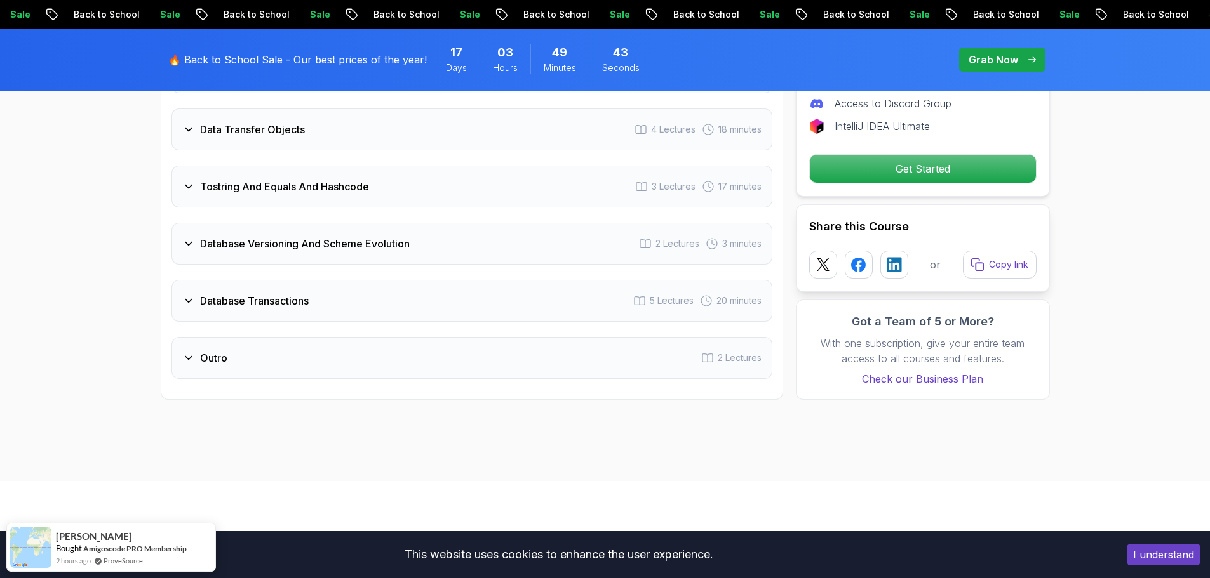
scroll to position [2536, 0]
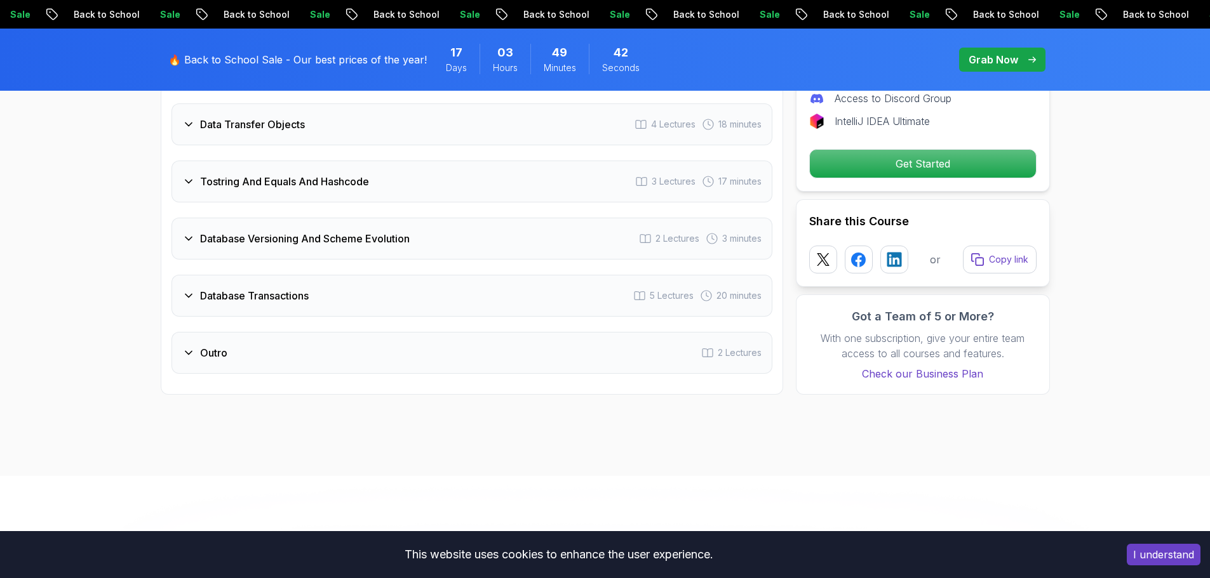
click at [241, 288] on h3 "Database Transactions" at bounding box center [254, 295] width 109 height 15
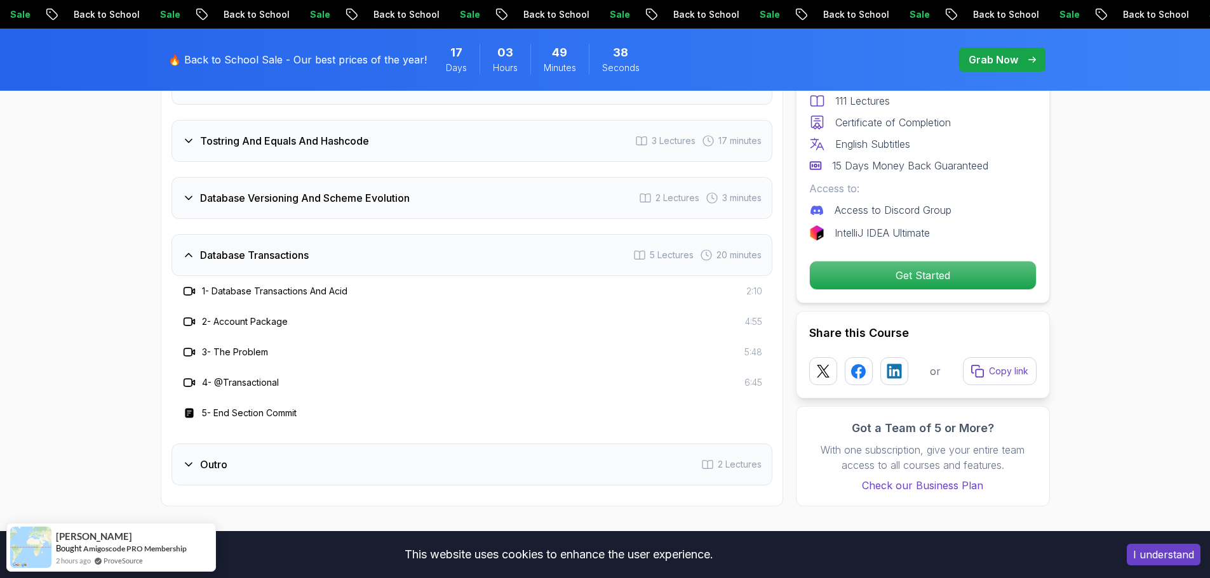
scroll to position [2600, 0]
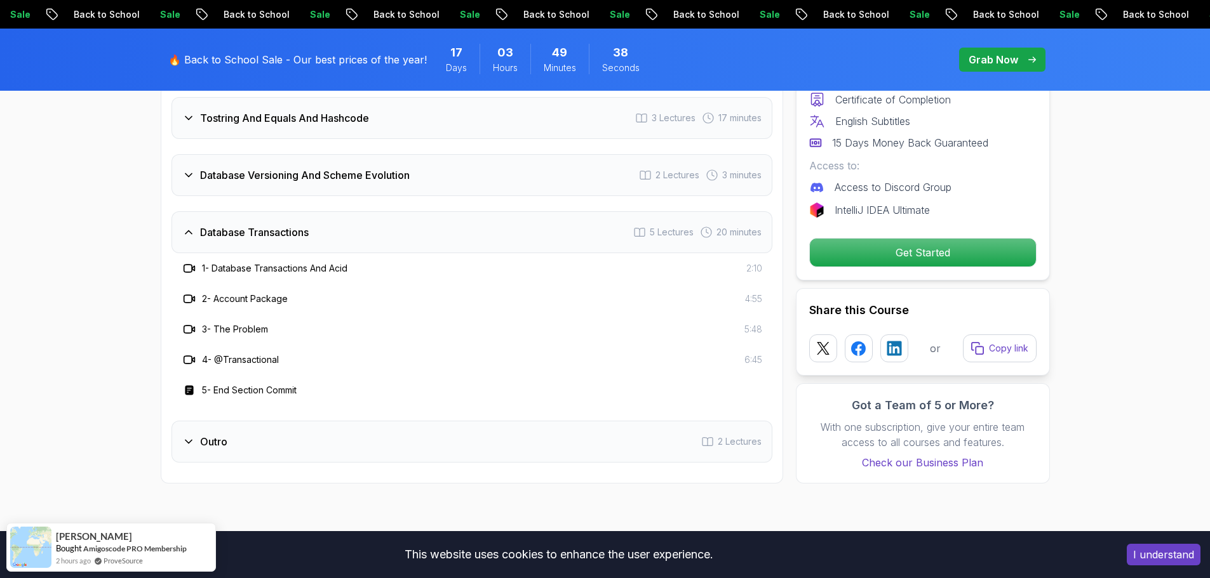
click at [286, 440] on div "Outro 2 Lectures" at bounding box center [471, 442] width 601 height 42
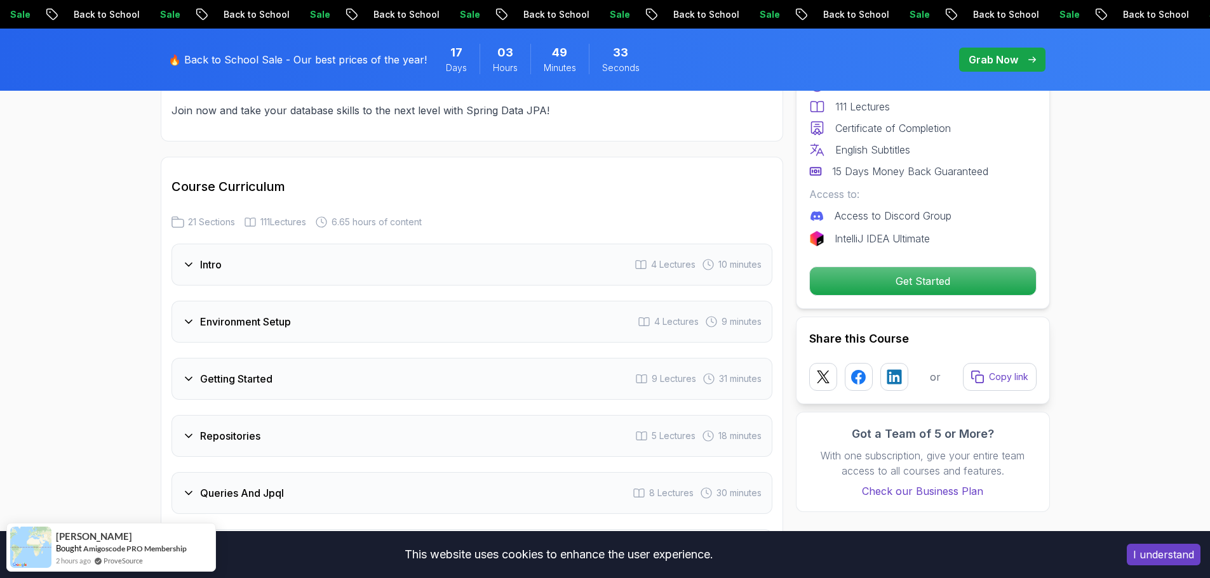
scroll to position [1457, 0]
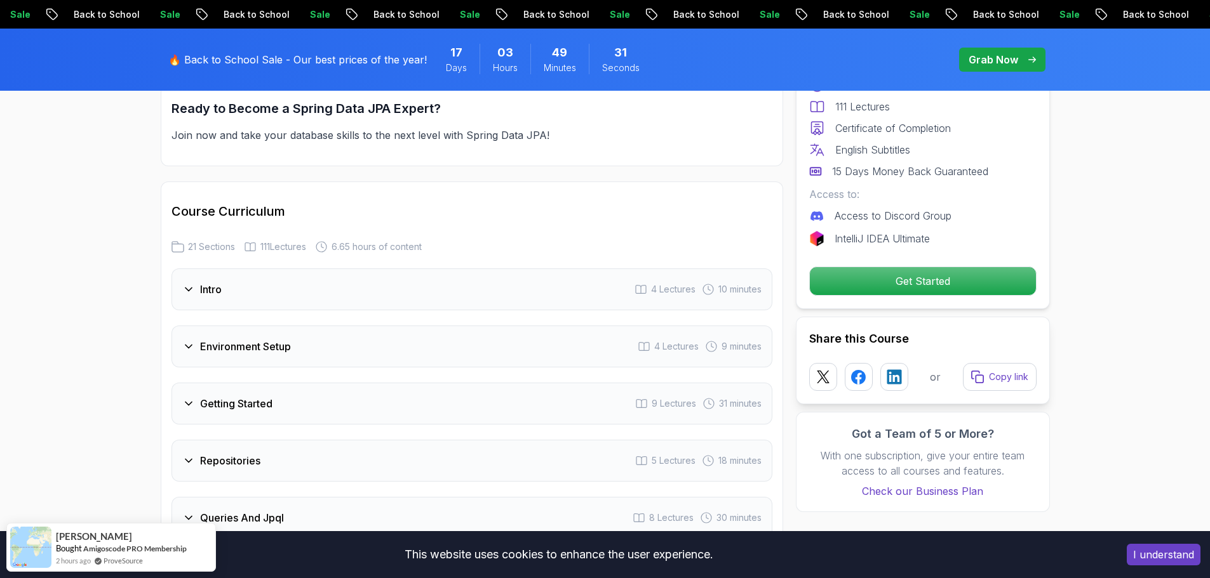
click at [244, 271] on div "Intro 4 Lectures 10 minutes" at bounding box center [471, 290] width 601 height 42
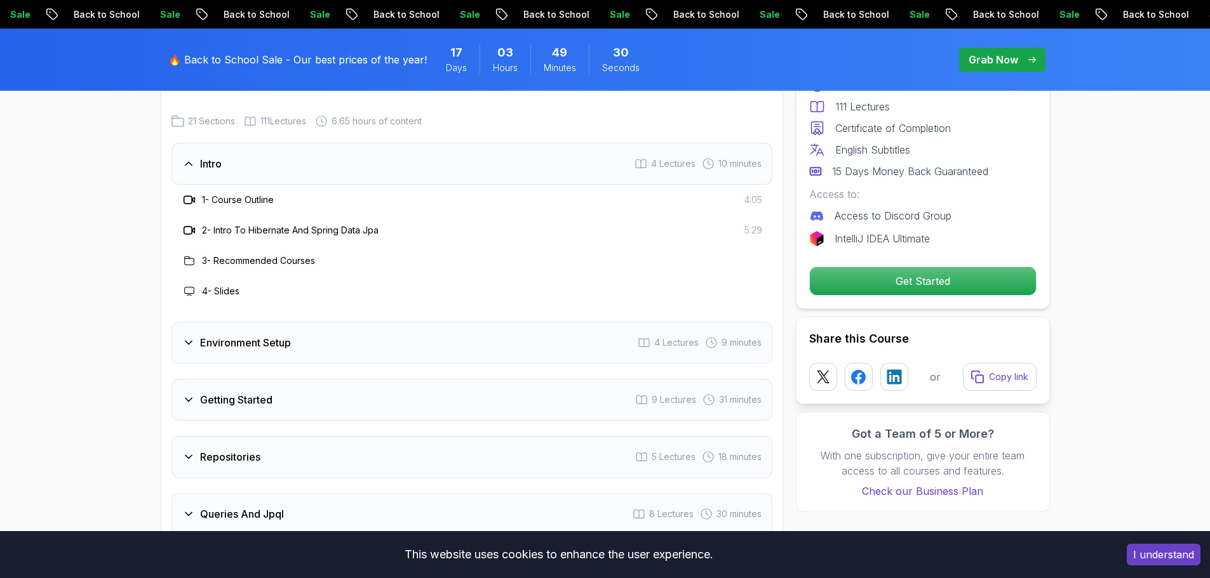
scroll to position [1584, 0]
click at [253, 334] on h3 "Environment Setup" at bounding box center [245, 341] width 91 height 15
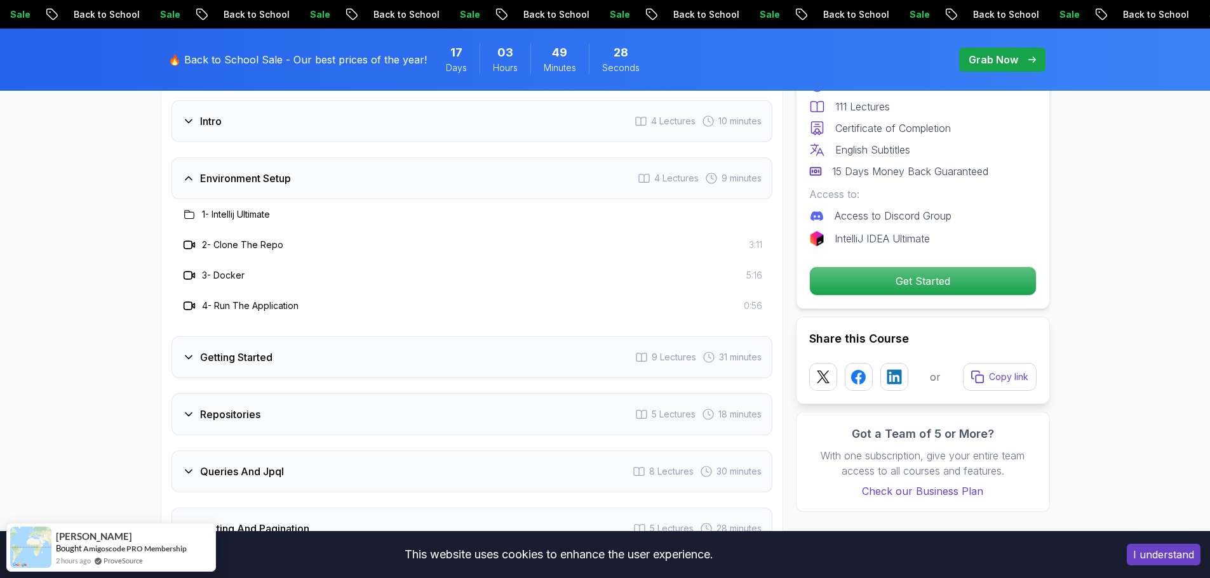
scroll to position [1647, 0]
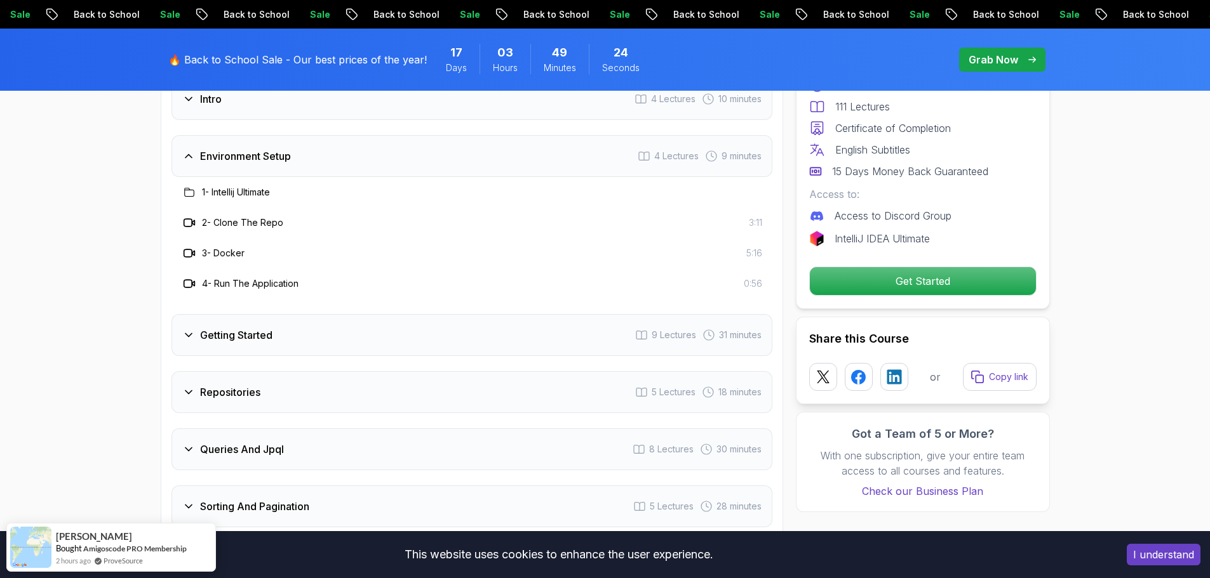
click at [254, 328] on h3 "Getting Started" at bounding box center [236, 335] width 72 height 15
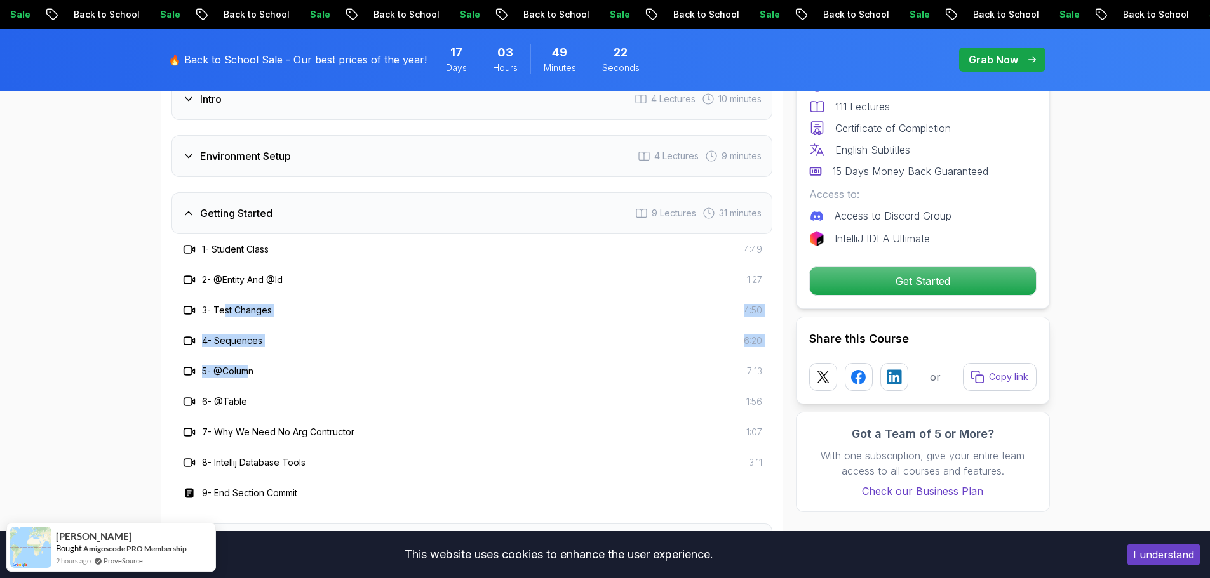
drag, startPoint x: 227, startPoint y: 286, endPoint x: 251, endPoint y: 348, distance: 65.9
click at [251, 348] on div "1 - Student Class 4:49 2 - @Entity And @Id 1:27 3 - Test Changes 4:50 4 - Seque…" at bounding box center [471, 371] width 601 height 274
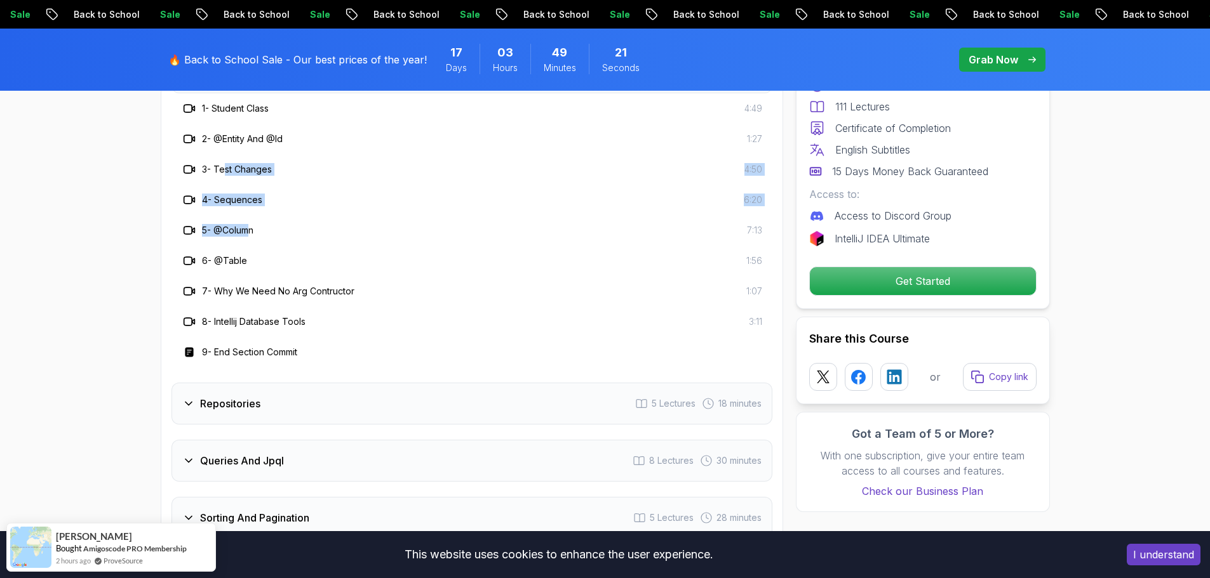
scroll to position [1838, 0]
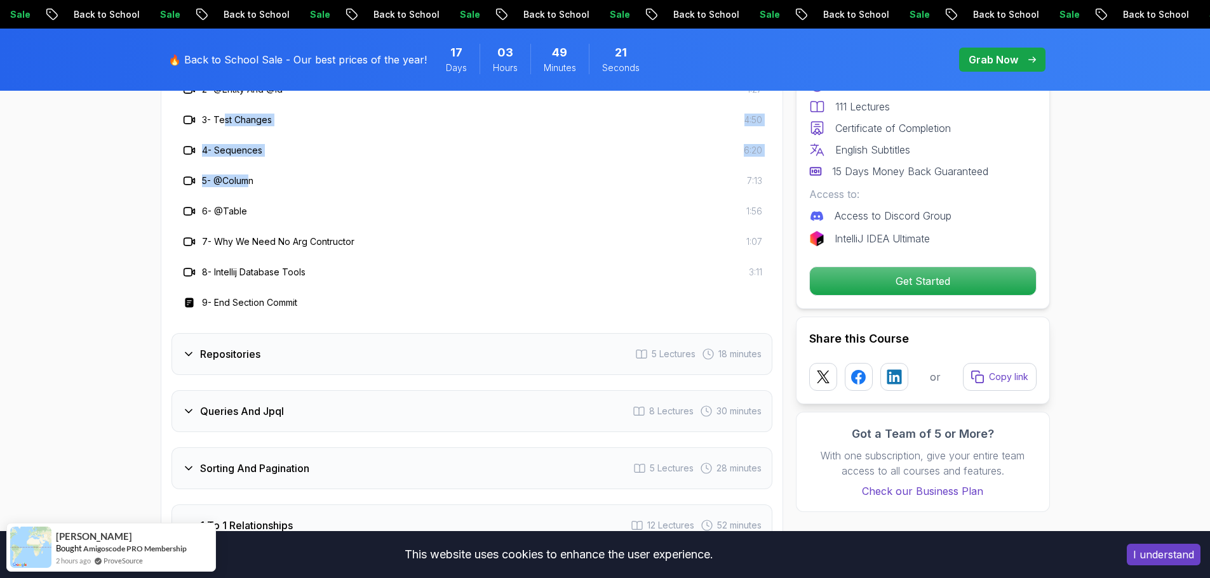
click at [241, 347] on h3 "Repositories" at bounding box center [230, 354] width 60 height 15
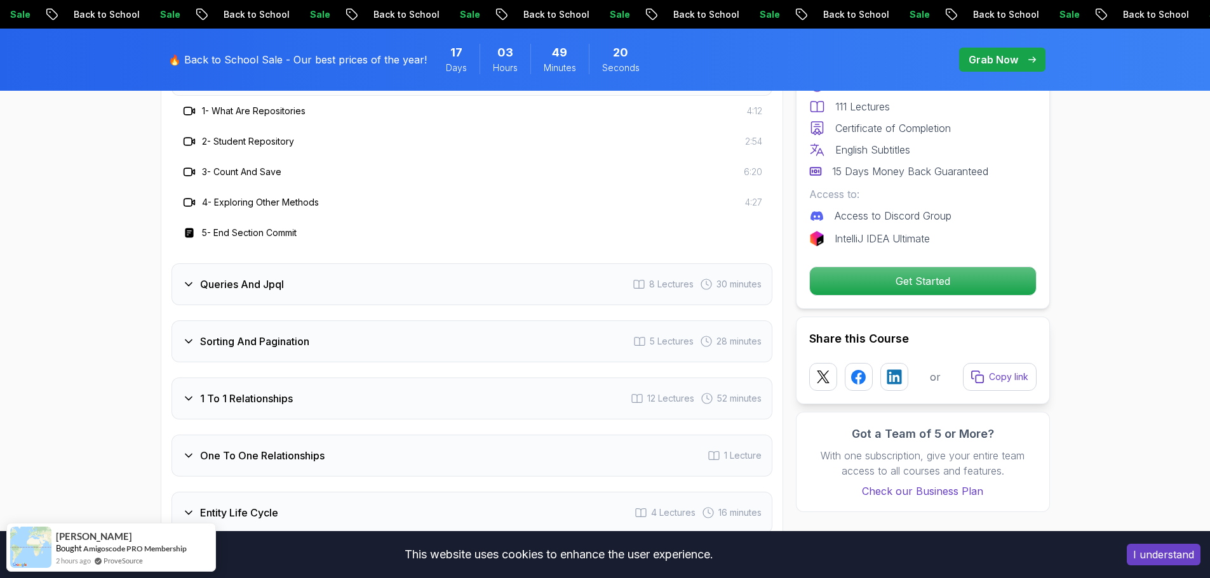
scroll to position [1774, 0]
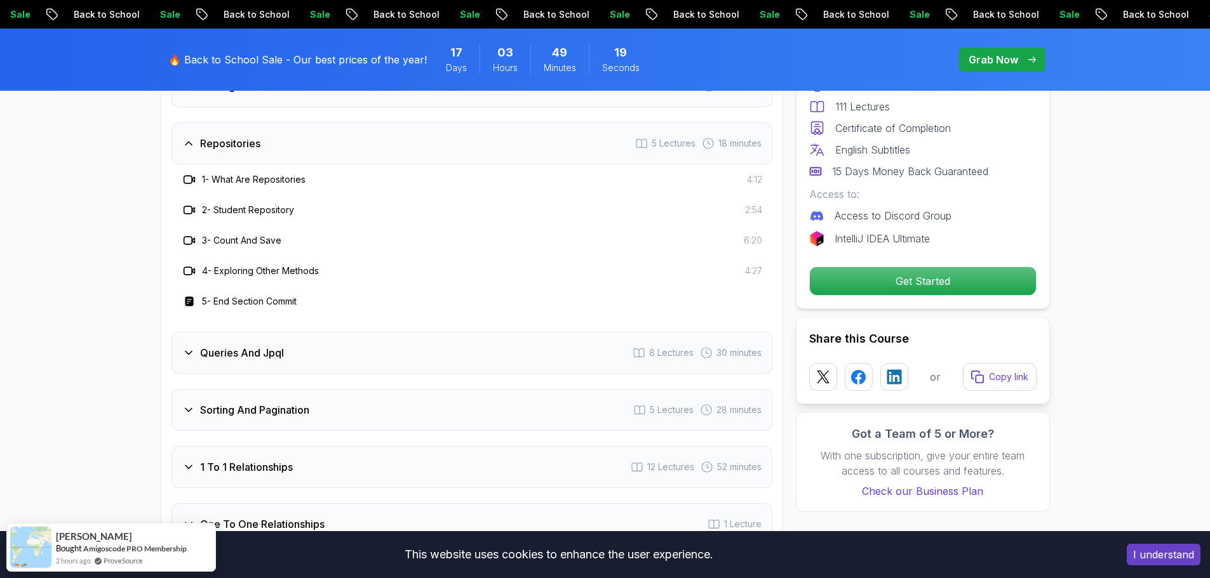
click at [249, 345] on h3 "Queries And Jpql" at bounding box center [242, 352] width 84 height 15
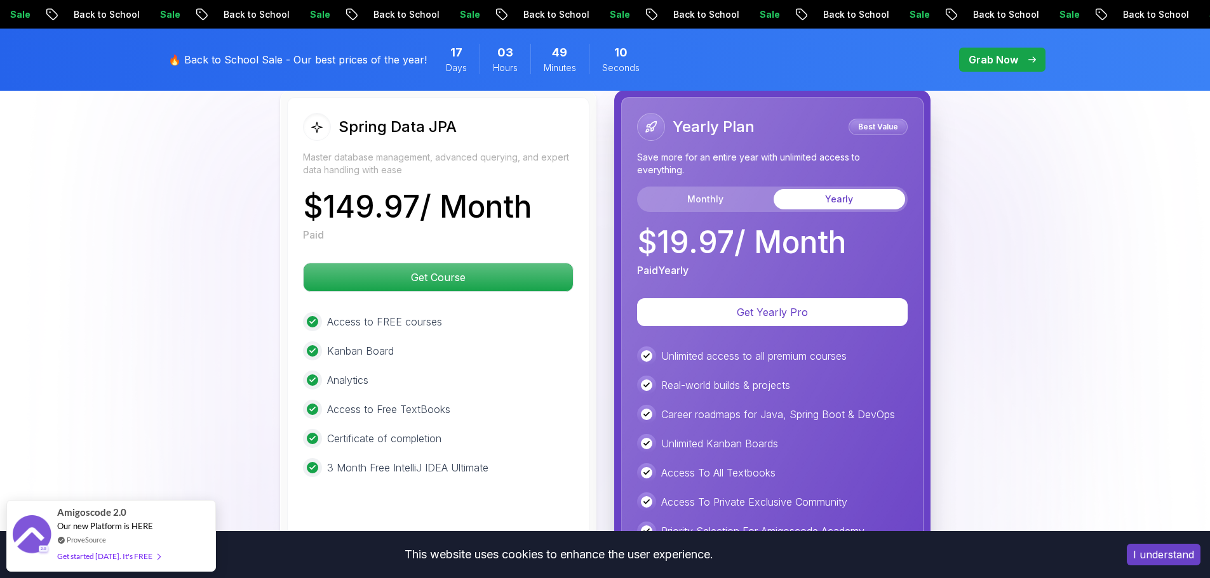
scroll to position [3358, 0]
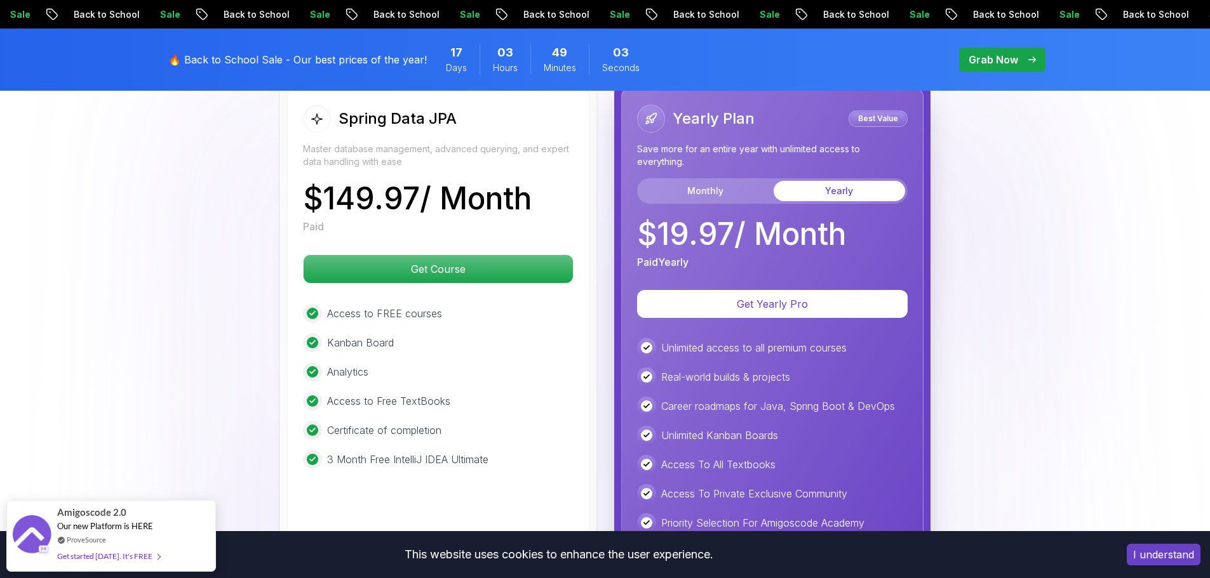
click at [461, 184] on p "$ 149.97 / Month" at bounding box center [417, 199] width 229 height 30
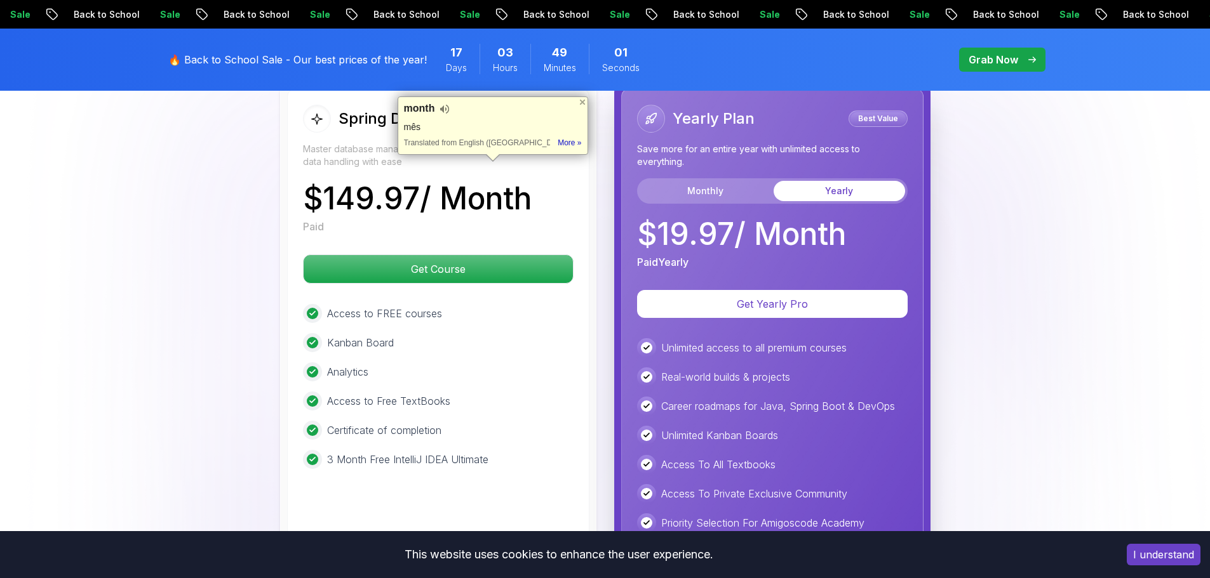
click at [556, 184] on div "$ 149.97 / Month Paid" at bounding box center [438, 209] width 271 height 51
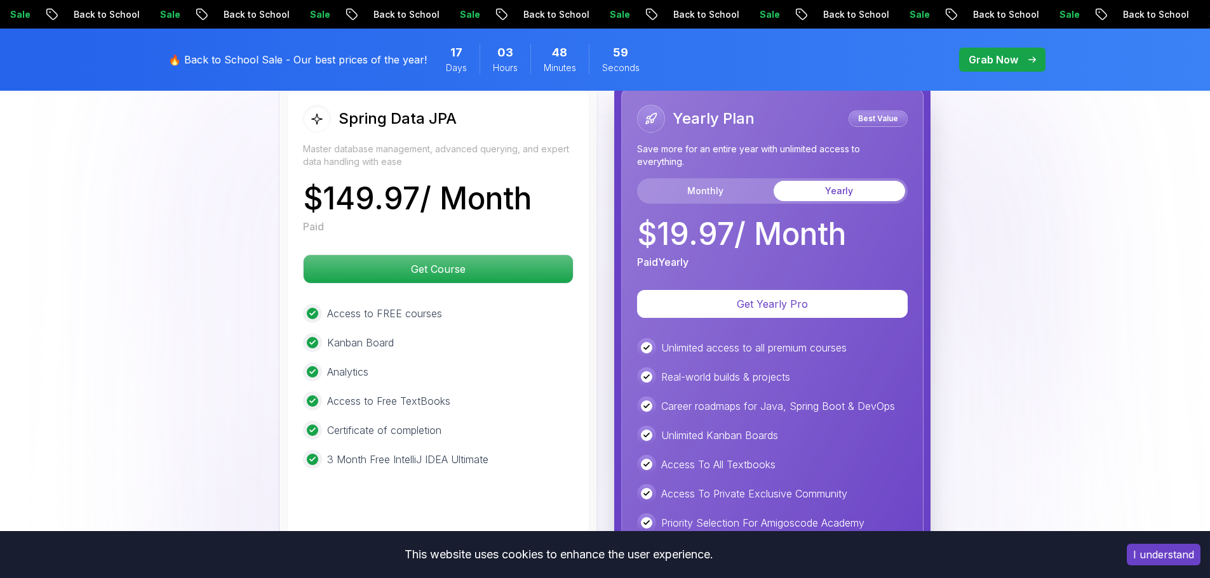
drag, startPoint x: 547, startPoint y: 184, endPoint x: 305, endPoint y: 188, distance: 242.0
click at [305, 188] on div "$ 149.97 / Month Paid" at bounding box center [438, 209] width 271 height 51
click at [297, 200] on div at bounding box center [297, 200] width 0 height 0
click at [506, 184] on p "$ 149.97 / Month" at bounding box center [417, 199] width 229 height 30
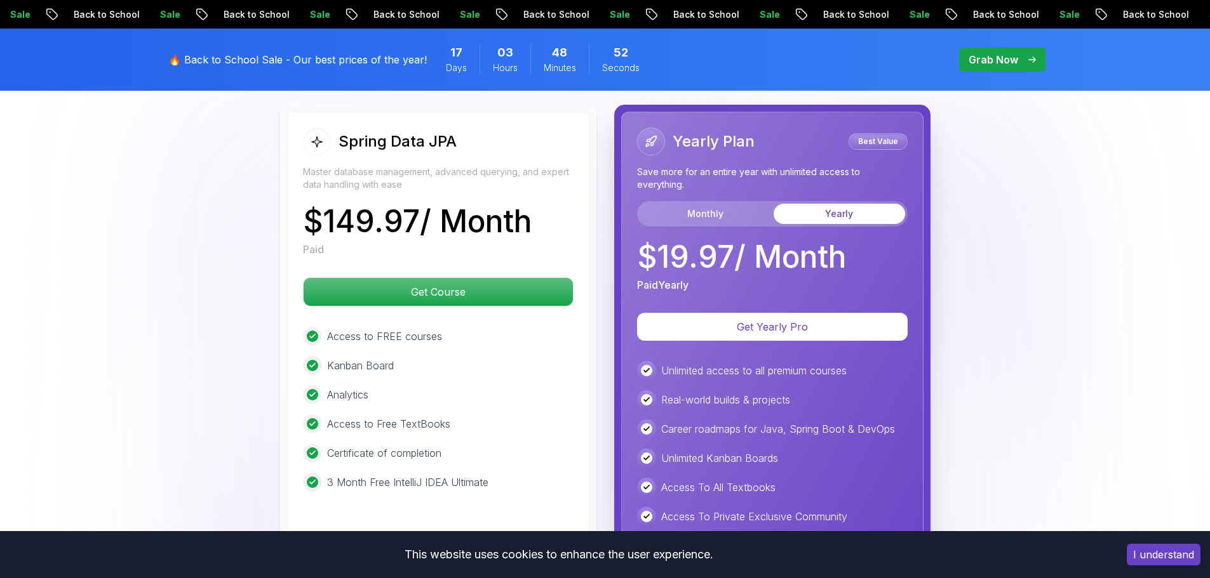
scroll to position [3295, 0]
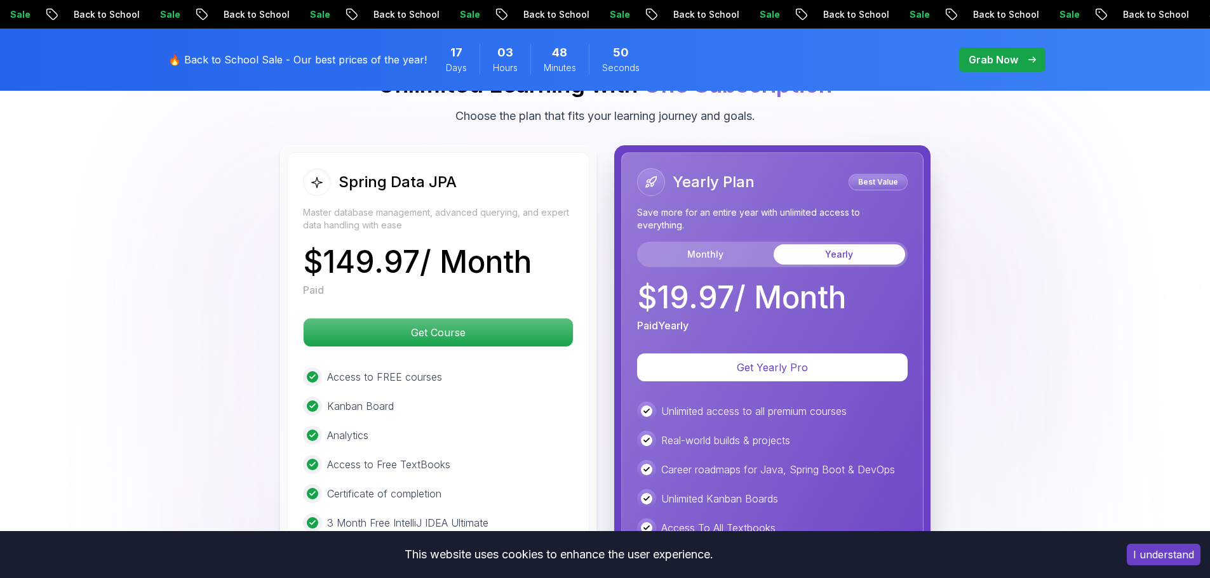
click at [688, 172] on h2 "Yearly Plan" at bounding box center [713, 182] width 82 height 20
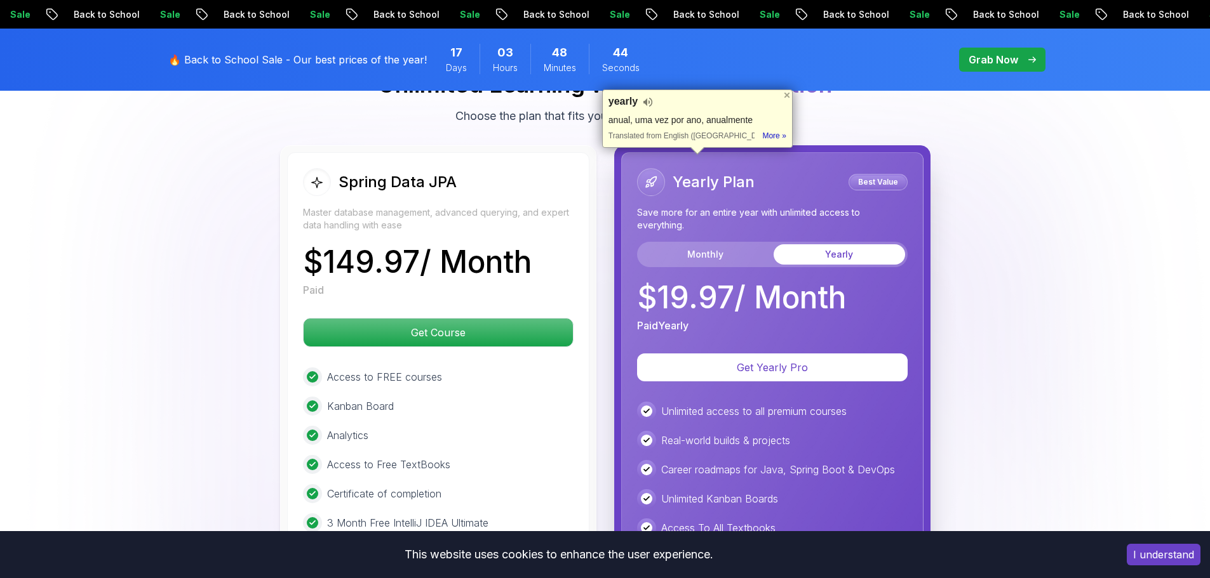
click at [685, 318] on p "Paid Yearly" at bounding box center [662, 325] width 51 height 15
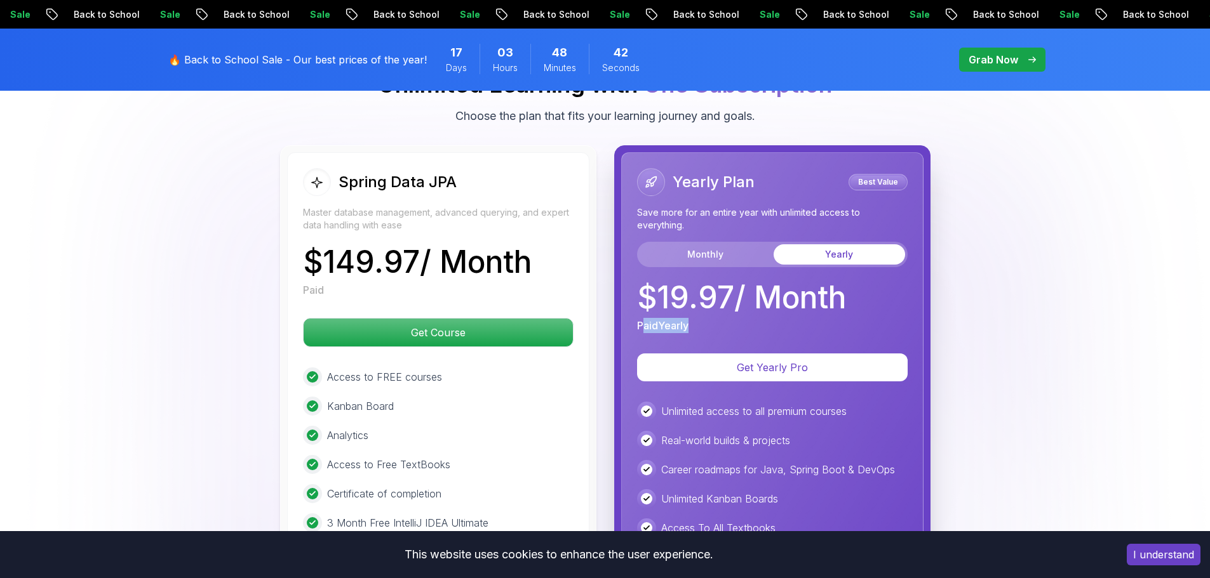
drag, startPoint x: 697, startPoint y: 309, endPoint x: 641, endPoint y: 312, distance: 56.0
click at [641, 318] on div "Paid Yearly" at bounding box center [741, 325] width 209 height 15
click at [637, 318] on p "Paid Yearly" at bounding box center [662, 325] width 51 height 15
drag, startPoint x: 635, startPoint y: 311, endPoint x: 692, endPoint y: 309, distance: 57.2
click at [692, 309] on div "Yearly Plan Best Value Save more for an entire year with unlimited access to ev…" at bounding box center [772, 425] width 302 height 547
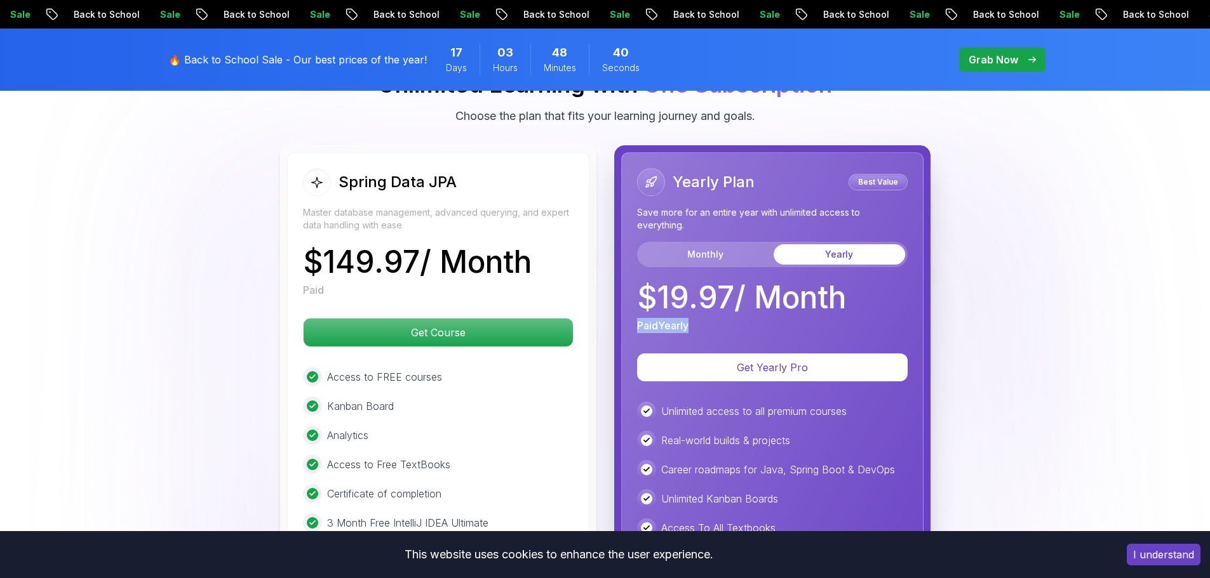
click at [684, 315] on div at bounding box center [684, 315] width 0 height 0
click at [749, 318] on div "Paid Yearly" at bounding box center [741, 325] width 209 height 15
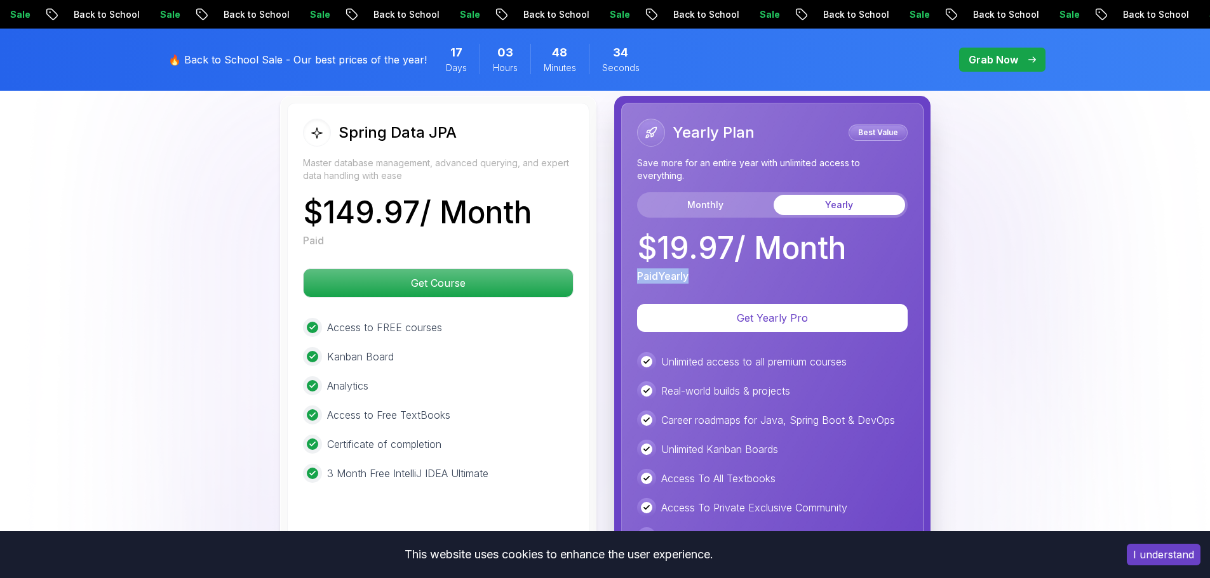
scroll to position [3422, 0]
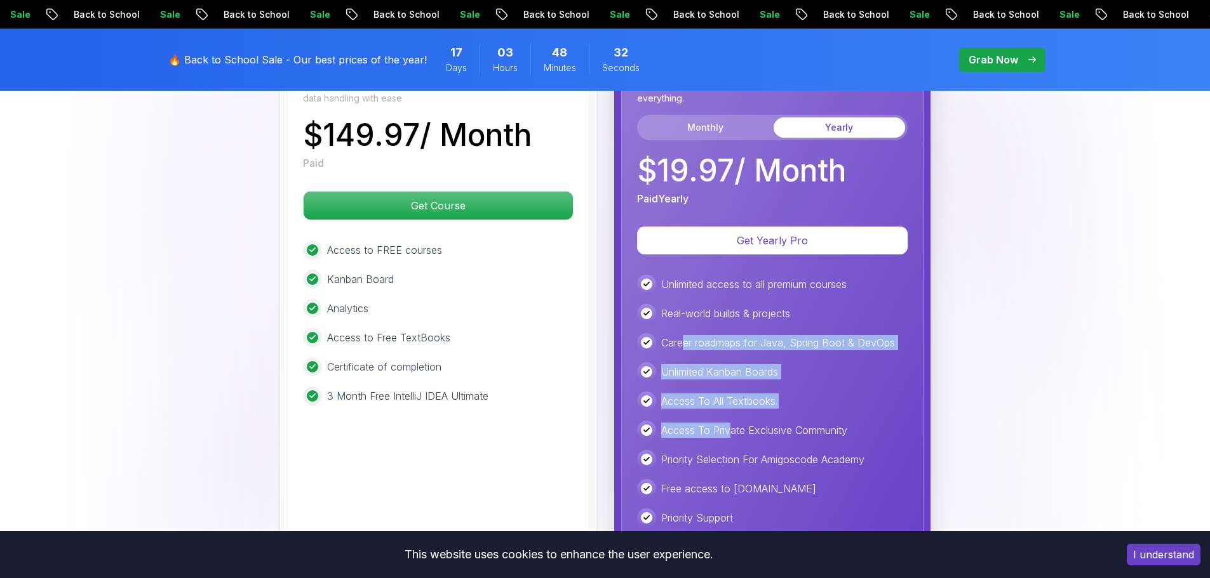
drag, startPoint x: 686, startPoint y: 324, endPoint x: 732, endPoint y: 396, distance: 85.1
click at [732, 396] on div "Unlimited access to all premium courses Real-world builds & projects Career roa…" at bounding box center [772, 416] width 271 height 282
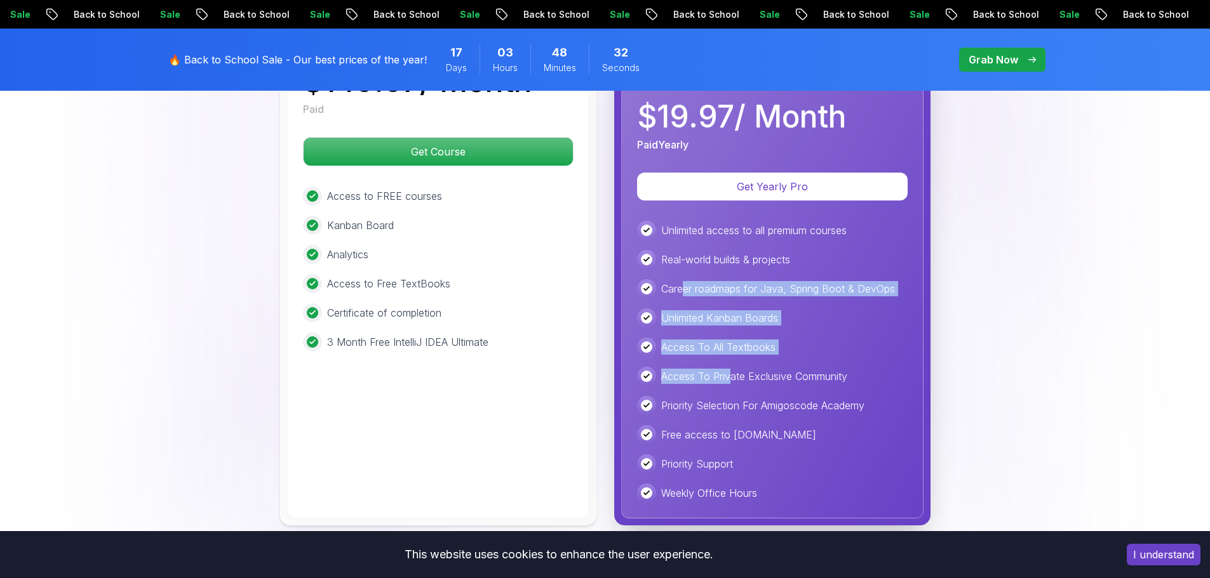
scroll to position [3549, 0]
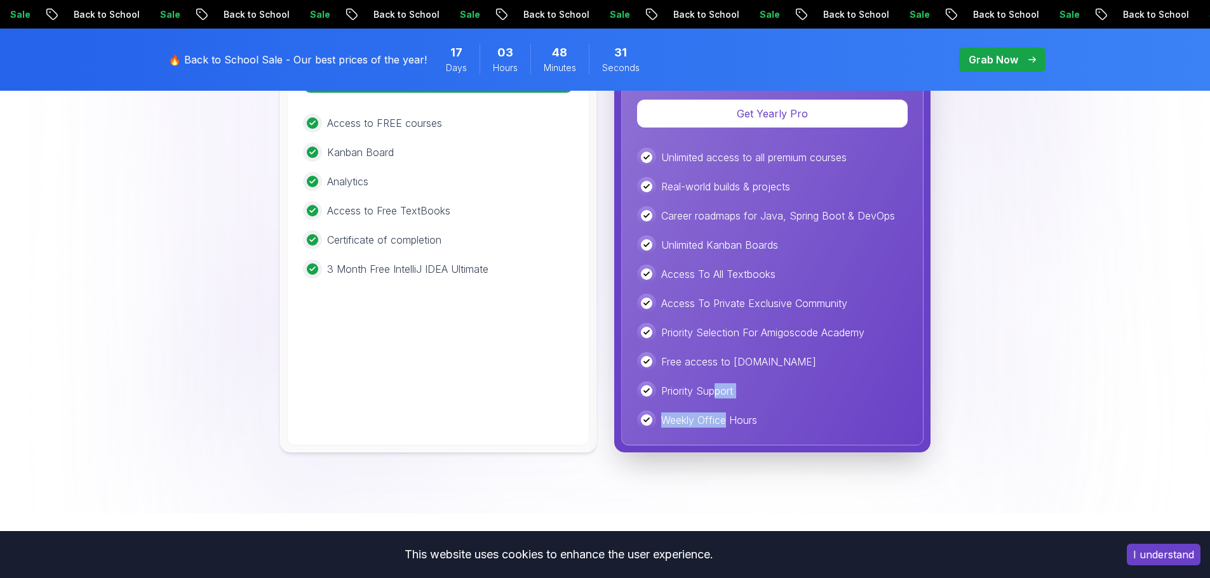
drag, startPoint x: 722, startPoint y: 392, endPoint x: 721, endPoint y: 385, distance: 7.7
click at [726, 396] on div "Unlimited access to all premium courses Real-world builds & projects Career roa…" at bounding box center [772, 289] width 271 height 282
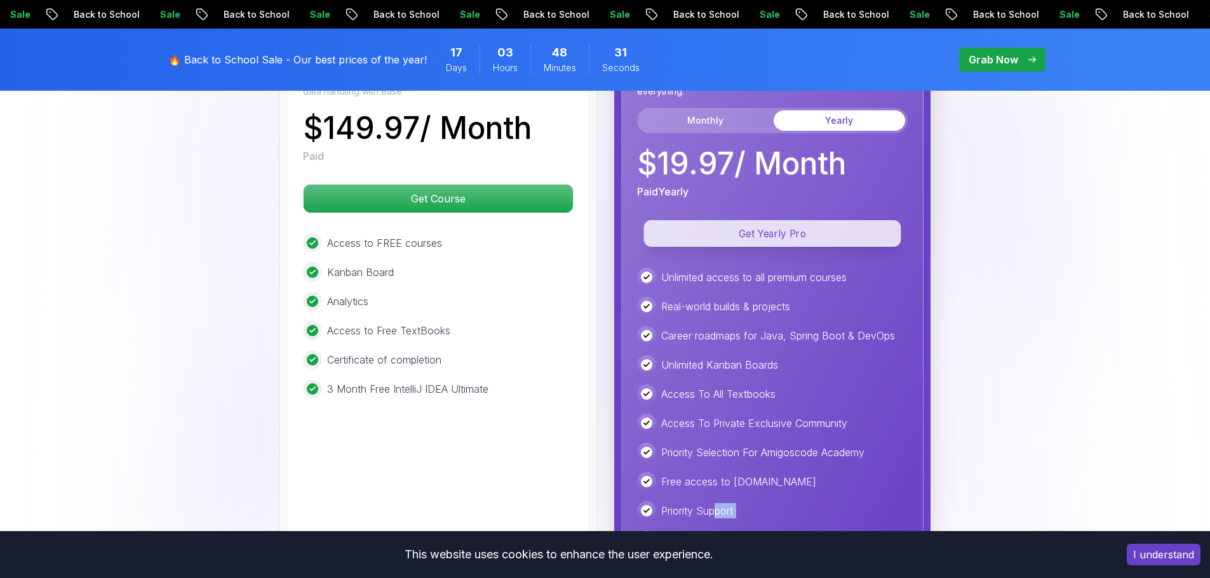
scroll to position [3295, 0]
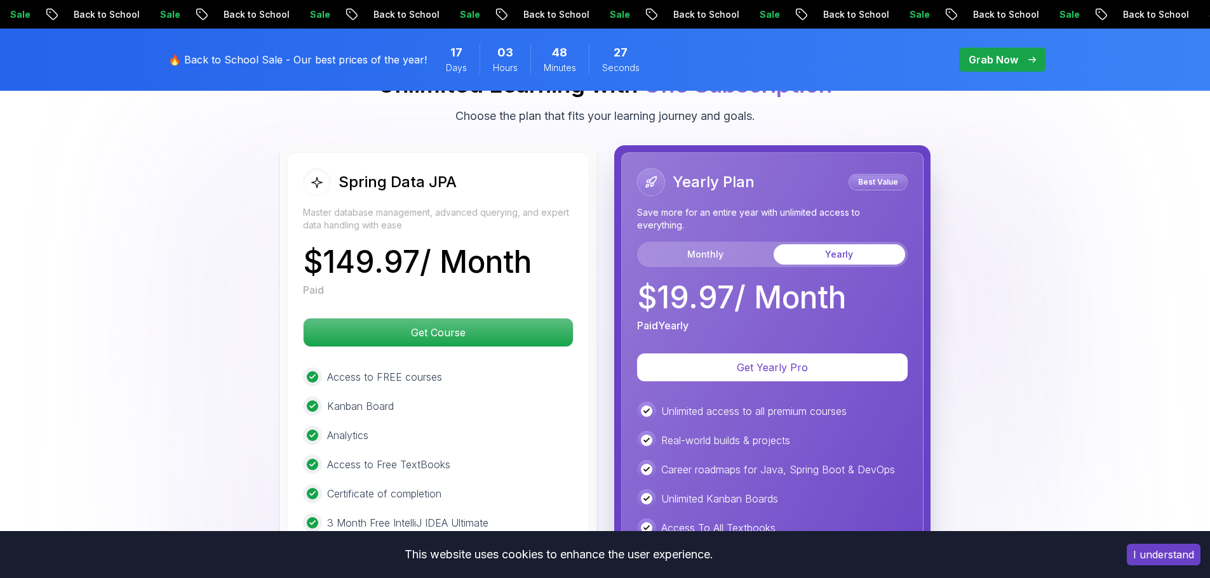
click at [681, 293] on p "$ 19.97 / Month" at bounding box center [741, 298] width 209 height 30
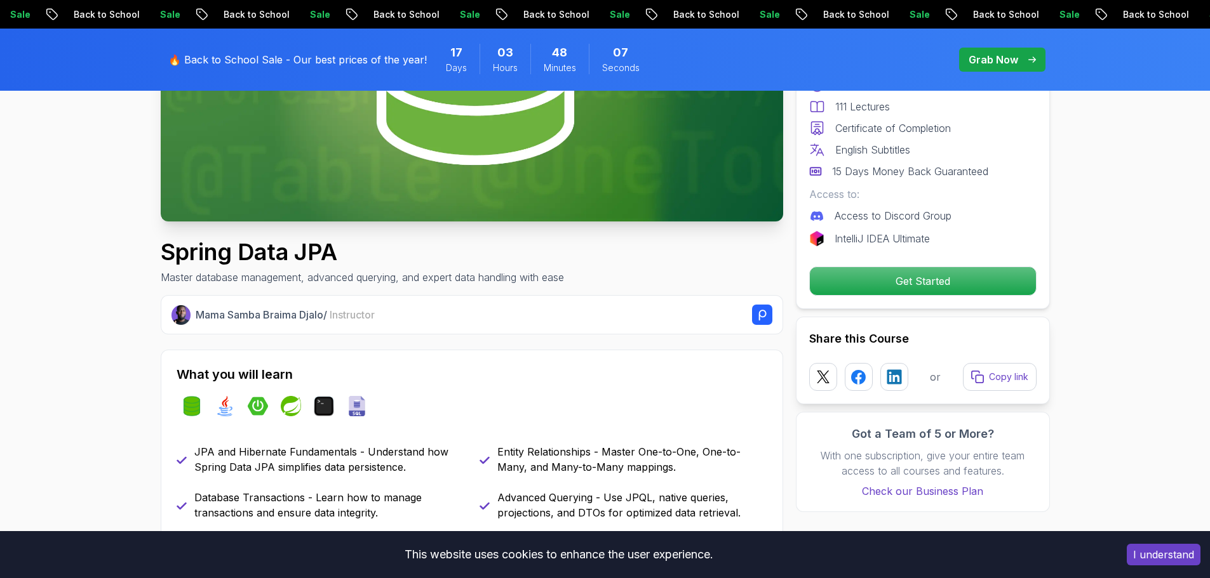
scroll to position [0, 0]
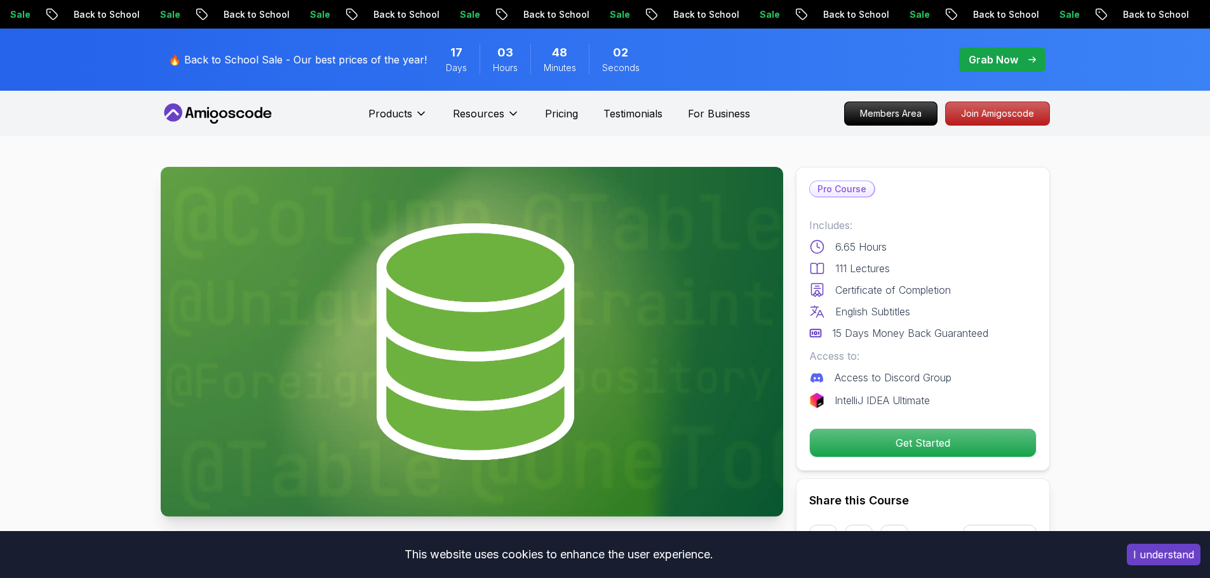
click at [258, 112] on icon at bounding box center [218, 114] width 114 height 20
